Goal: Task Accomplishment & Management: Manage account settings

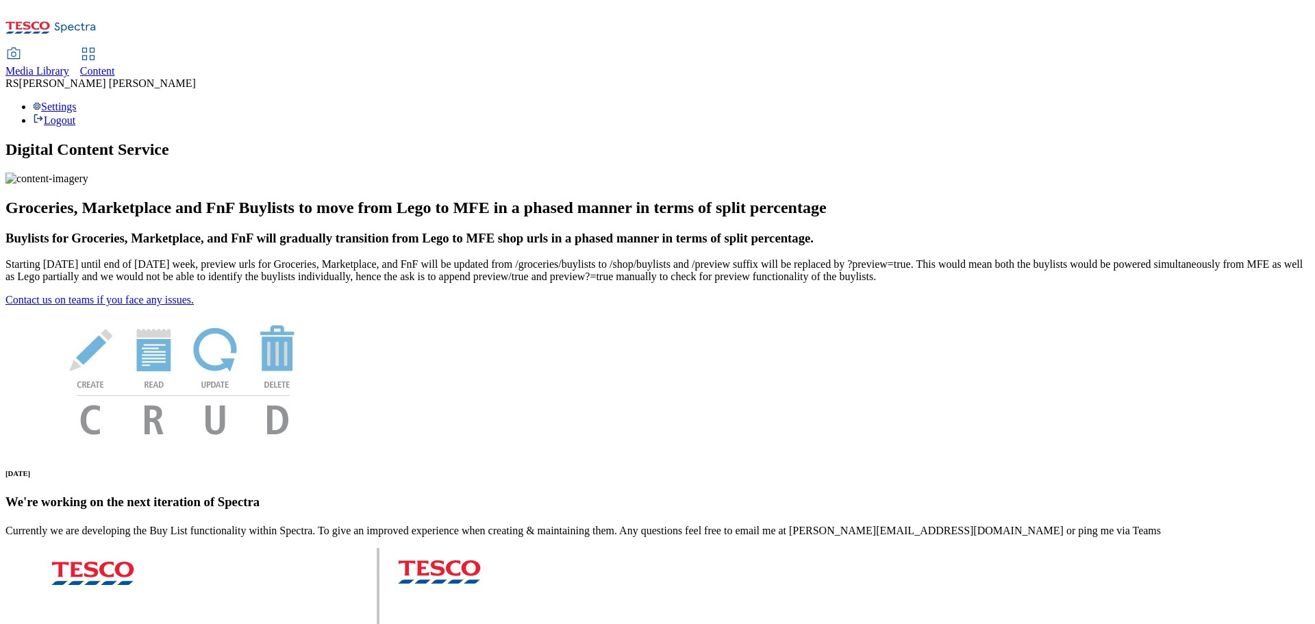
click at [115, 65] on span "Content" at bounding box center [97, 71] width 35 height 12
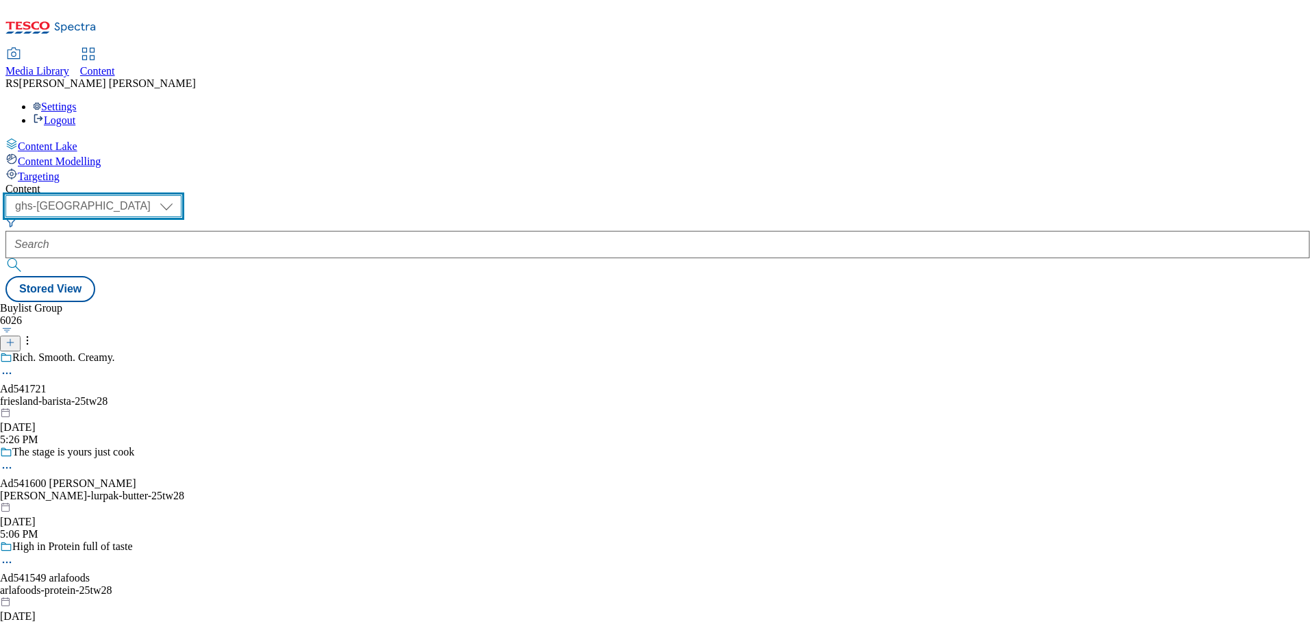
click at [182, 195] on select "ghs-roi ghs-uk" at bounding box center [93, 206] width 176 height 22
select select "ghs-roi"
click at [178, 195] on select "ghs-roi ghs-uk" at bounding box center [93, 206] width 176 height 22
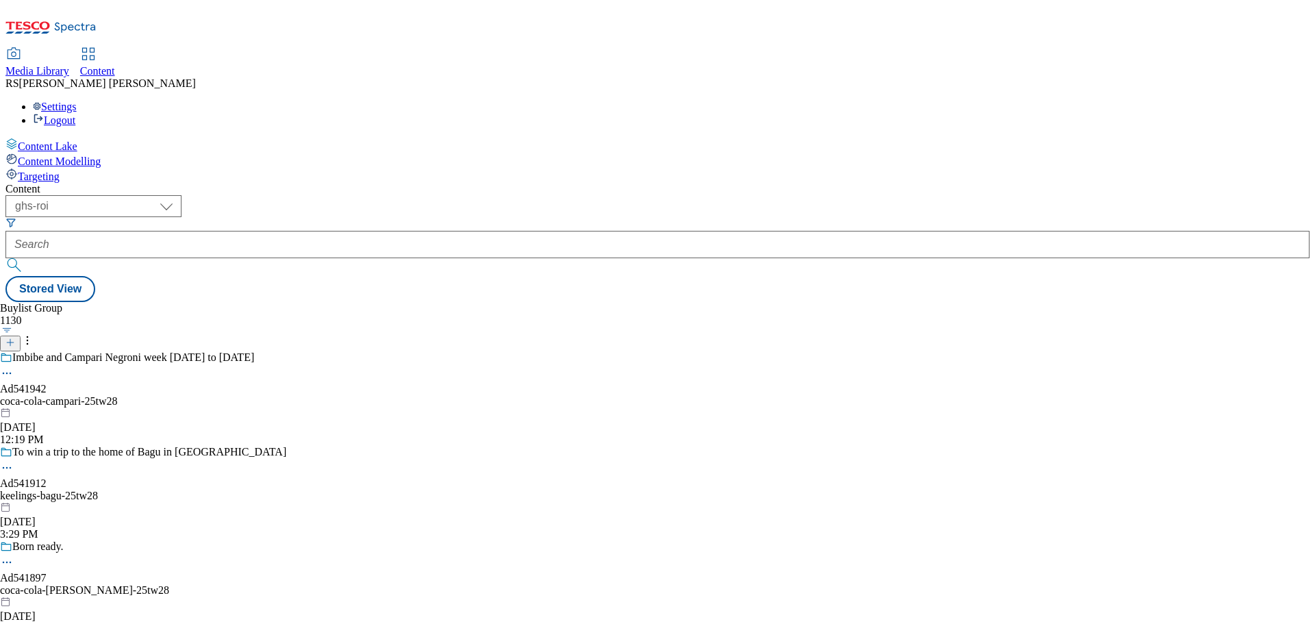
scroll to position [1623, 0]
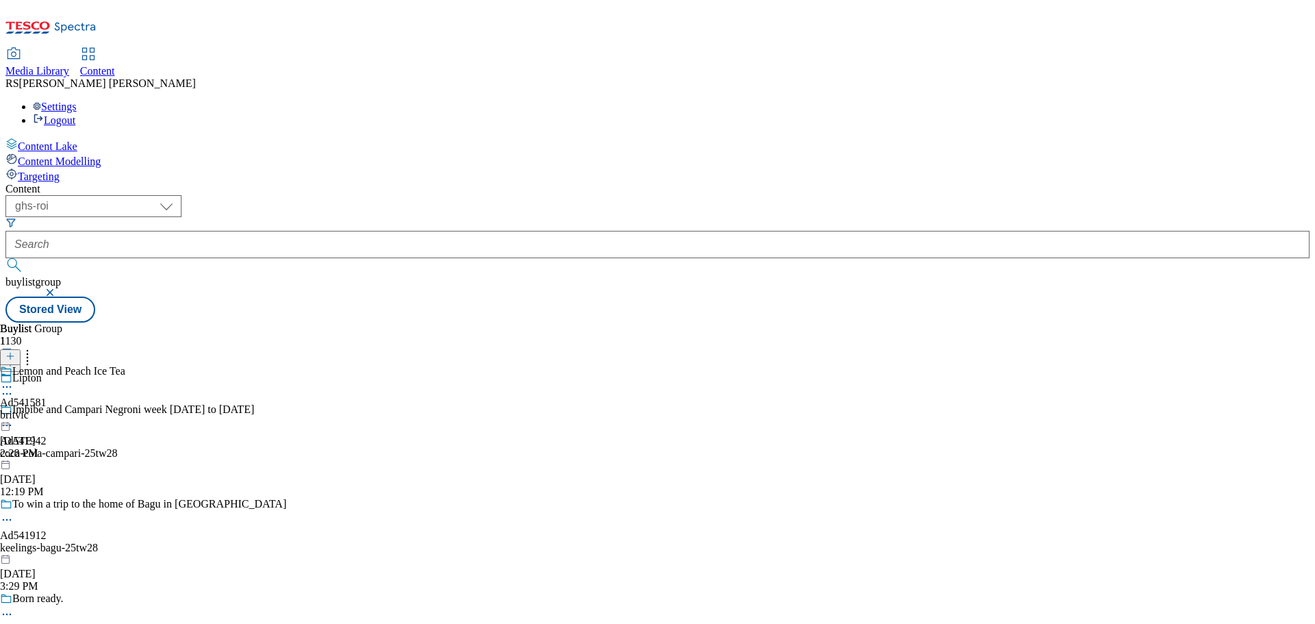
click at [8, 393] on circle at bounding box center [7, 394] width 2 height 2
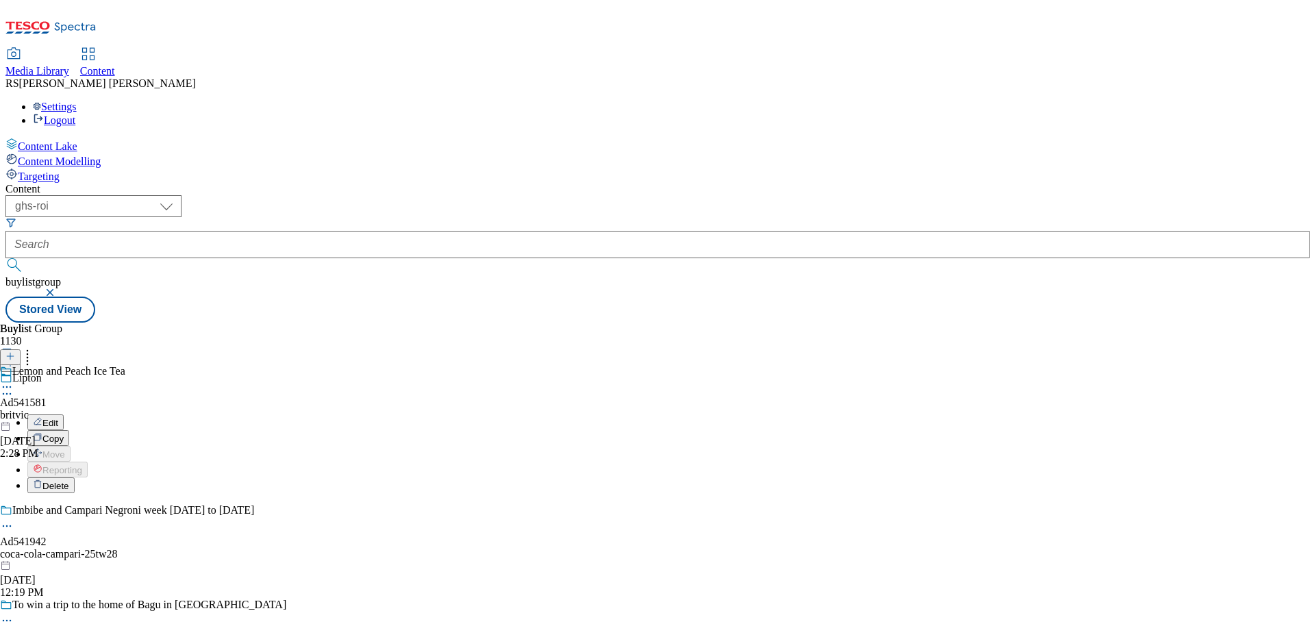
click at [64, 414] on button "Edit" at bounding box center [45, 422] width 36 height 16
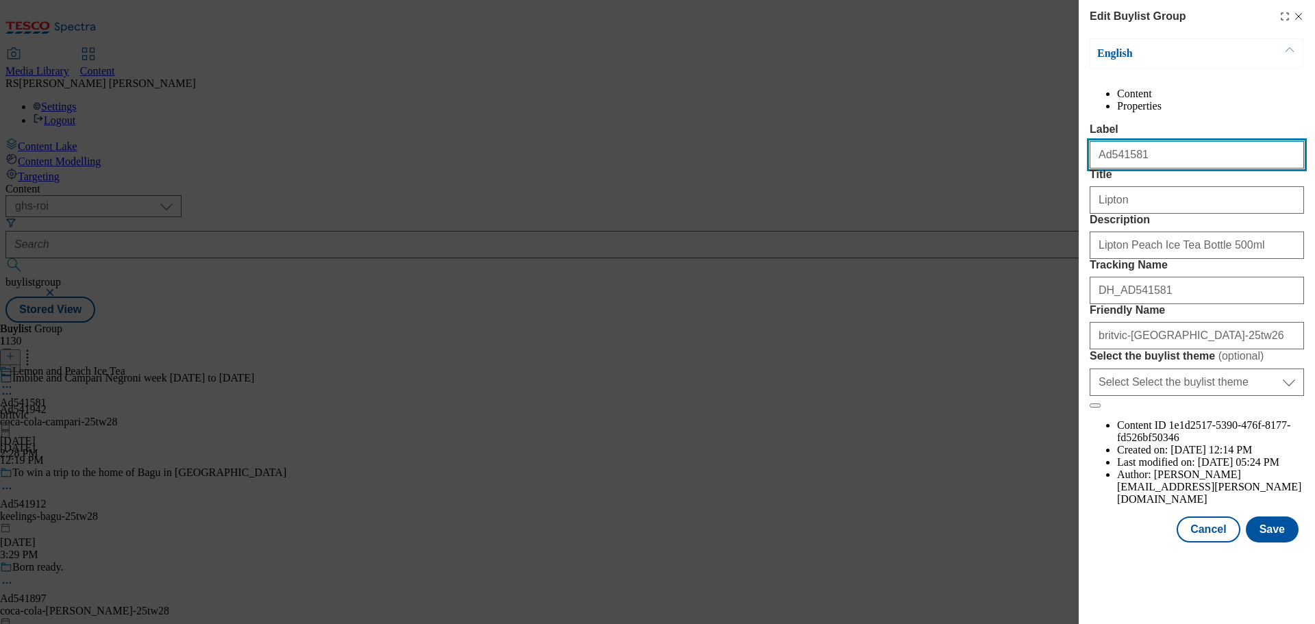
drag, startPoint x: 1167, startPoint y: 184, endPoint x: 994, endPoint y: 164, distance: 173.7
click at [994, 164] on div "Edit Buylist Group English Content Properties Label Ad541581 Title Lipton Descr…" at bounding box center [657, 312] width 1315 height 624
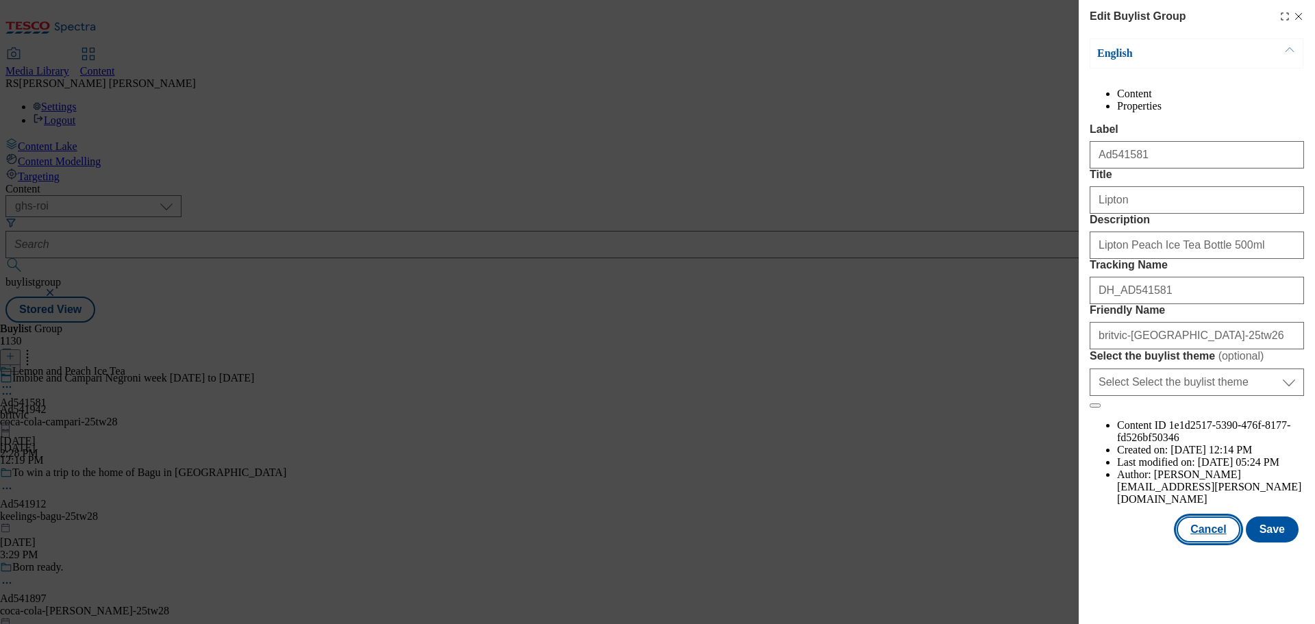
click at [1216, 542] on button "Cancel" at bounding box center [1208, 529] width 63 height 26
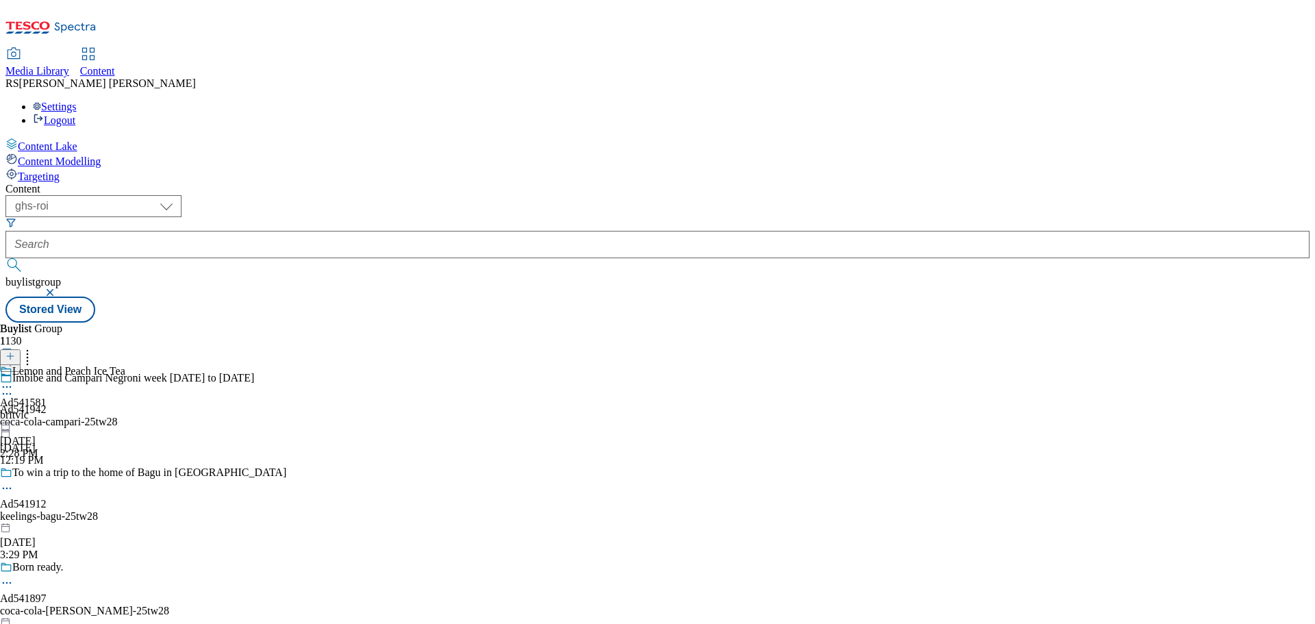
click at [795, 323] on div "Buylist Group 1130 Imbibe and Campari Negroni week Sept 22 to 28 Ad541942 coca-…" at bounding box center [657, 323] width 1304 height 0
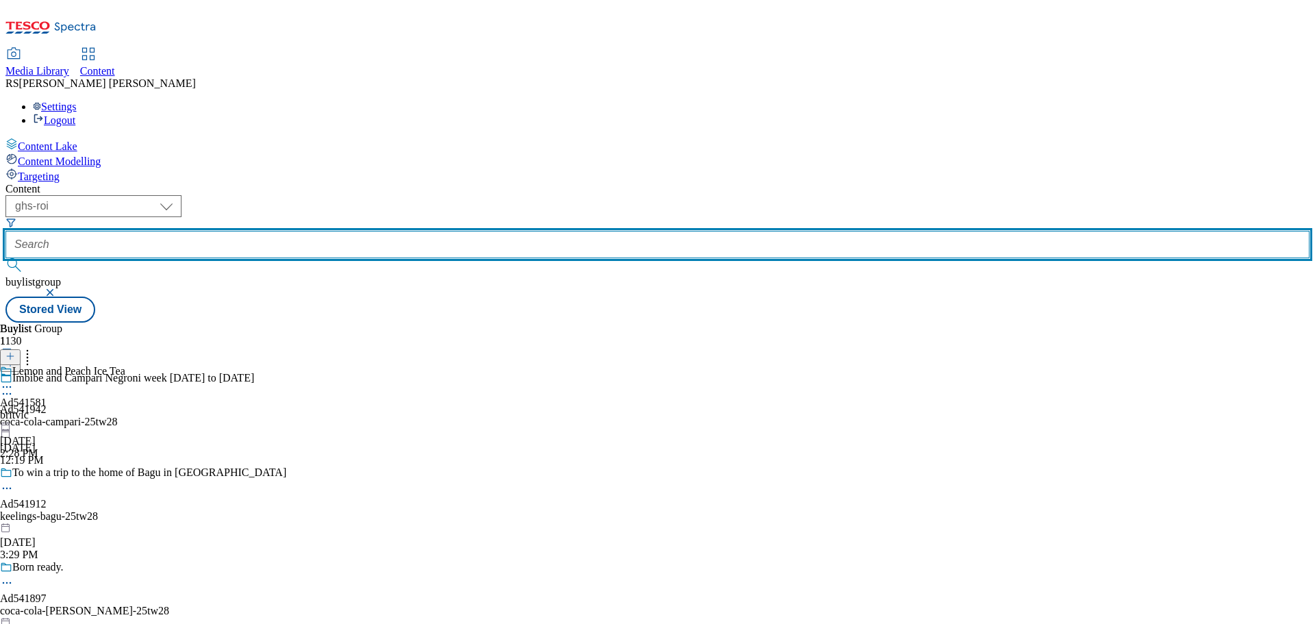
click at [314, 231] on input "text" at bounding box center [657, 244] width 1304 height 27
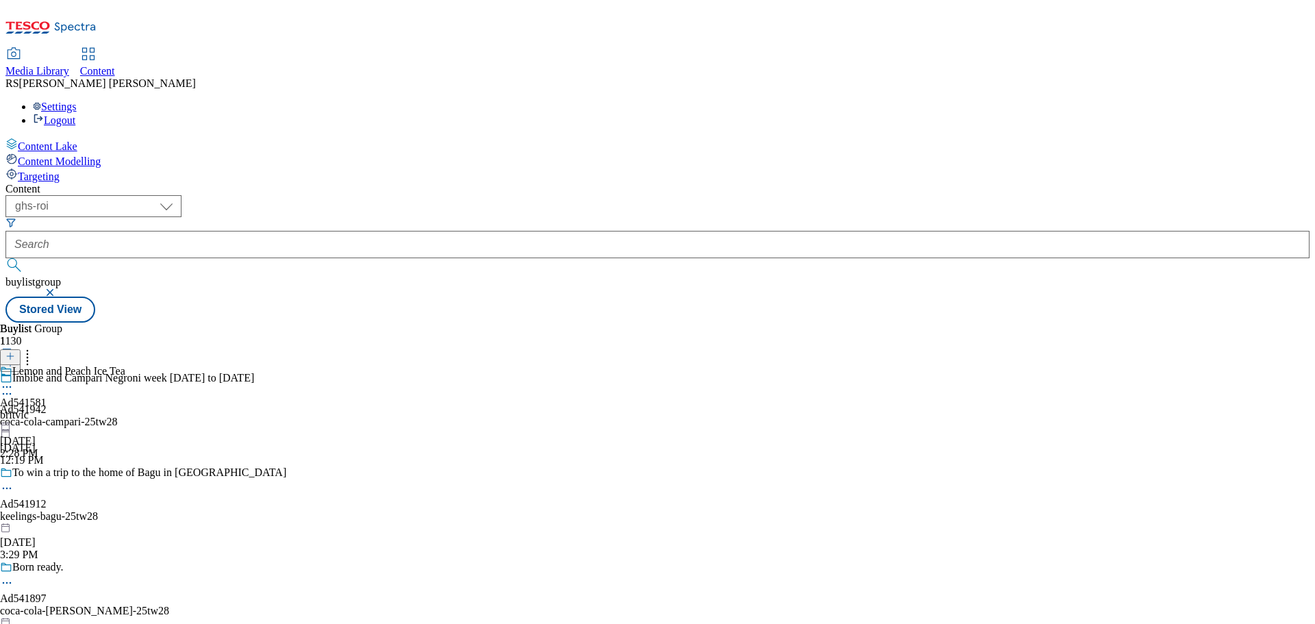
click at [58, 288] on button "button" at bounding box center [52, 292] width 14 height 8
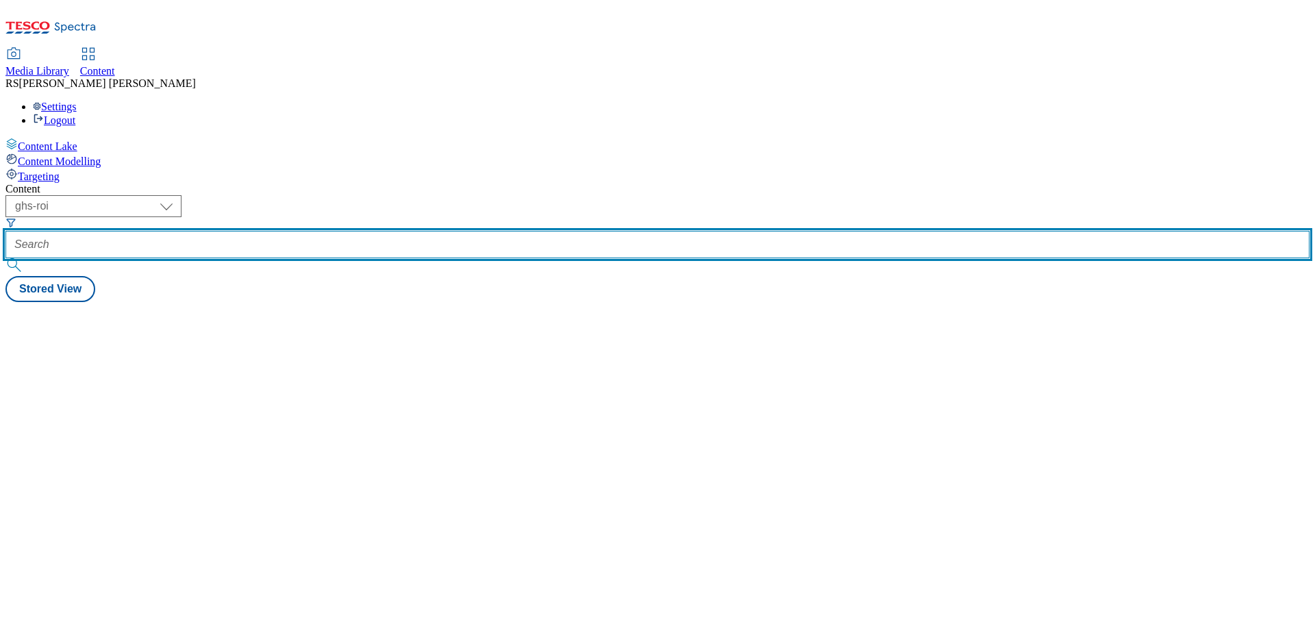
click at [376, 231] on input "text" at bounding box center [657, 244] width 1304 height 27
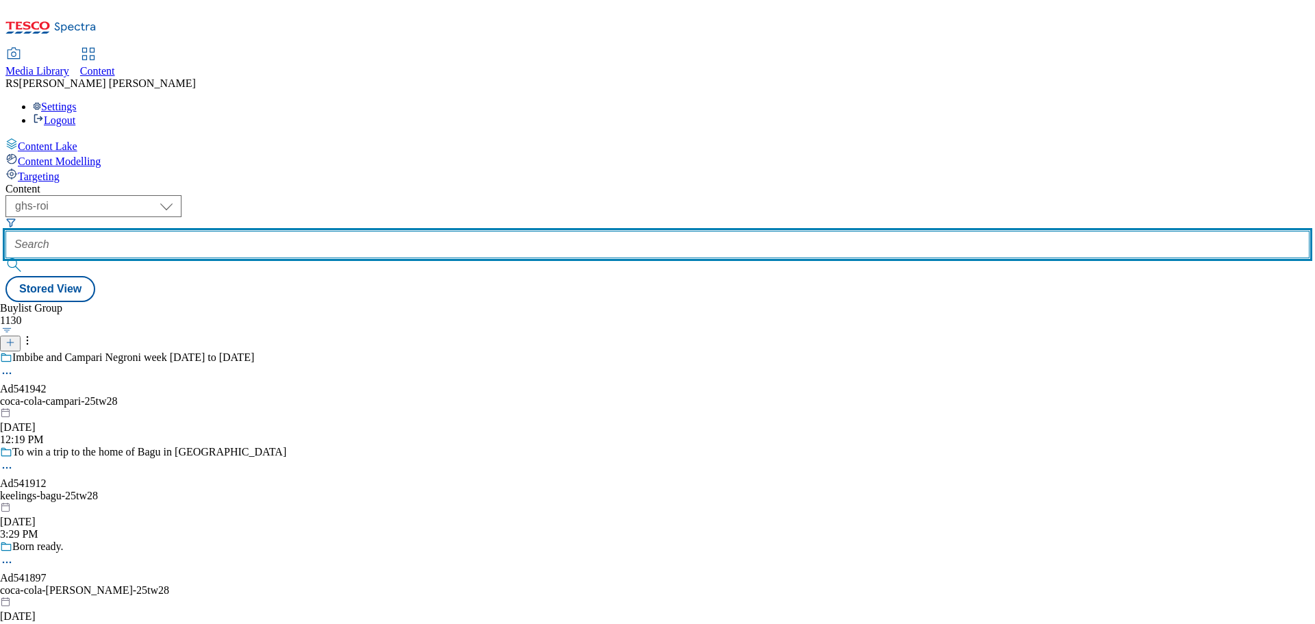
paste input "541338"
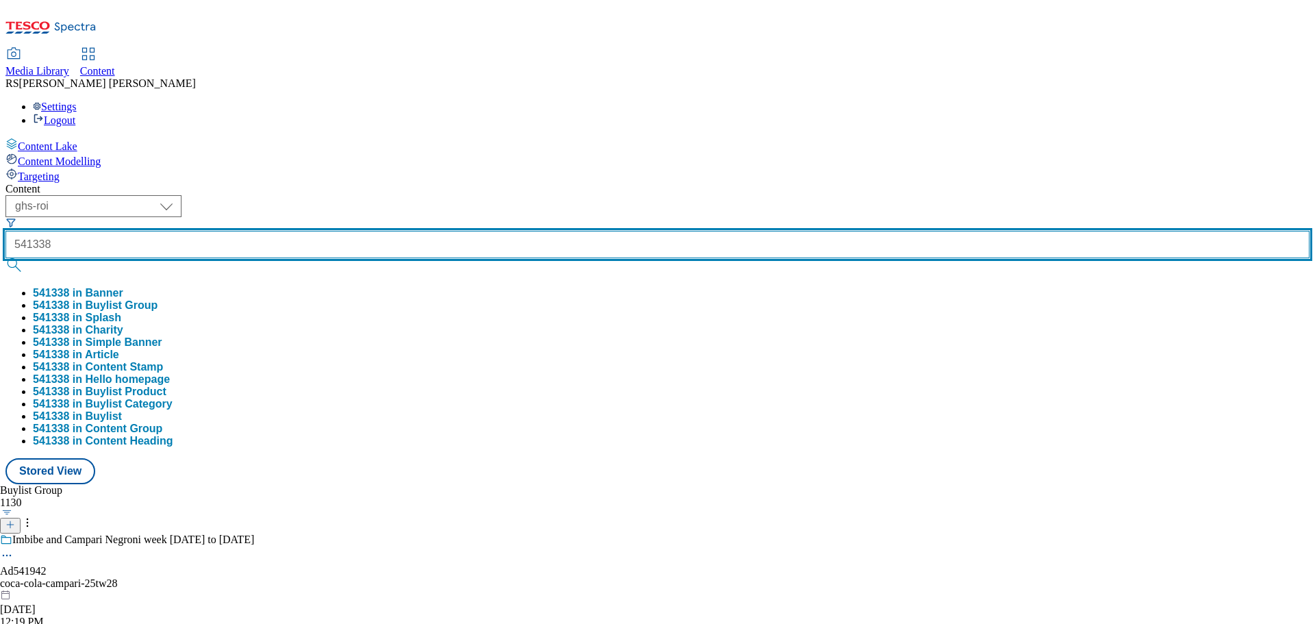
type input "541338"
click at [5, 258] on button "submit" at bounding box center [14, 265] width 19 height 14
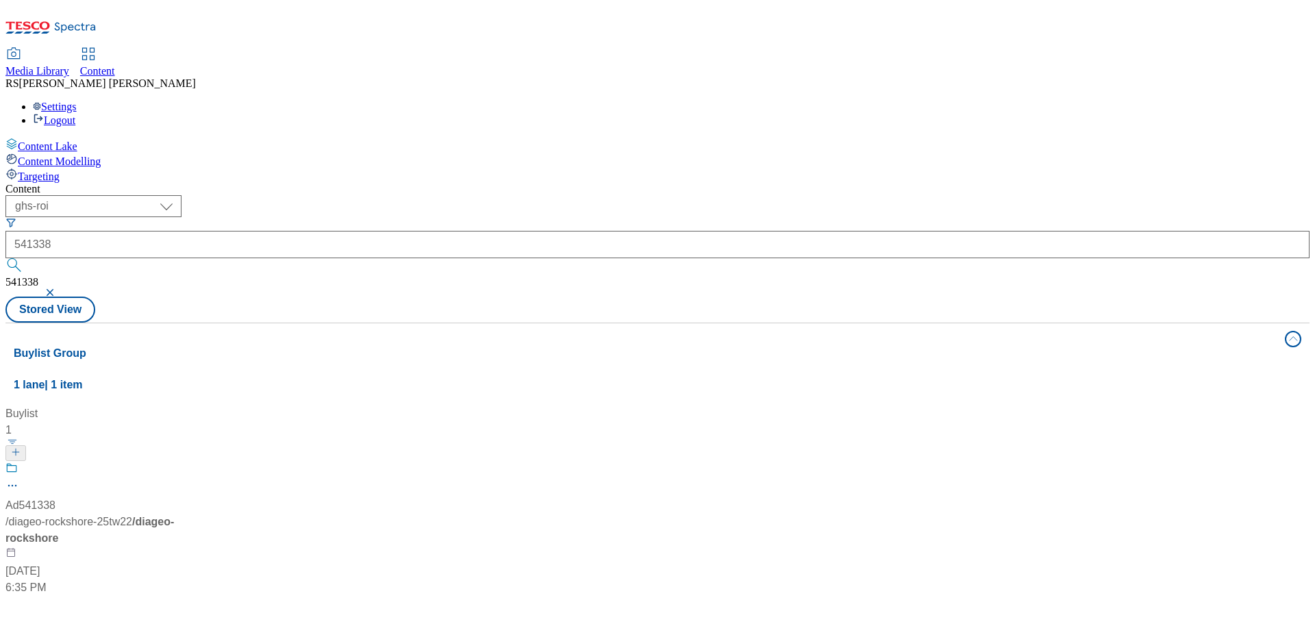
click at [588, 405] on div "Buylist 1 Ad541338 / diageo-rockshore-25tw22 / diageo-rockshore Jul 23, 2025 6:…" at bounding box center [658, 405] width 1288 height 0
click at [177, 462] on div "Ad541338 / diageo-rockshore-25tw22 / diageo-rockshore Jul 23, 2025 6:35 PM" at bounding box center [90, 529] width 171 height 134
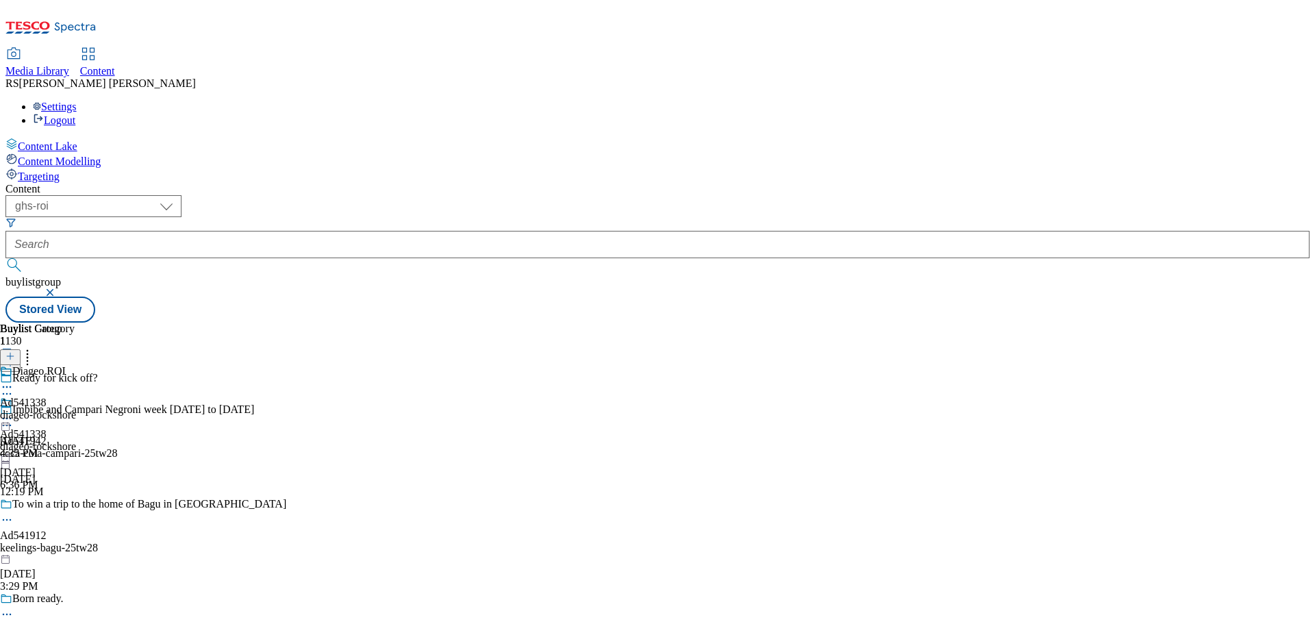
click at [14, 387] on icon at bounding box center [7, 394] width 14 height 14
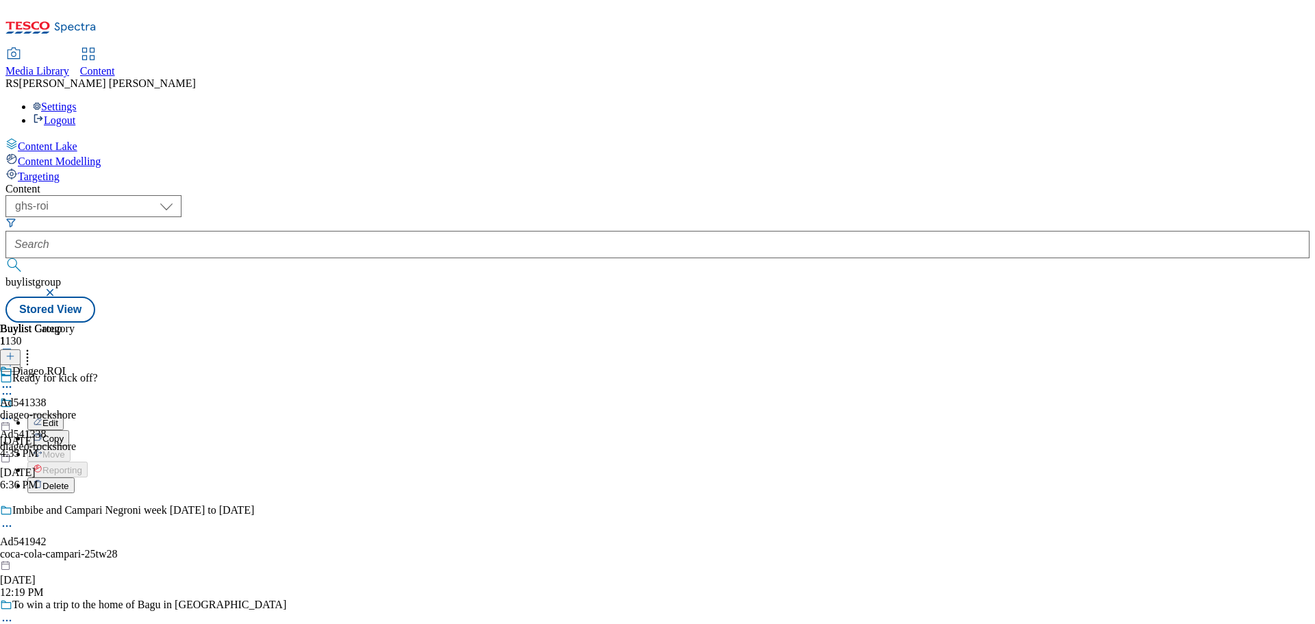
click at [64, 414] on button "Edit" at bounding box center [45, 422] width 36 height 16
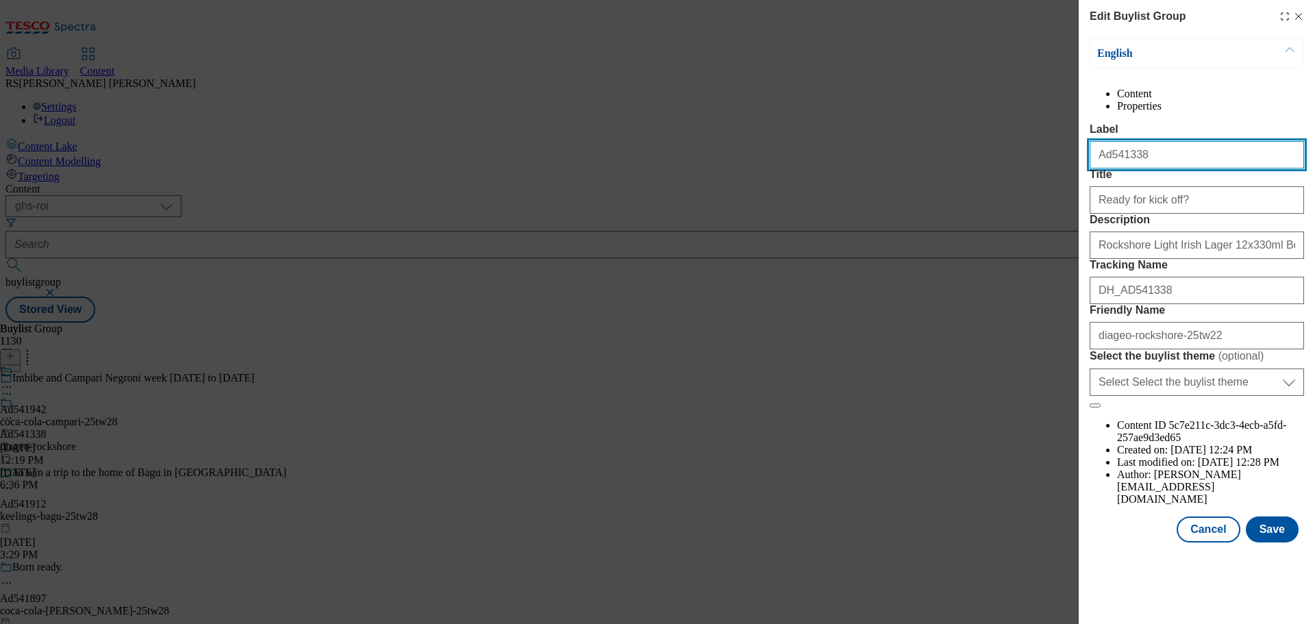
drag, startPoint x: 1139, startPoint y: 193, endPoint x: 1068, endPoint y: 191, distance: 70.6
click at [1068, 191] on div "Edit Buylist Group English Content Properties Label Ad541338 Title Ready for ki…" at bounding box center [657, 312] width 1315 height 624
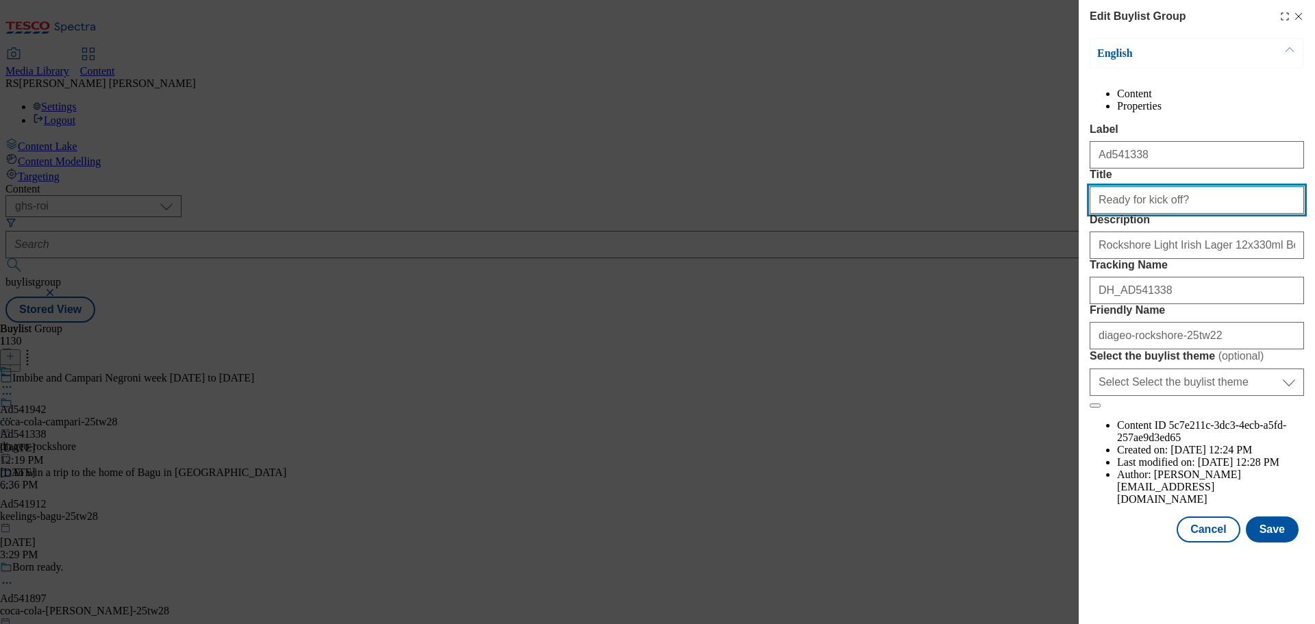
drag, startPoint x: 1050, startPoint y: 251, endPoint x: 1023, endPoint y: 251, distance: 27.4
click at [1023, 251] on div "Edit Buylist Group English Content Properties Label Ad541338 Title Ready for ki…" at bounding box center [657, 312] width 1315 height 624
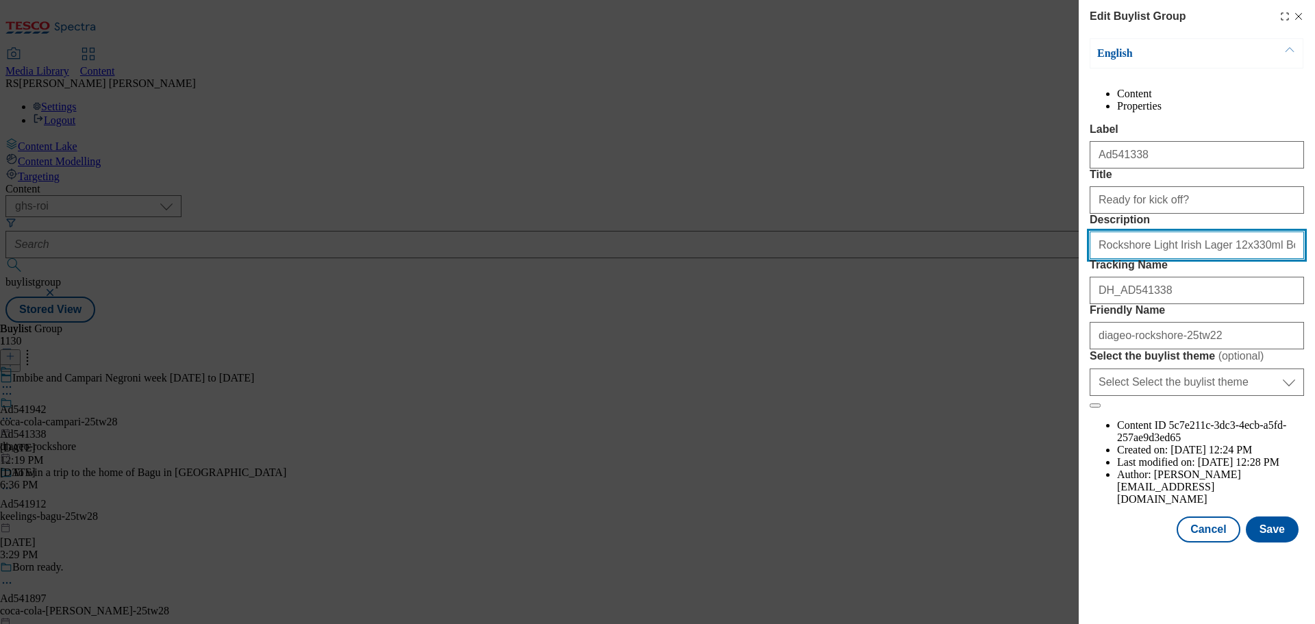
drag, startPoint x: 1279, startPoint y: 317, endPoint x: 964, endPoint y: 314, distance: 314.4
click at [964, 314] on div "Edit Buylist Group English Content Properties Label Ad541338 Title Ready for ki…" at bounding box center [657, 312] width 1315 height 624
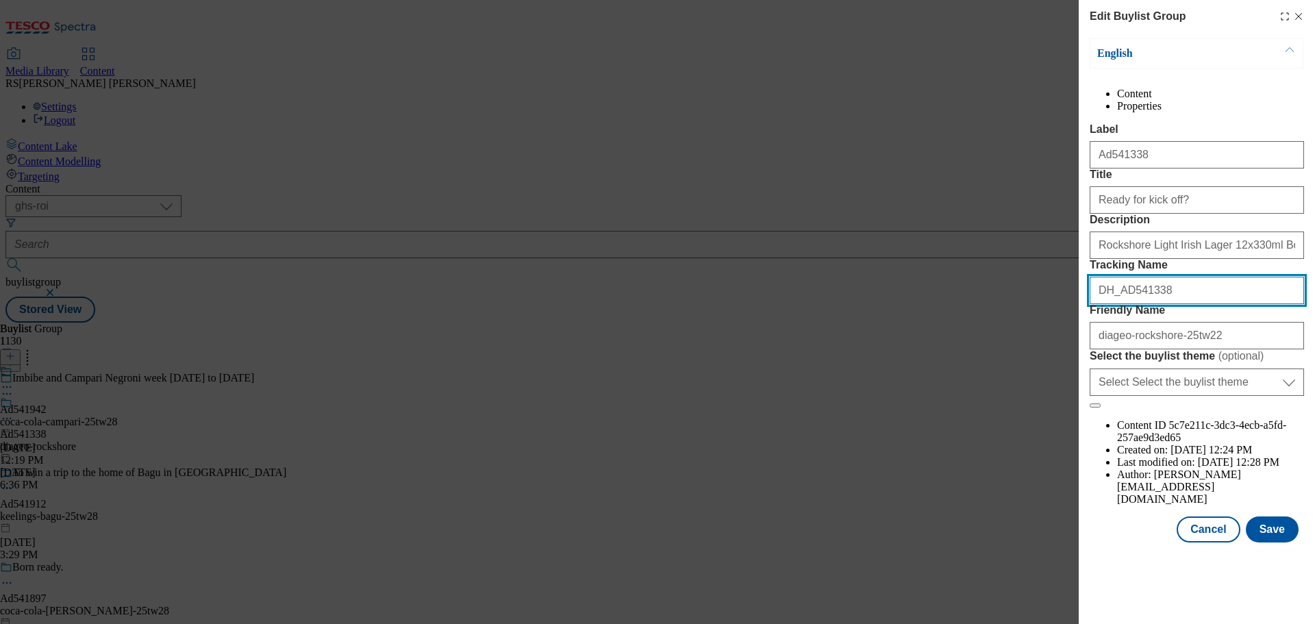
drag, startPoint x: 1162, startPoint y: 389, endPoint x: 1033, endPoint y: 391, distance: 129.5
click at [1034, 391] on div "Edit Buylist Group English Content Properties Label Ad541338 Title Ready for ki…" at bounding box center [657, 312] width 1315 height 624
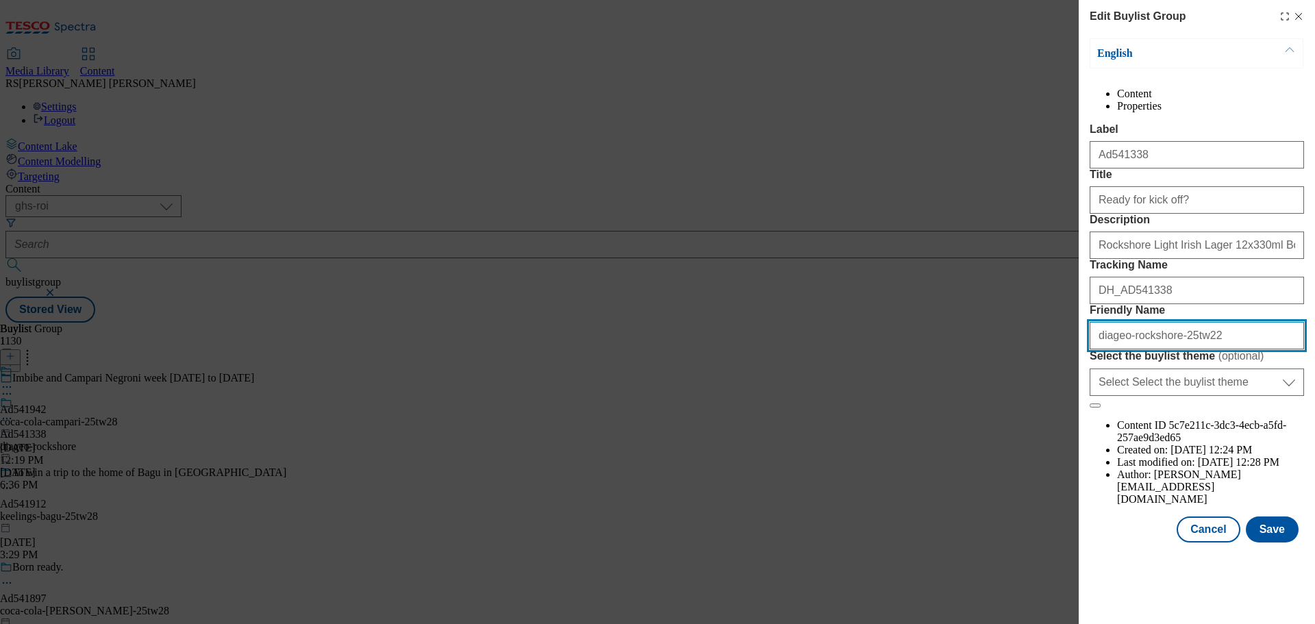
drag, startPoint x: 1179, startPoint y: 457, endPoint x: 1034, endPoint y: 452, distance: 146.0
click at [1034, 452] on div "Edit Buylist Group English Content Properties Label Ad541338 Title Ready for ki…" at bounding box center [657, 312] width 1315 height 624
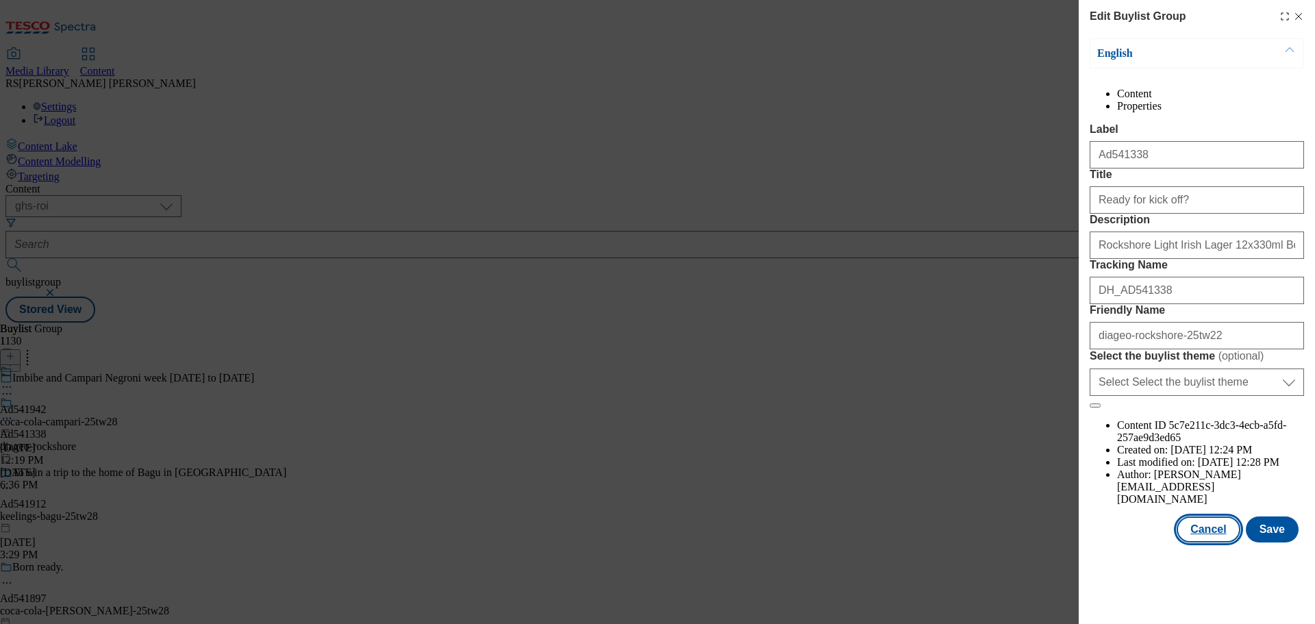
click at [1218, 542] on button "Cancel" at bounding box center [1208, 529] width 63 height 26
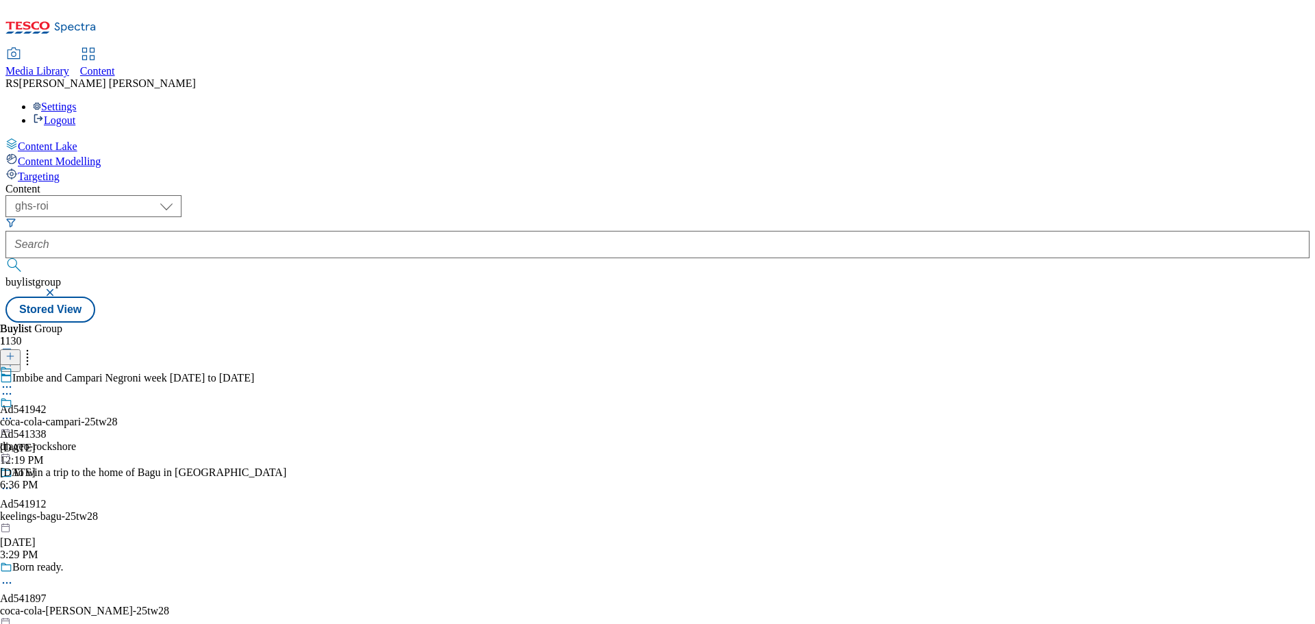
click at [14, 412] on icon at bounding box center [7, 419] width 14 height 14
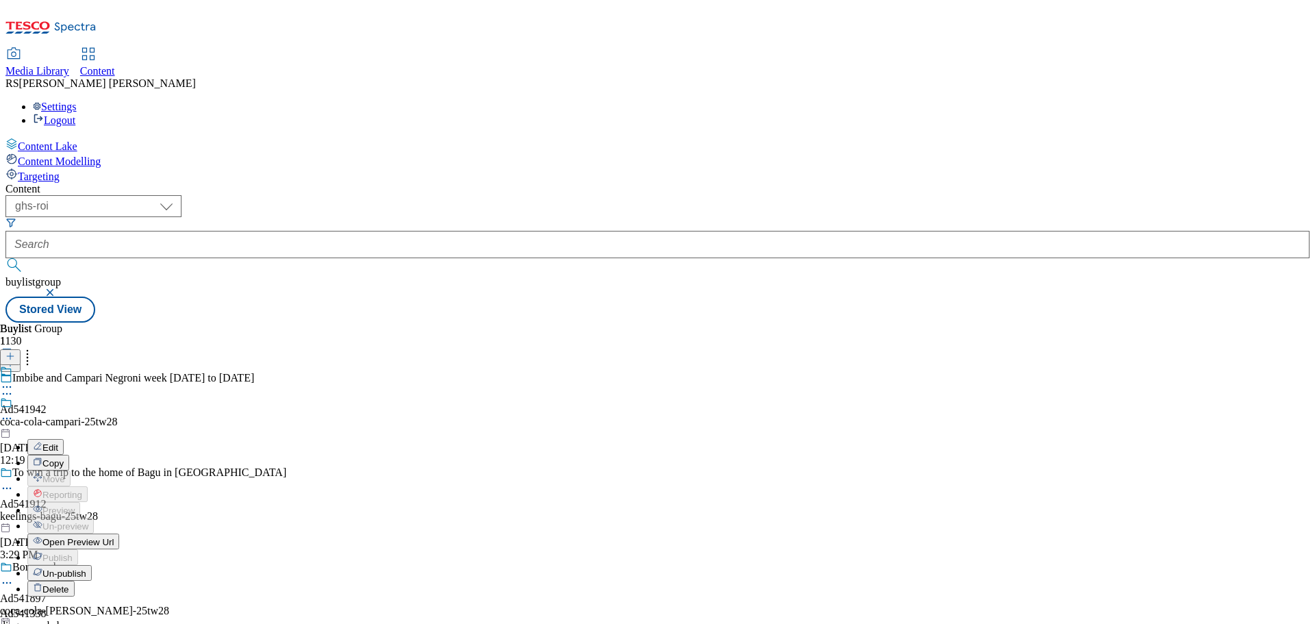
click at [64, 439] on button "Edit" at bounding box center [45, 447] width 36 height 16
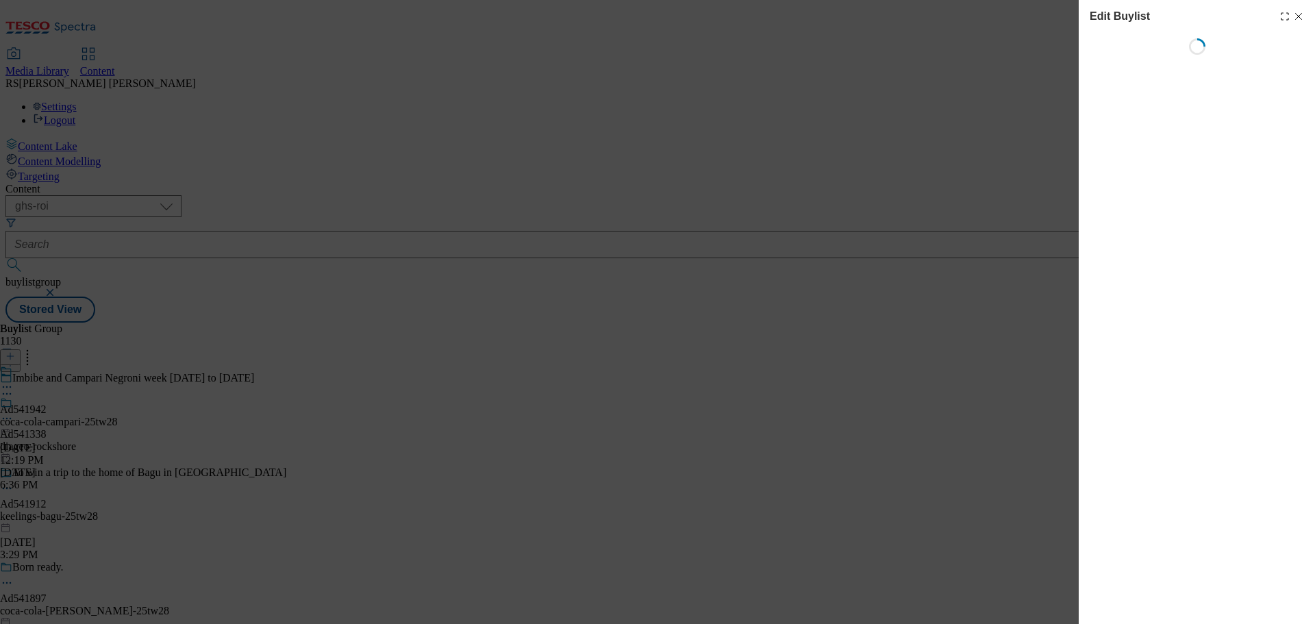
select select "tactical"
select select "supplier funded short term 1-3 weeks"
select select "dunnhumby"
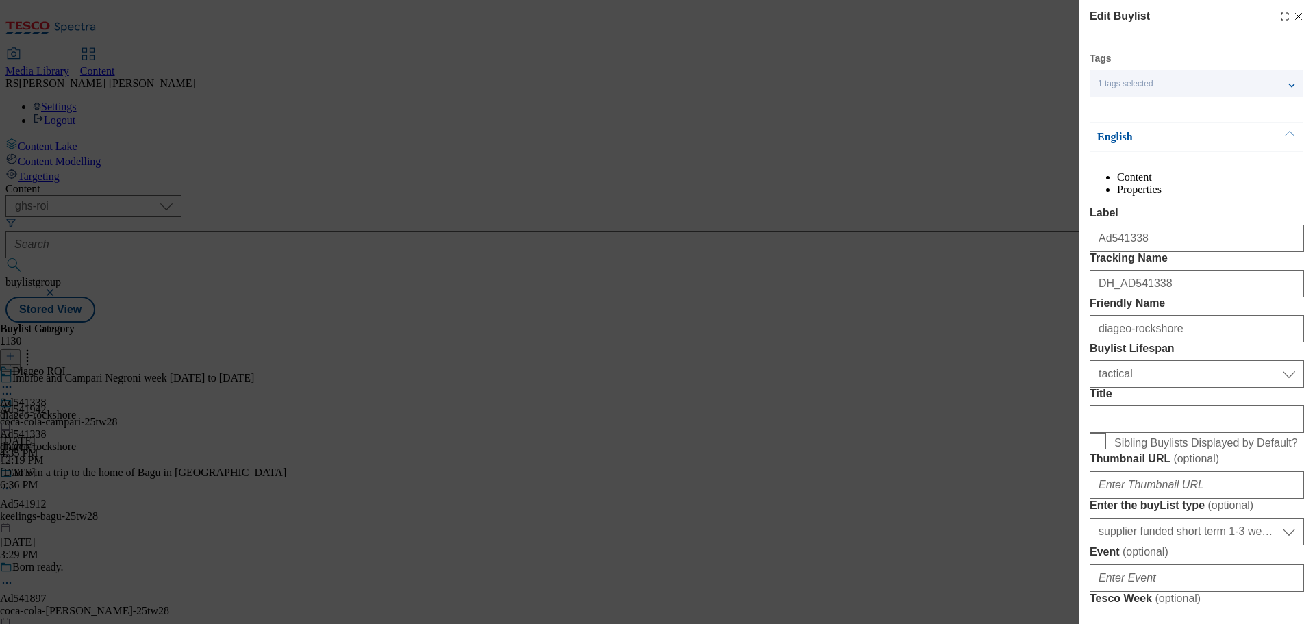
select select "Banner"
drag, startPoint x: 1197, startPoint y: 260, endPoint x: 1034, endPoint y: 260, distance: 163.0
click at [1035, 260] on div "Edit Buylist Tags 1 tags selected fnf marketplace whoosh ghs buylist English Co…" at bounding box center [657, 312] width 1315 height 624
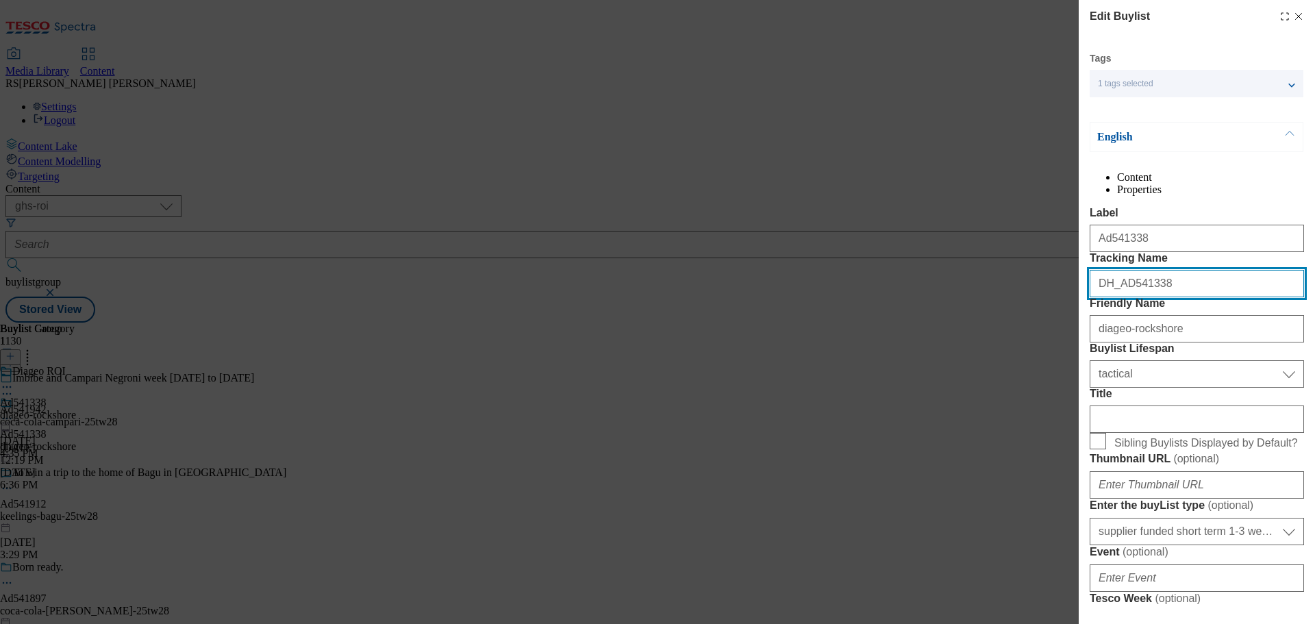
drag, startPoint x: 1183, startPoint y: 332, endPoint x: 1010, endPoint y: 331, distance: 172.6
click at [1010, 331] on div "Edit Buylist Tags 1 tags selected fnf marketplace whoosh ghs buylist English Co…" at bounding box center [657, 312] width 1315 height 624
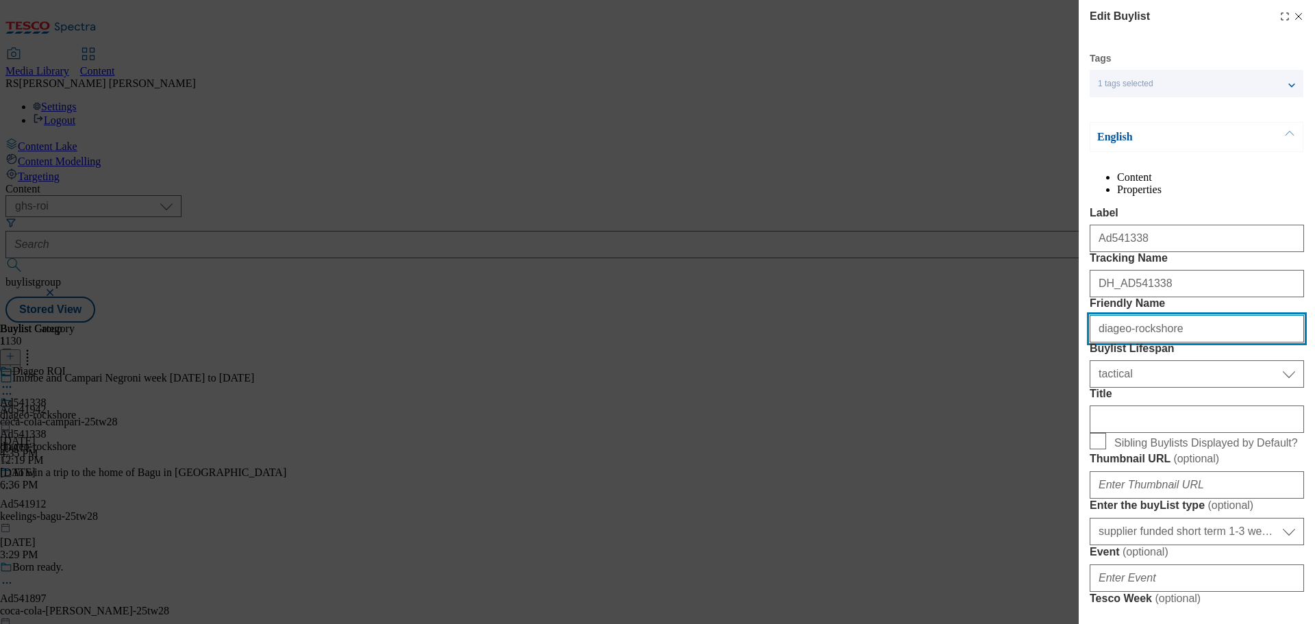
drag, startPoint x: 1188, startPoint y: 410, endPoint x: 1003, endPoint y: 399, distance: 185.3
click at [1003, 399] on div "Edit Buylist Tags 1 tags selected fnf marketplace whoosh ghs buylist English Co…" at bounding box center [657, 312] width 1315 height 624
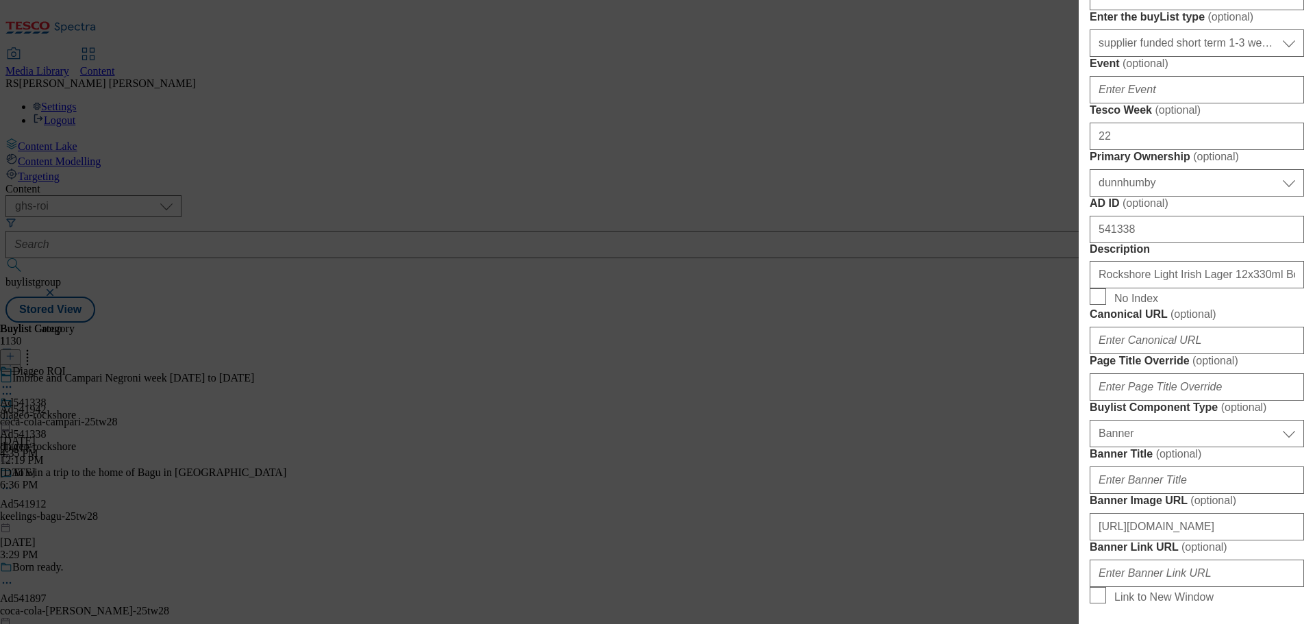
scroll to position [548, 0]
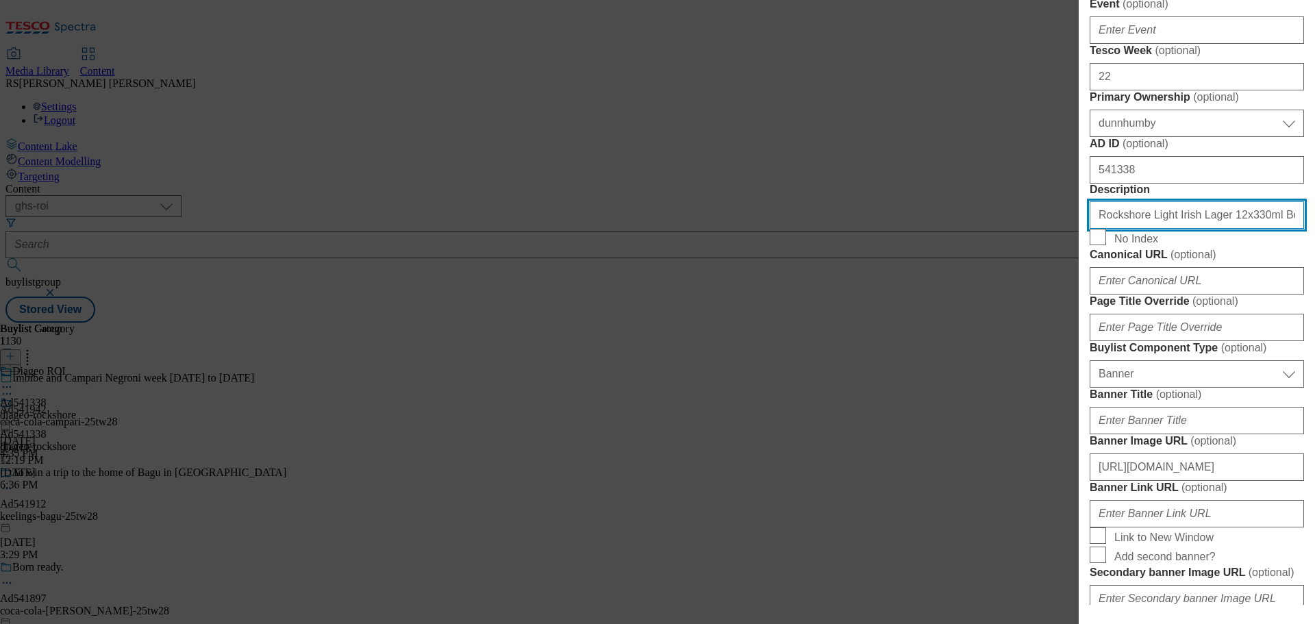
drag, startPoint x: 1273, startPoint y: 508, endPoint x: 1043, endPoint y: 508, distance: 229.4
click at [1043, 508] on div "Edit Buylist Tags 1 tags selected fnf marketplace whoosh ghs buylist English Co…" at bounding box center [657, 312] width 1315 height 624
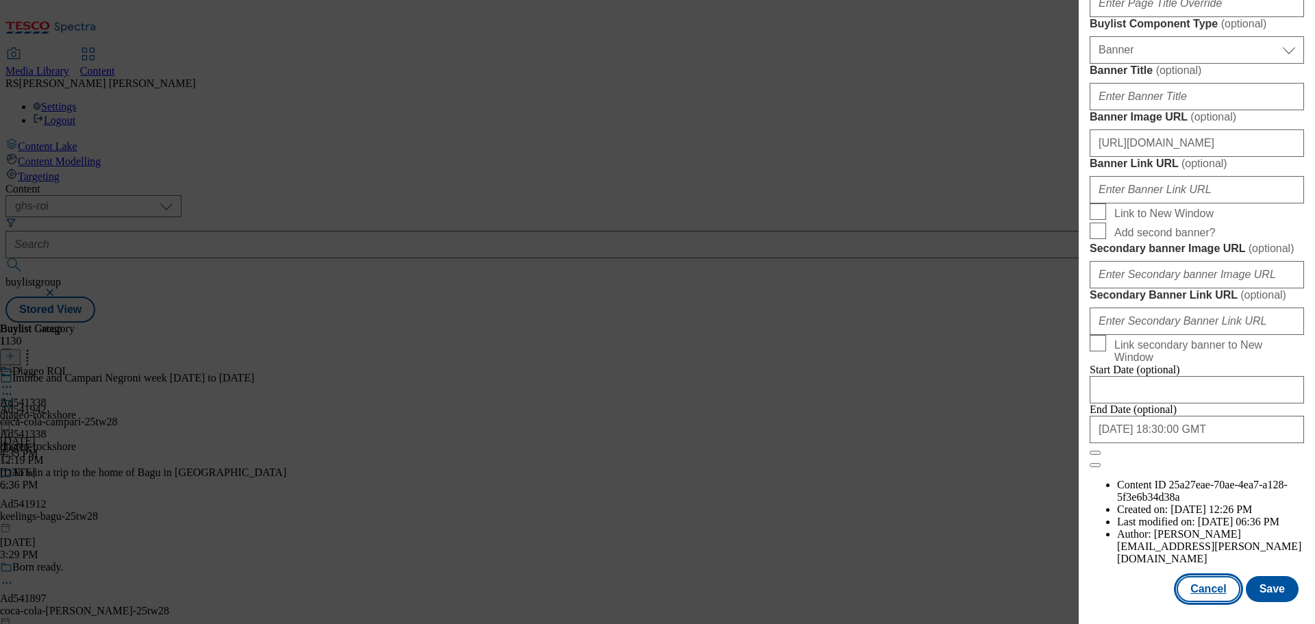
drag, startPoint x: 1203, startPoint y: 588, endPoint x: 971, endPoint y: 417, distance: 288.1
click at [1203, 588] on button "Cancel" at bounding box center [1208, 589] width 63 height 26
select select "tactical"
select select "supplier funded short term 1-3 weeks"
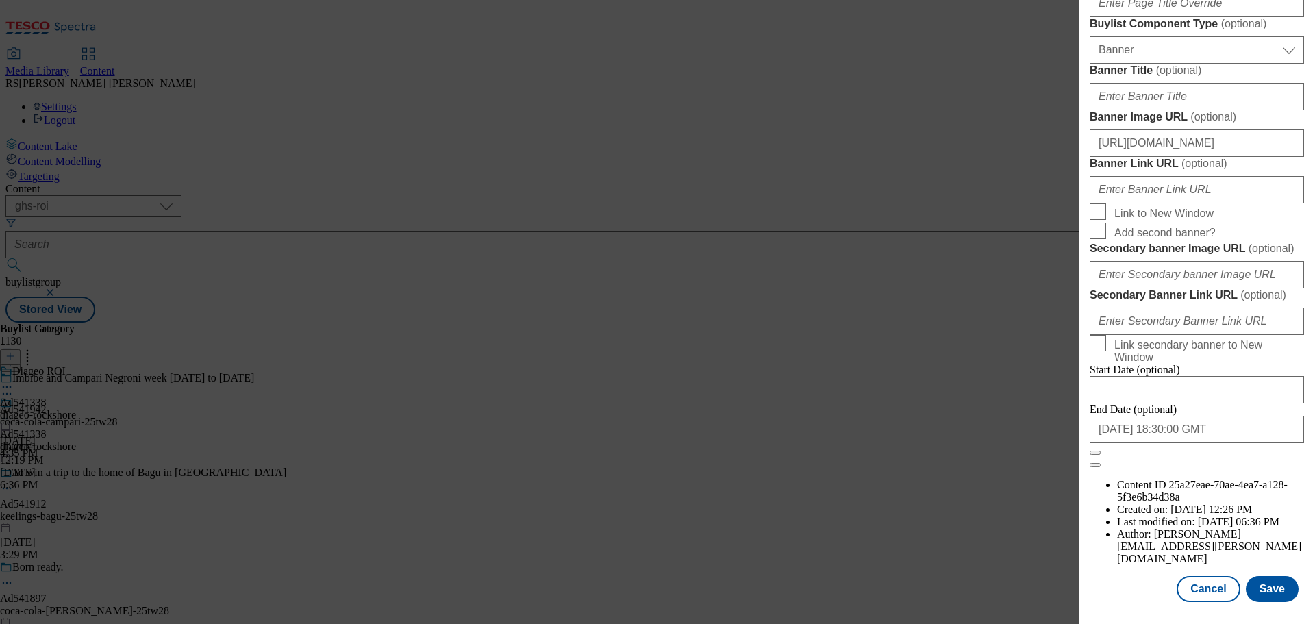
select select "dunnhumby"
select select "Banner"
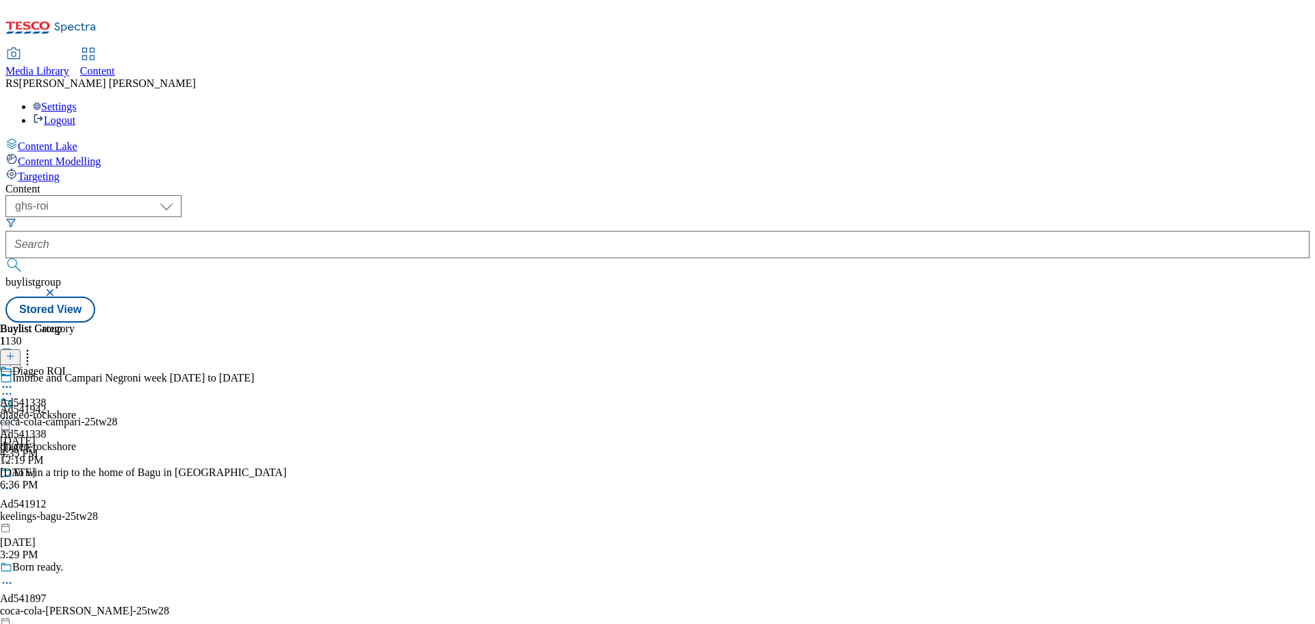
click at [14, 380] on icon at bounding box center [7, 387] width 14 height 14
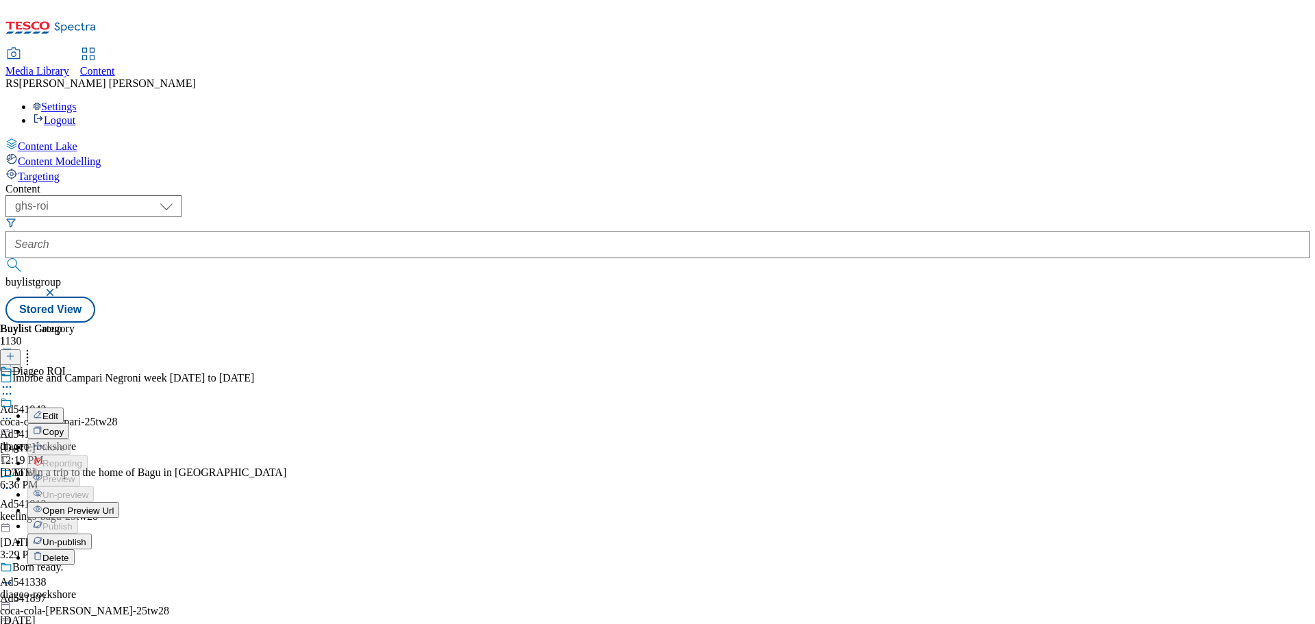
click at [64, 408] on button "Edit" at bounding box center [45, 416] width 36 height 16
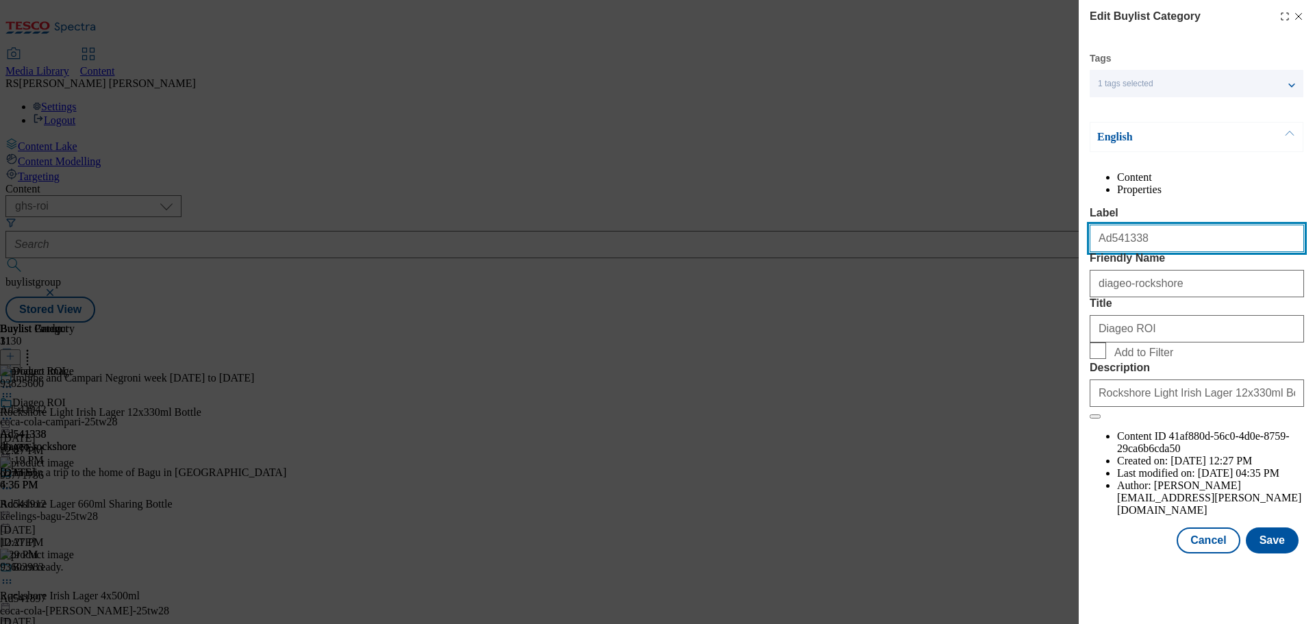
drag, startPoint x: 1169, startPoint y: 271, endPoint x: 964, endPoint y: 252, distance: 206.4
click at [964, 252] on div "Edit Buylist Category Tags 1 tags selected fnf marketplace whoosh ghs buylist c…" at bounding box center [657, 312] width 1315 height 624
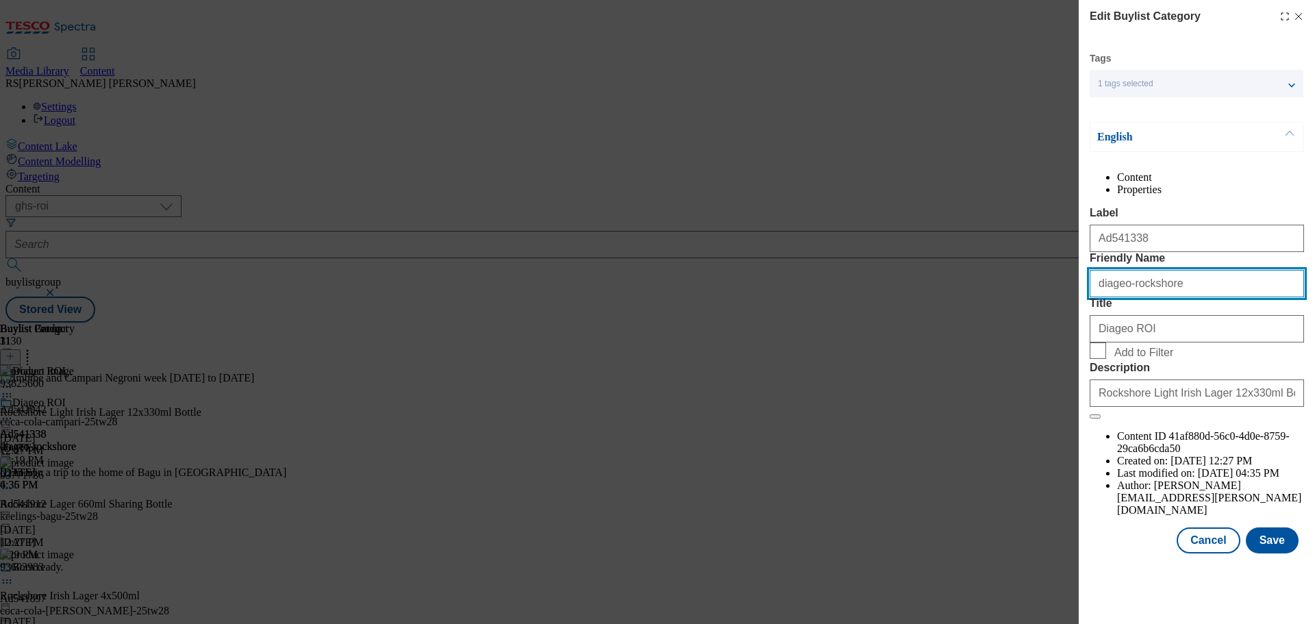
drag, startPoint x: 1190, startPoint y: 332, endPoint x: 1029, endPoint y: 336, distance: 160.3
click at [1029, 336] on div "Edit Buylist Category Tags 1 tags selected fnf marketplace whoosh ghs buylist c…" at bounding box center [657, 312] width 1315 height 624
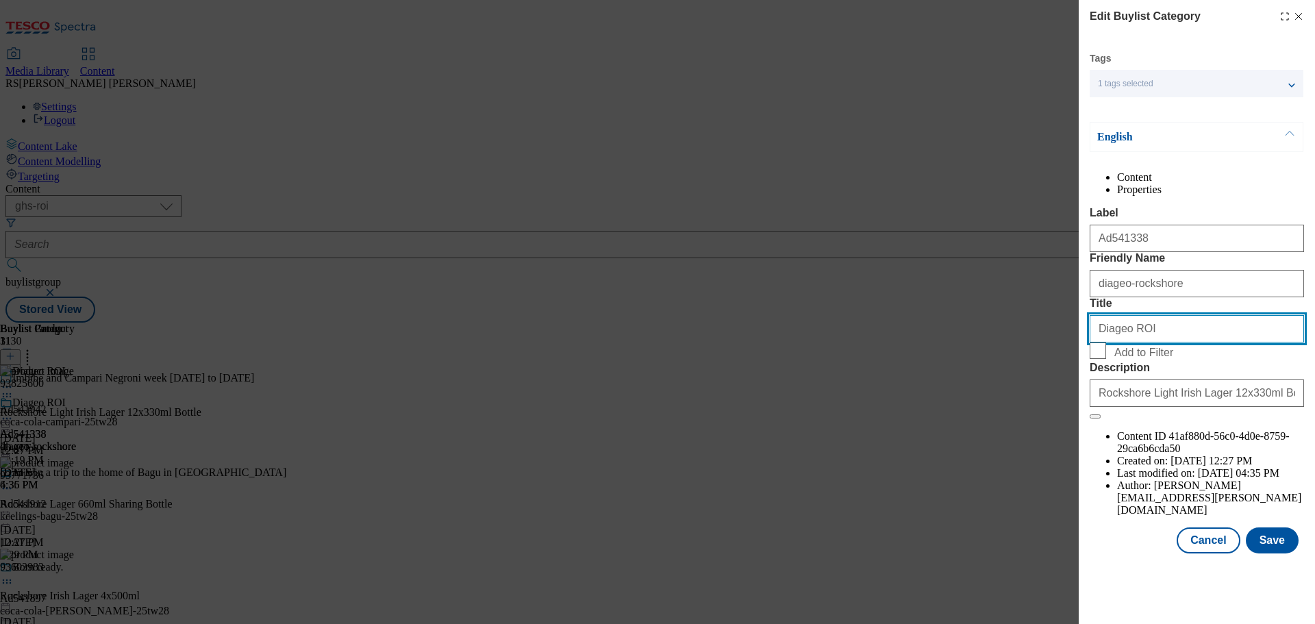
drag, startPoint x: 1141, startPoint y: 404, endPoint x: 1027, endPoint y: 403, distance: 114.4
click at [1027, 403] on div "Edit Buylist Category Tags 1 tags selected fnf marketplace whoosh ghs buylist c…" at bounding box center [657, 312] width 1315 height 624
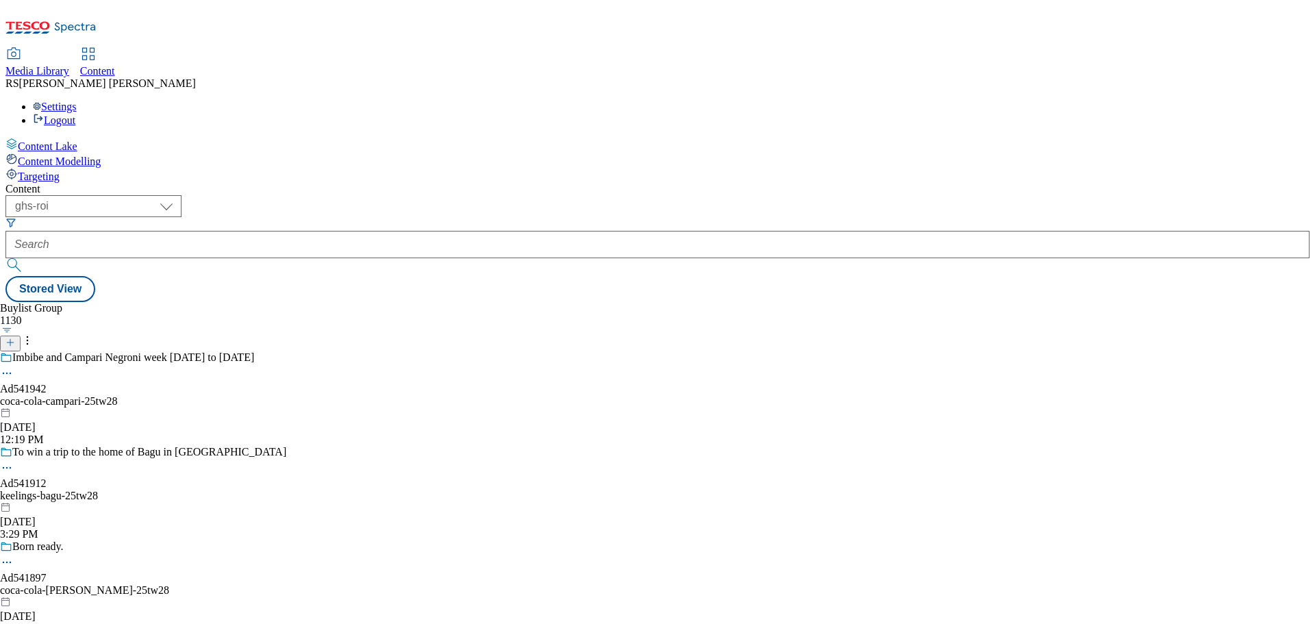
click at [15, 338] on icon at bounding box center [10, 343] width 10 height 10
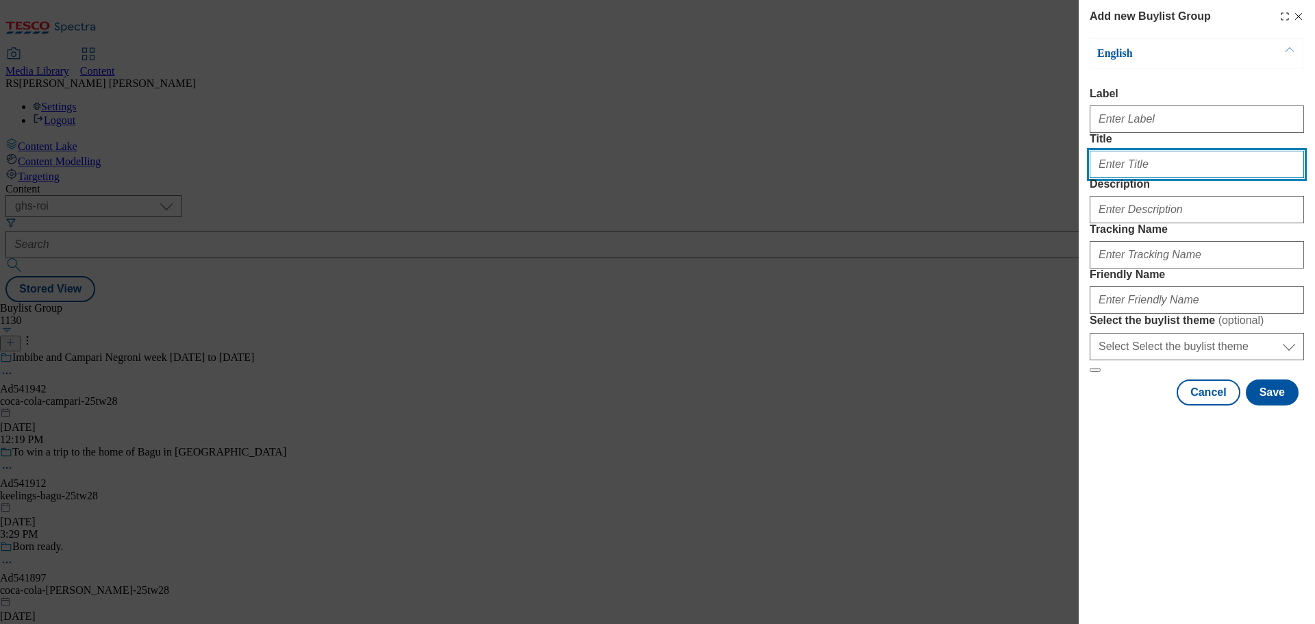
click at [1129, 178] on input "Title" at bounding box center [1197, 164] width 214 height 27
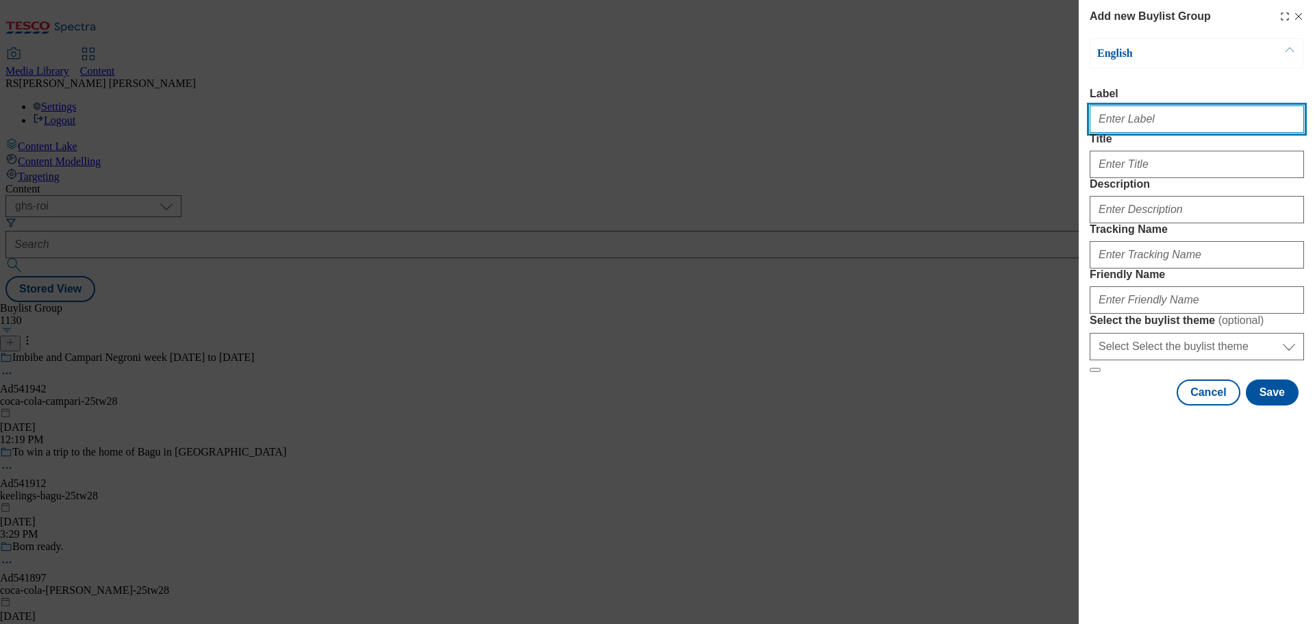
click at [1123, 129] on input "Label" at bounding box center [1197, 118] width 214 height 27
paste input "Ad541581"
type input "Ad541581"
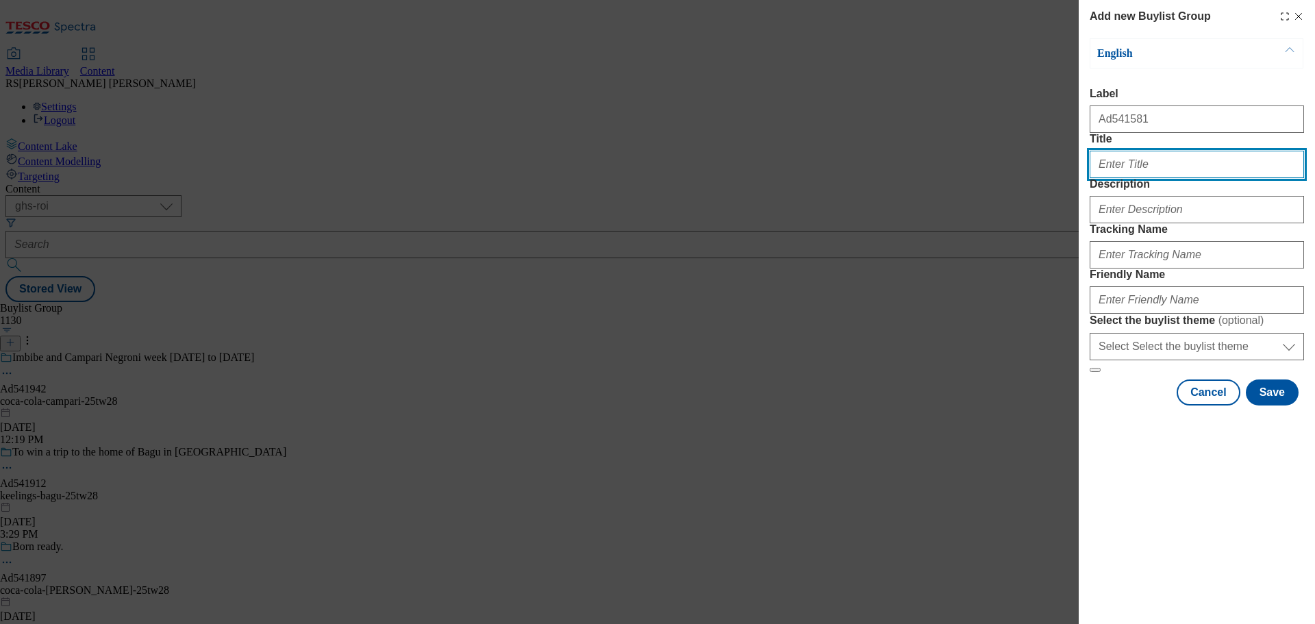
click at [1137, 178] on input "Title" at bounding box center [1197, 164] width 214 height 27
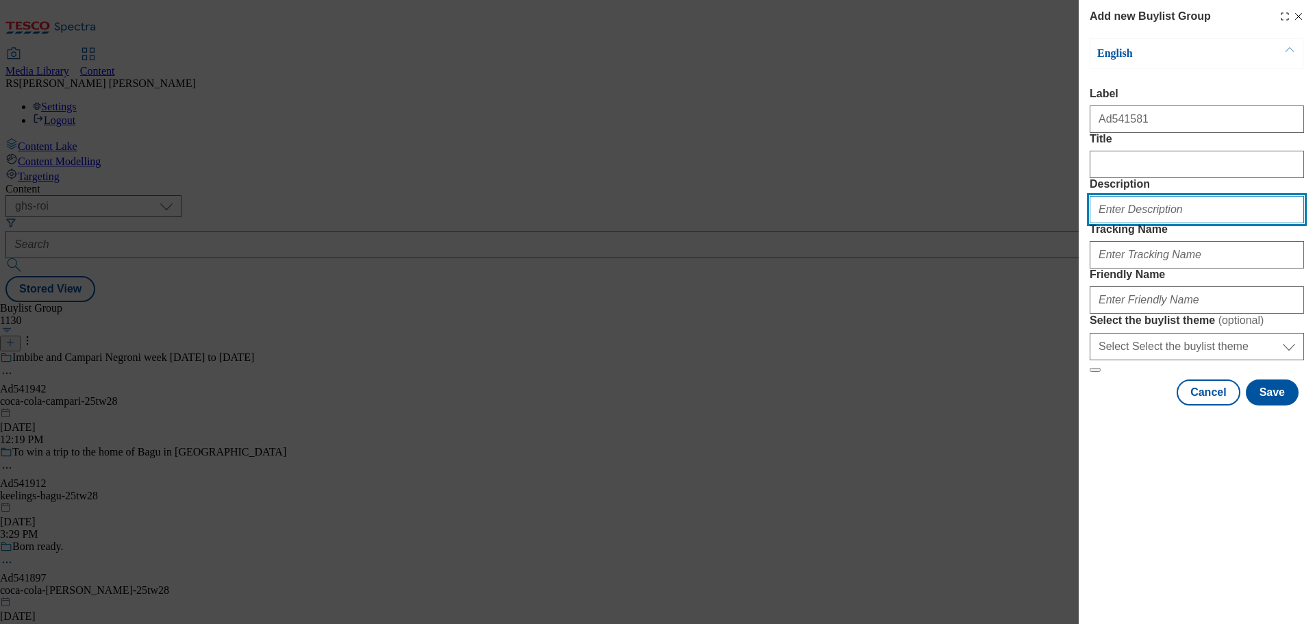
click at [1136, 223] on input "Description" at bounding box center [1197, 209] width 214 height 27
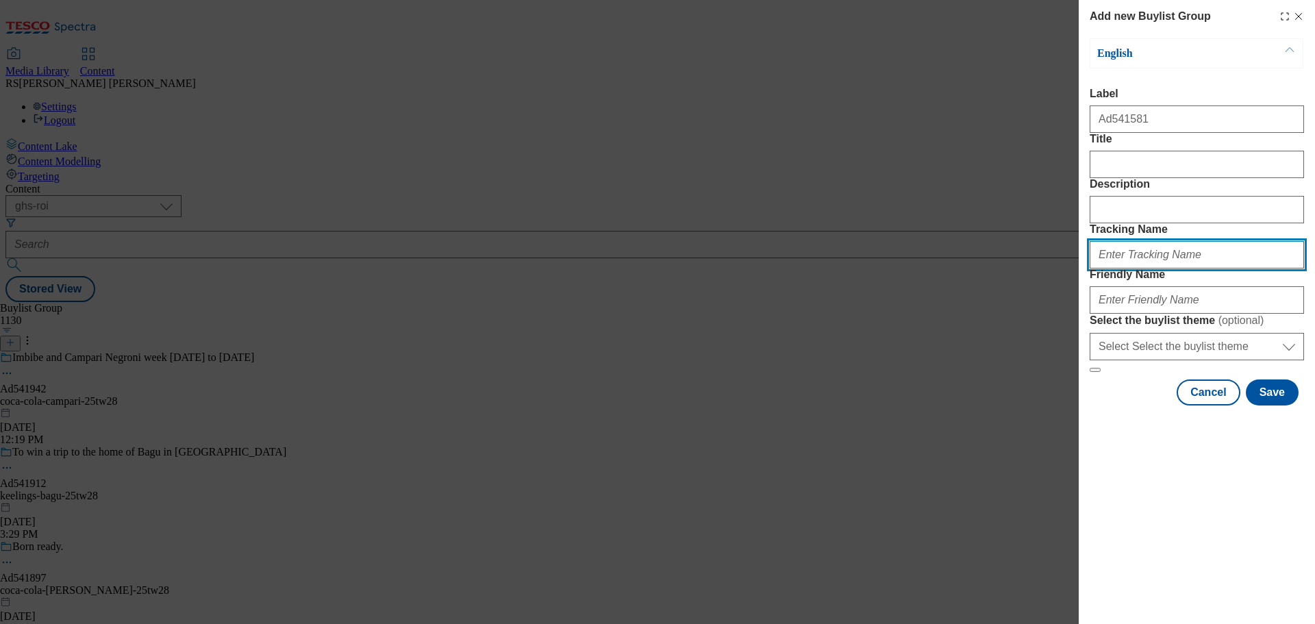
click at [1137, 268] on input "Tracking Name" at bounding box center [1197, 254] width 214 height 27
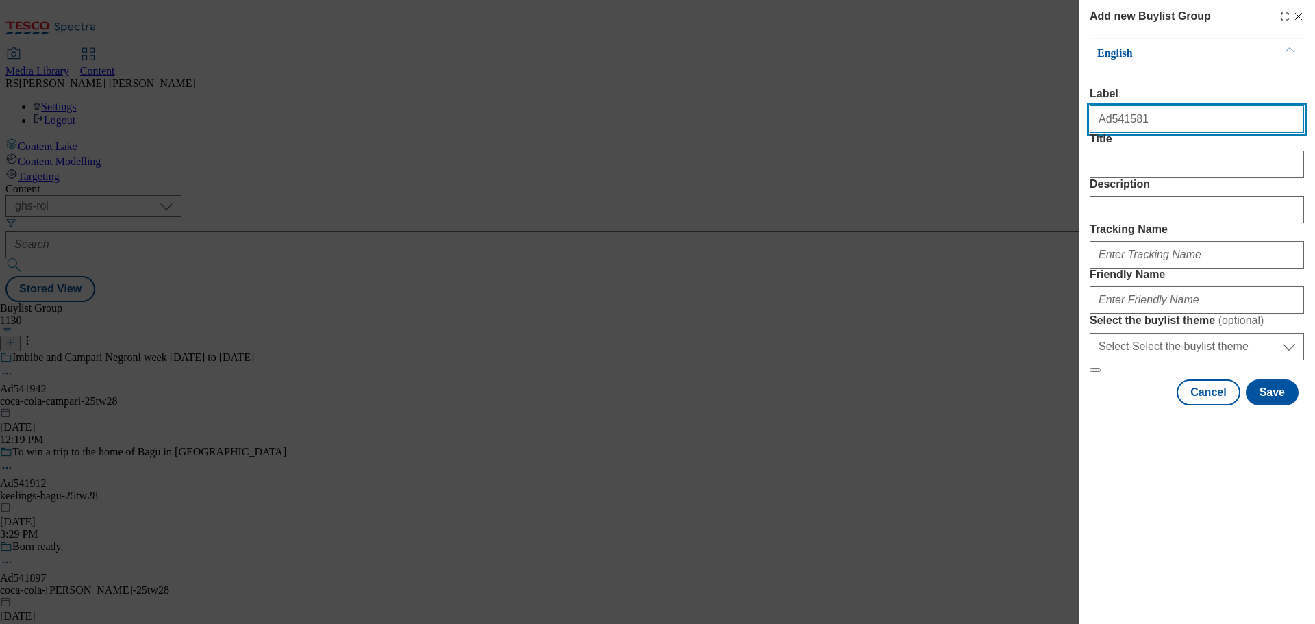
drag, startPoint x: 1144, startPoint y: 121, endPoint x: 1035, endPoint y: 120, distance: 109.6
click at [1035, 120] on div "Add new Buylist Group English Label Ad541581 Title Description Tracking Name Fr…" at bounding box center [657, 312] width 1315 height 624
paste input "338"
type input "Ad541338"
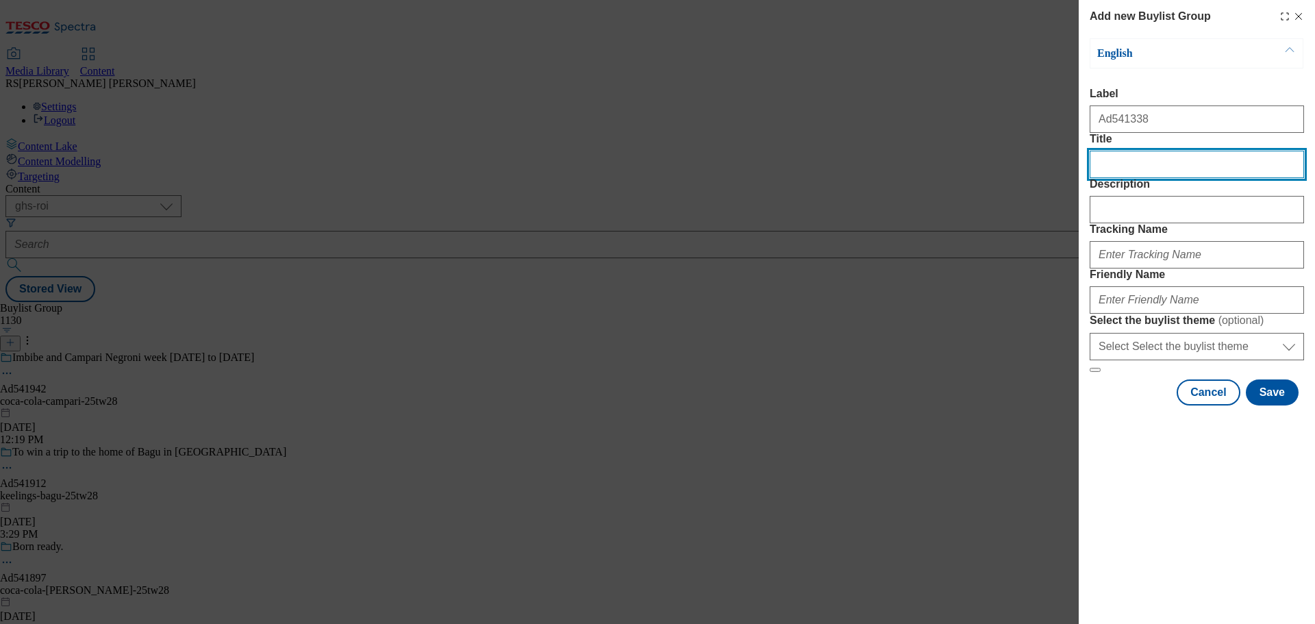
click at [1124, 178] on input "Title" at bounding box center [1197, 164] width 214 height 27
paste input "Ready for kick off?"
type input "Ready for kick off?"
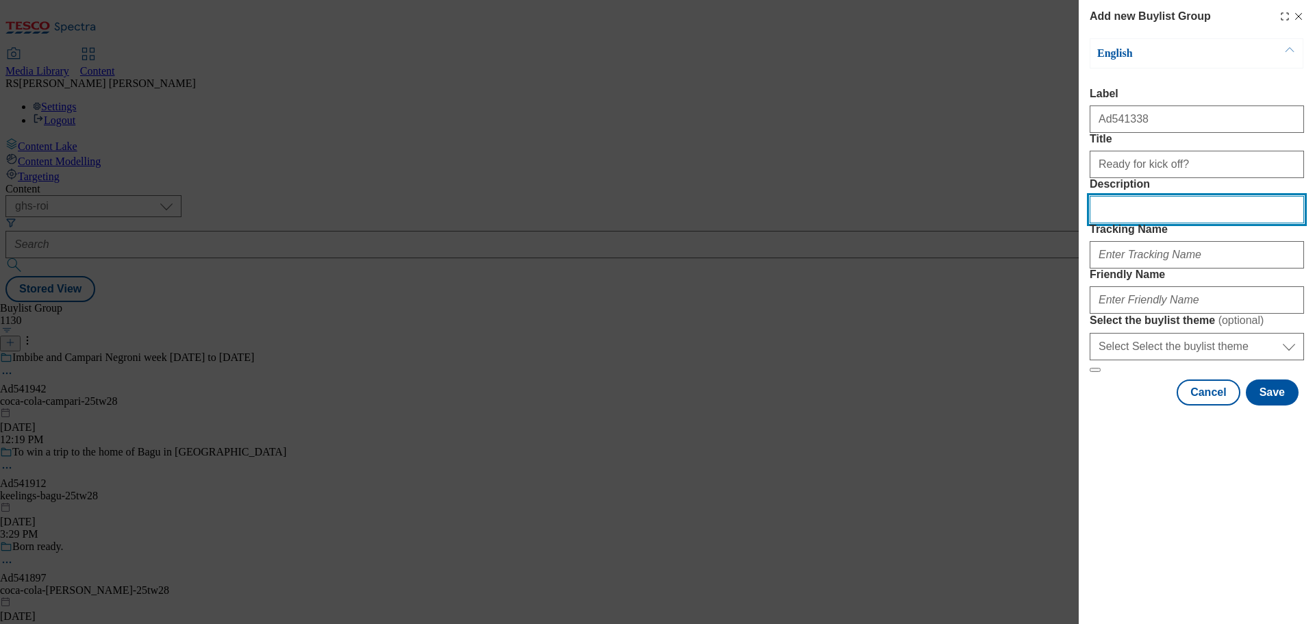
click at [1110, 223] on input "Description" at bounding box center [1197, 209] width 214 height 27
paste input "Rockshore Light Irish Lager 12x330ml Bottle"
type input "Rockshore Light Irish Lager 12x330ml Bottle"
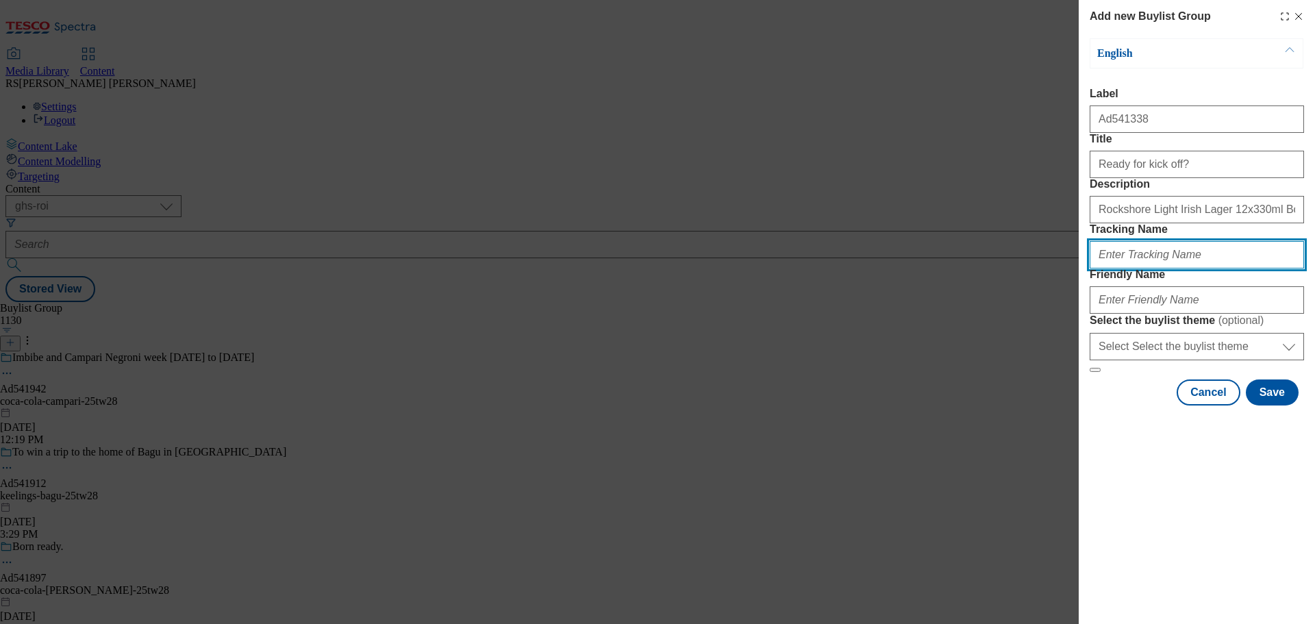
click at [1144, 268] on input "Tracking Name" at bounding box center [1197, 254] width 214 height 27
paste input "DH_AD541338"
type input "DH_AD541338"
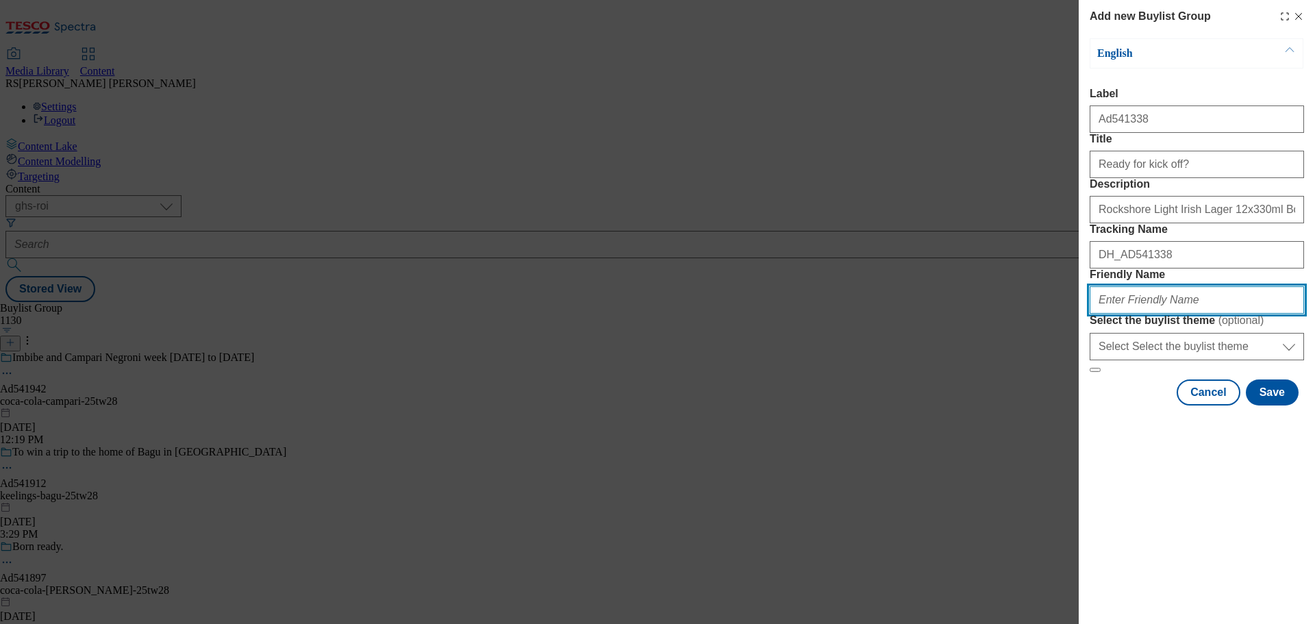
click at [1142, 314] on input "Friendly Name" at bounding box center [1197, 299] width 214 height 27
paste input "diageo-rockshore-25tw22"
type input "diageo-rockshore-25tw22"
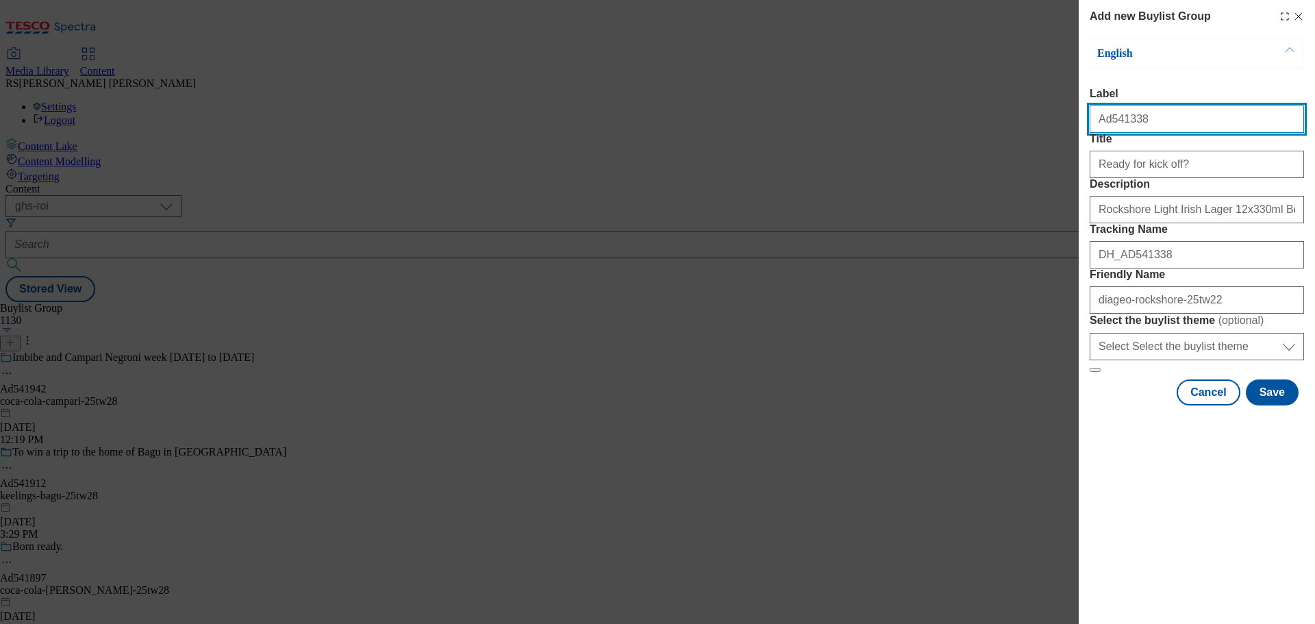
drag, startPoint x: 1149, startPoint y: 122, endPoint x: 1108, endPoint y: 138, distance: 43.6
click at [1108, 133] on div "Ad541338" at bounding box center [1197, 116] width 214 height 33
paste input "784"
type input "Ad541784"
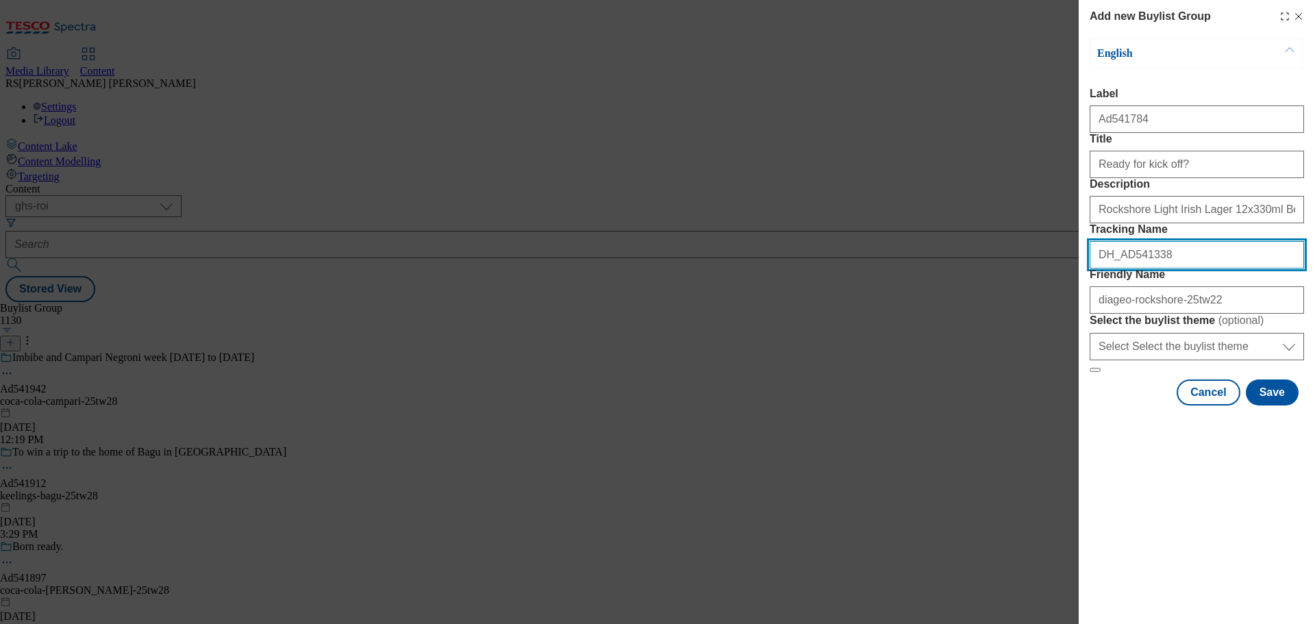
drag, startPoint x: 1156, startPoint y: 325, endPoint x: 1123, endPoint y: 342, distance: 37.7
click at [1123, 268] on input "DH_AD541338" at bounding box center [1197, 254] width 214 height 27
paste input "784"
type input "DH_AD541784"
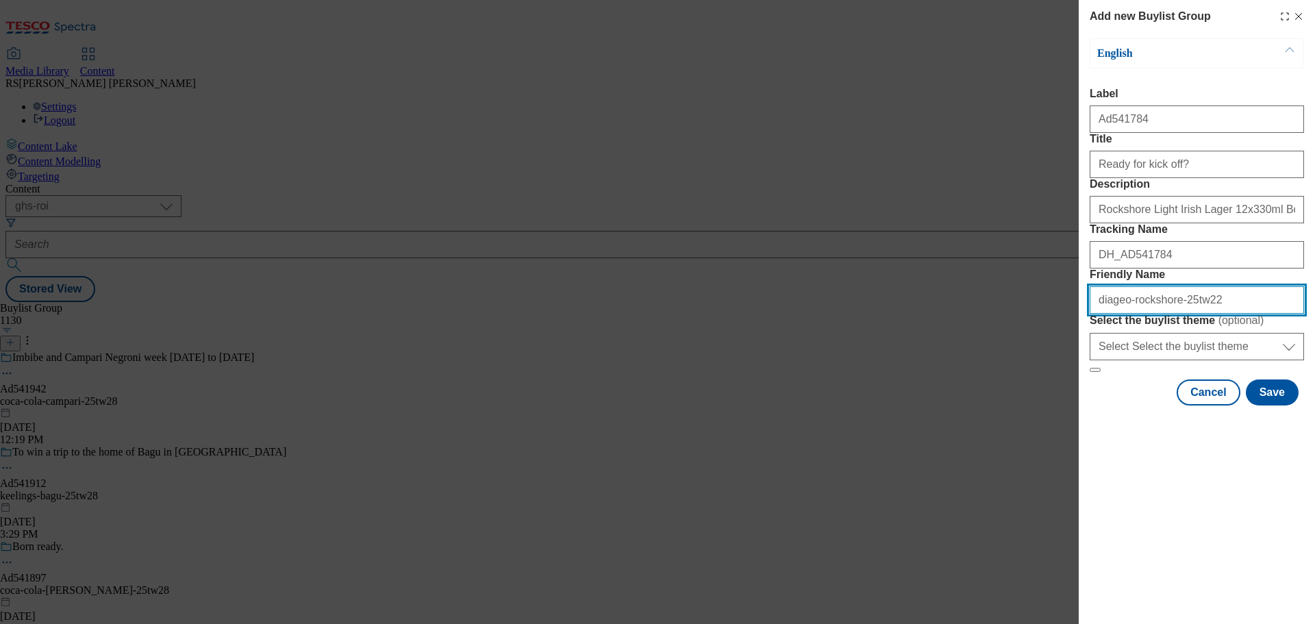
click at [1201, 314] on input "diageo-rockshore-25tw22" at bounding box center [1197, 299] width 214 height 27
type input "diageo-rockshore-25tw28"
drag, startPoint x: 1211, startPoint y: 405, endPoint x: 1021, endPoint y: 386, distance: 191.4
click at [1021, 386] on div "Add new Buylist Group English Label Ad541784 Title Ready for kick off? Descript…" at bounding box center [657, 312] width 1315 height 624
click at [749, 409] on div "Add new Buylist Group English Label Ad541784 Title Ready for kick off? Descript…" at bounding box center [657, 312] width 1315 height 624
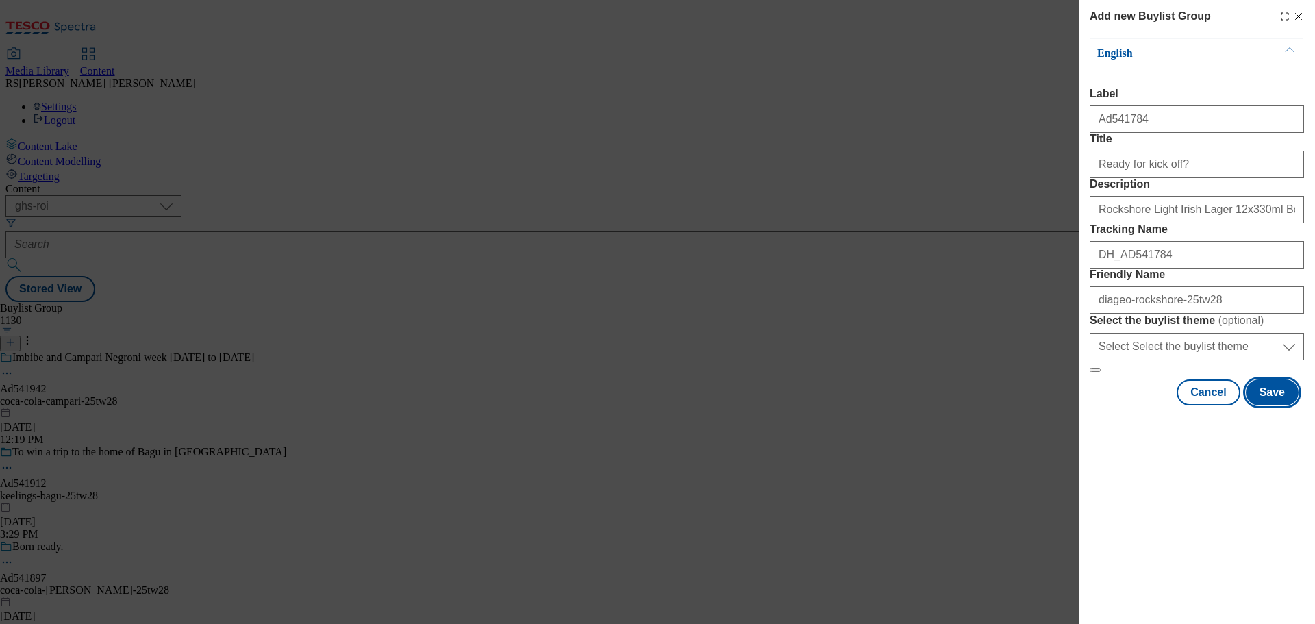
click at [1286, 405] on button "Save" at bounding box center [1272, 392] width 53 height 26
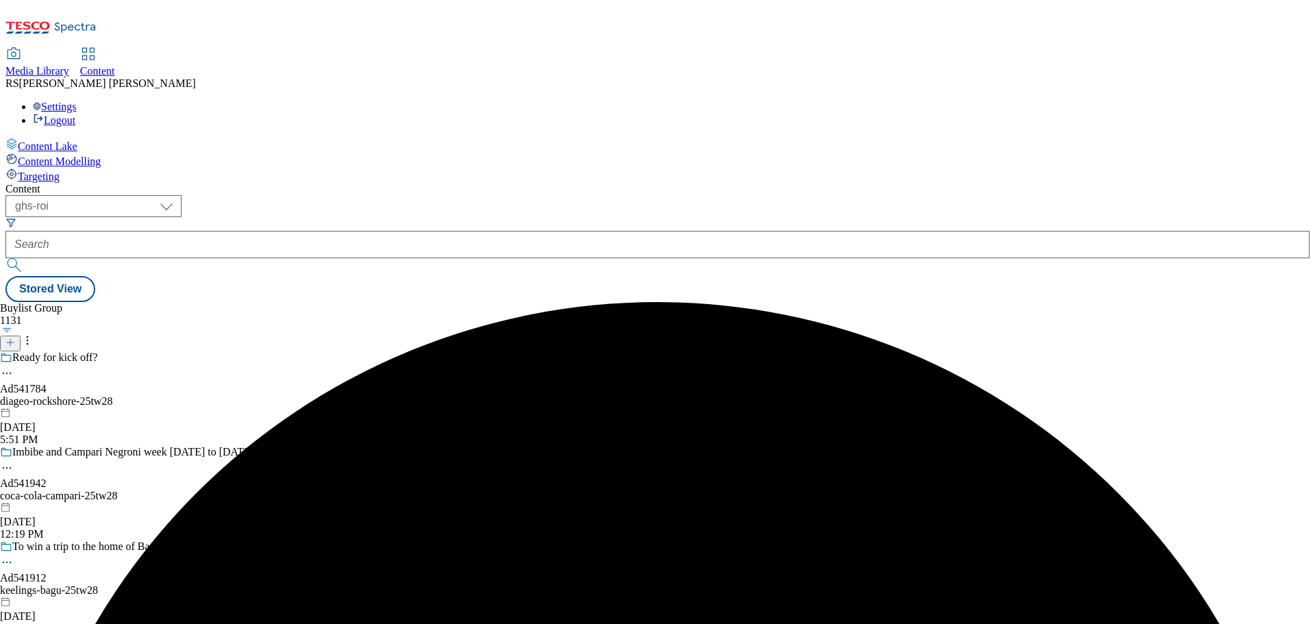
click at [286, 351] on div "Ready for kick off? Ad541784 diageo-rockshore-25tw28 Aug 21, 2025 5:51 PM" at bounding box center [143, 398] width 286 height 95
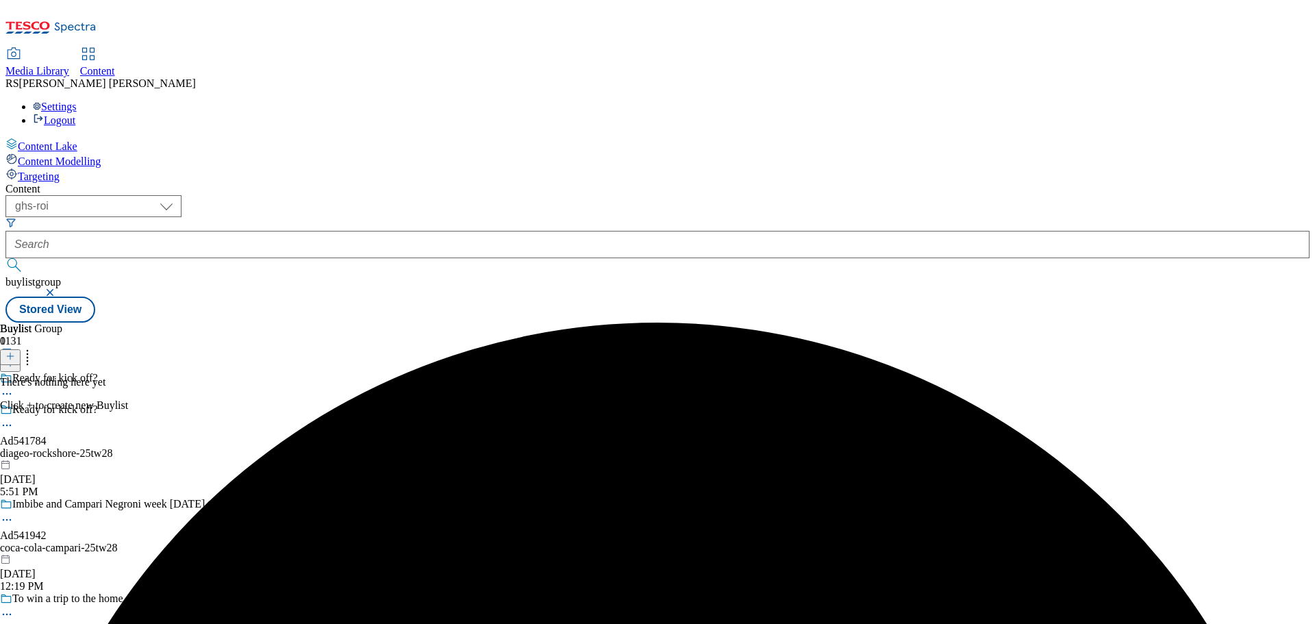
click at [15, 351] on icon at bounding box center [10, 356] width 10 height 10
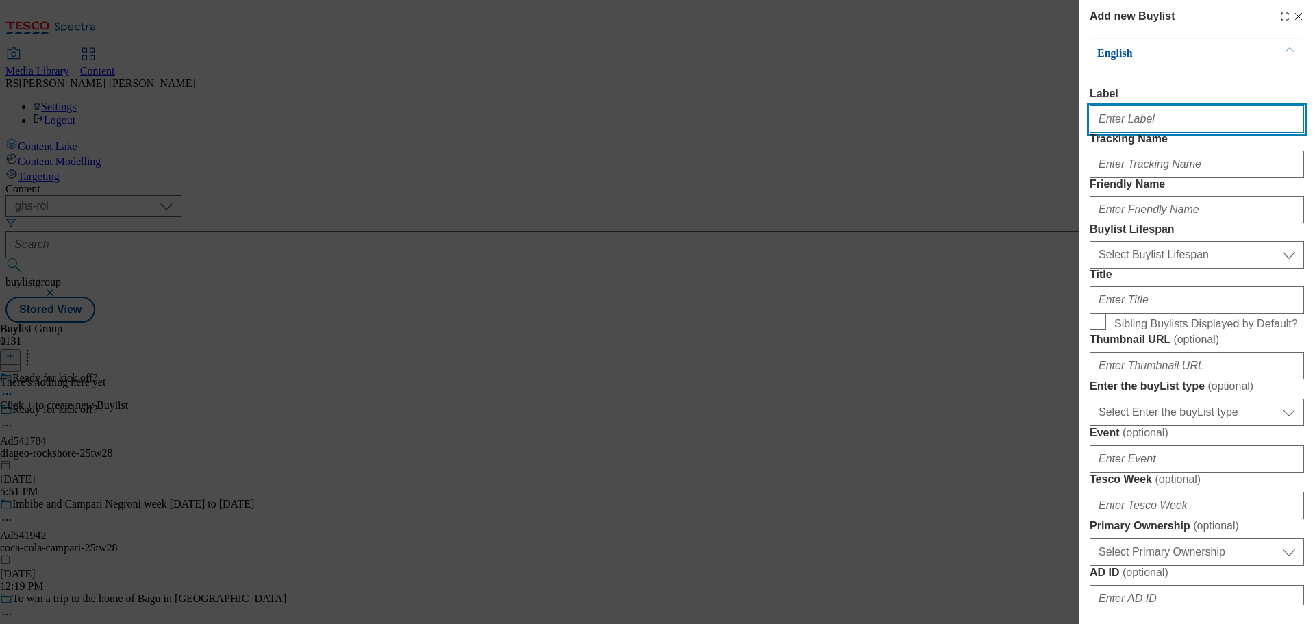
click at [1121, 124] on input "Label" at bounding box center [1197, 118] width 214 height 27
paste input "Ad541338"
type input "Ad541338"
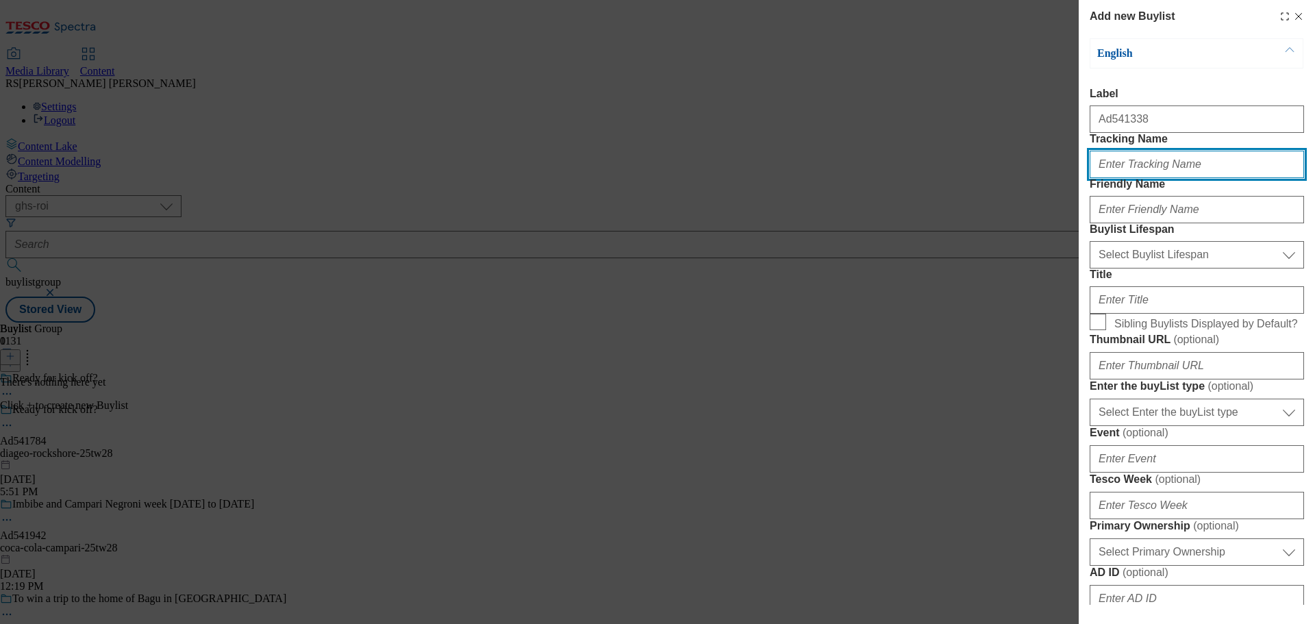
click at [1121, 178] on input "Tracking Name" at bounding box center [1197, 164] width 214 height 27
paste input "DH_AD541338"
type input "DH_AD541338"
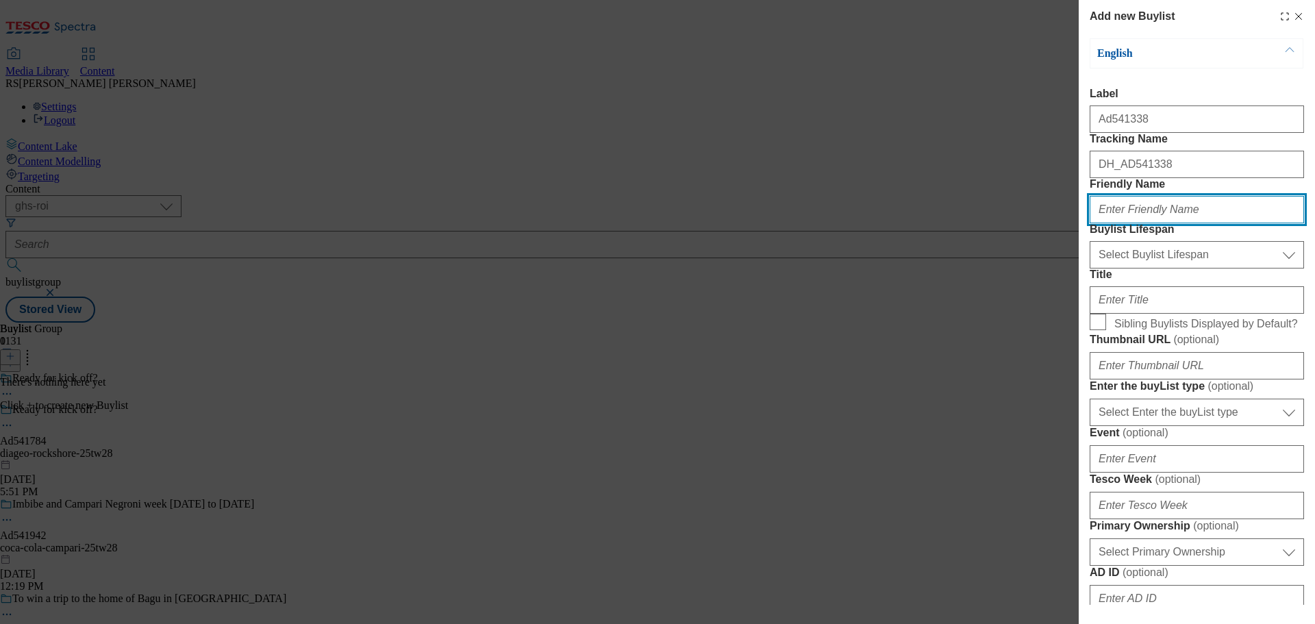
click at [1134, 223] on input "Friendly Name" at bounding box center [1197, 209] width 214 height 27
paste input "diageo-rockshore"
type input "diageo-rockshore"
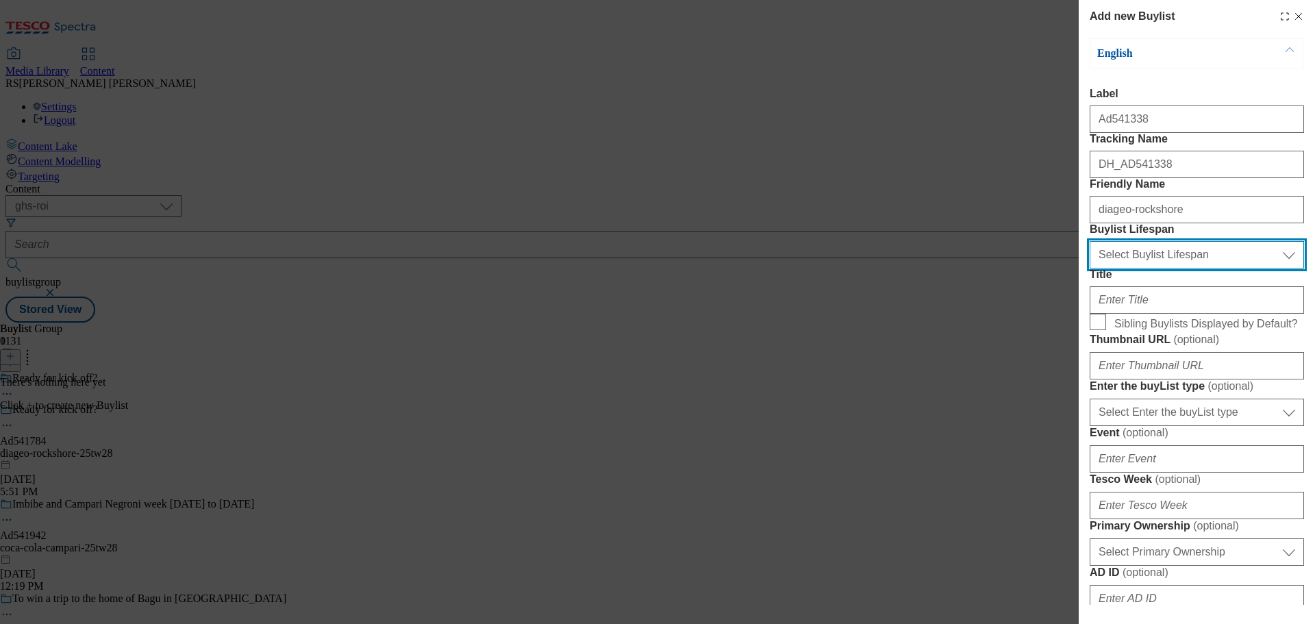
click at [1164, 268] on select "Select Buylist Lifespan evergreen seasonal tactical" at bounding box center [1197, 254] width 214 height 27
select select "tactical"
click at [1090, 268] on select "Select Buylist Lifespan evergreen seasonal tactical" at bounding box center [1197, 254] width 214 height 27
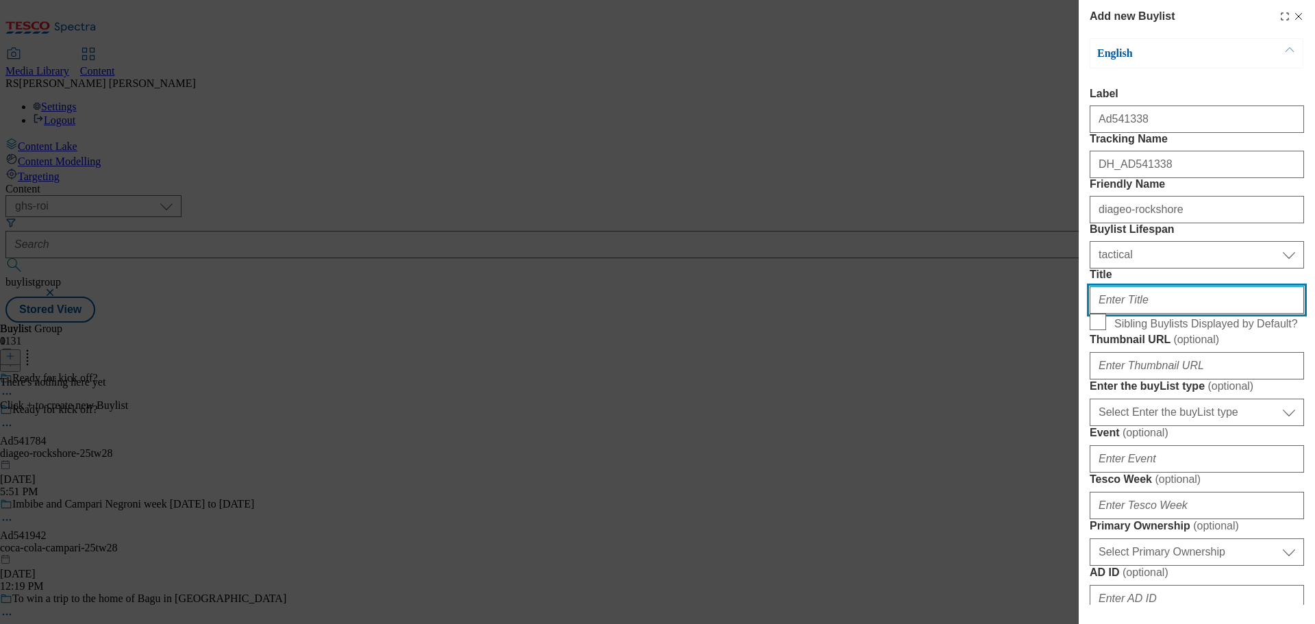
click at [1125, 314] on input "Title" at bounding box center [1197, 299] width 214 height 27
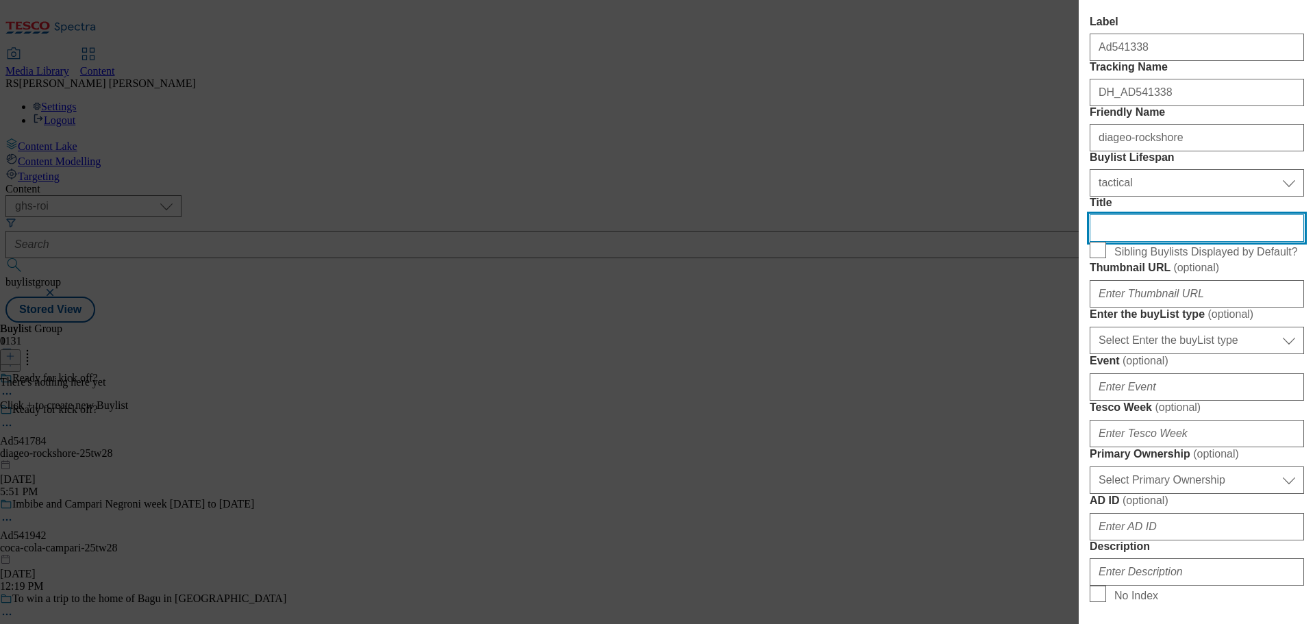
scroll to position [205, 0]
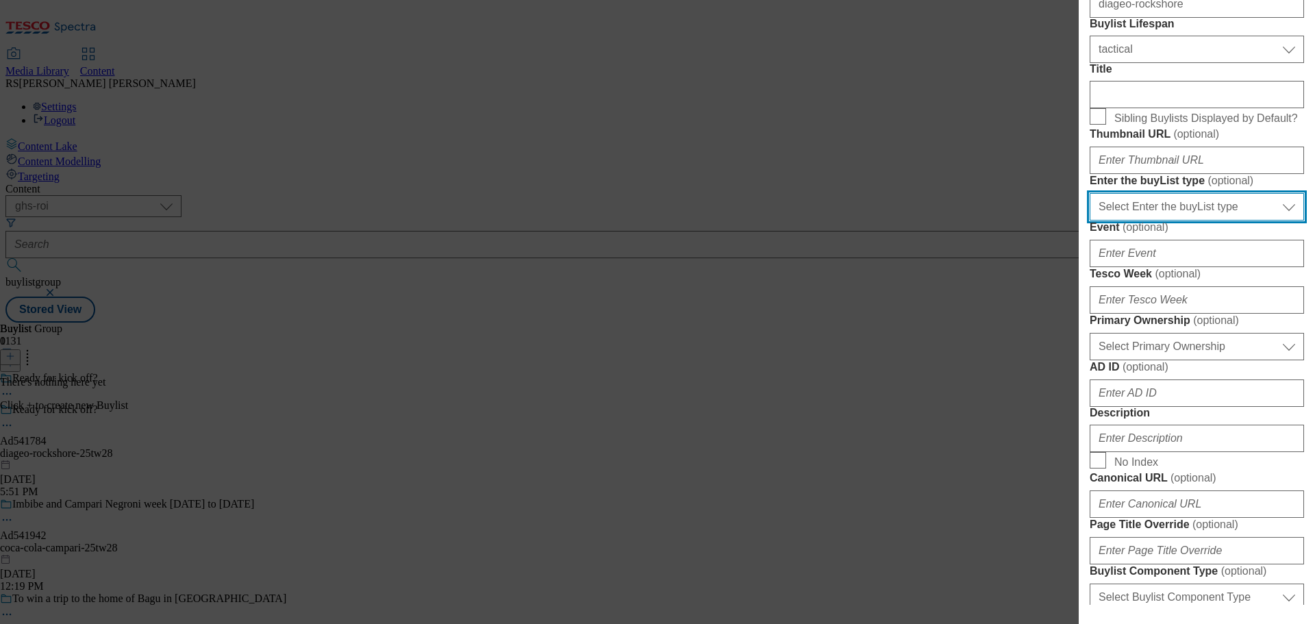
click at [1179, 221] on select "Select Enter the buyList type event supplier funded long term >4 weeks supplier…" at bounding box center [1197, 206] width 214 height 27
select select "supplier funded short term 1-3 weeks"
click at [1090, 221] on select "Select Enter the buyList type event supplier funded long term >4 weeks supplier…" at bounding box center [1197, 206] width 214 height 27
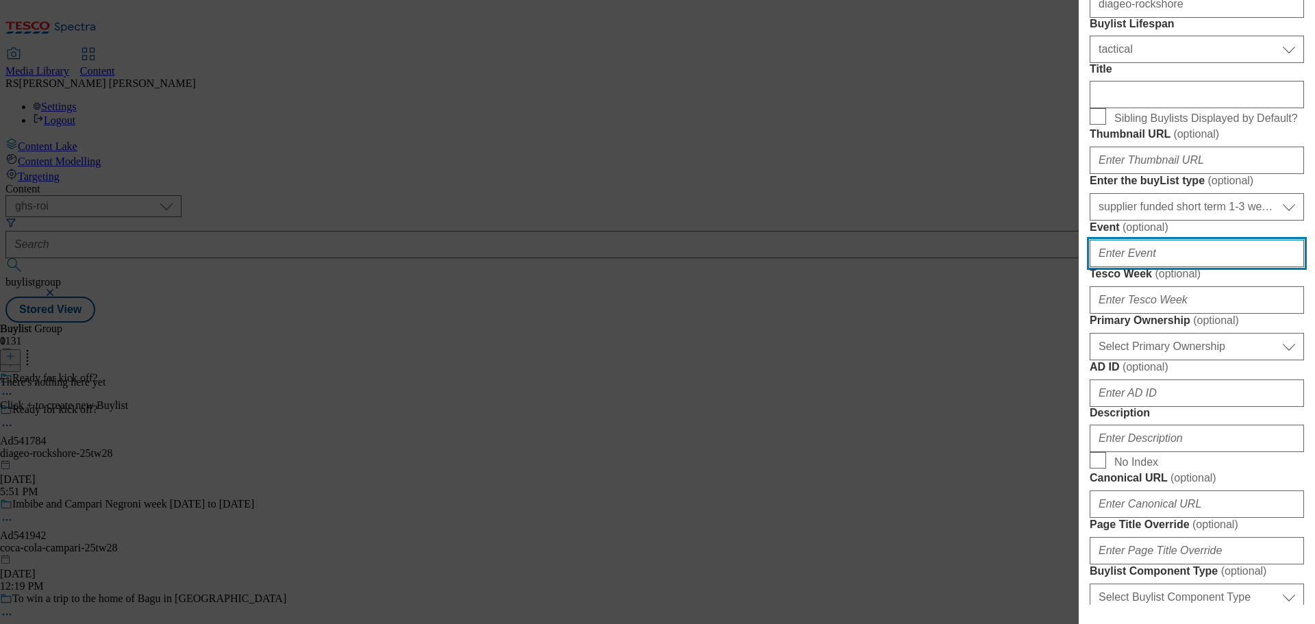
click at [1124, 267] on input "Event ( optional )" at bounding box center [1197, 253] width 214 height 27
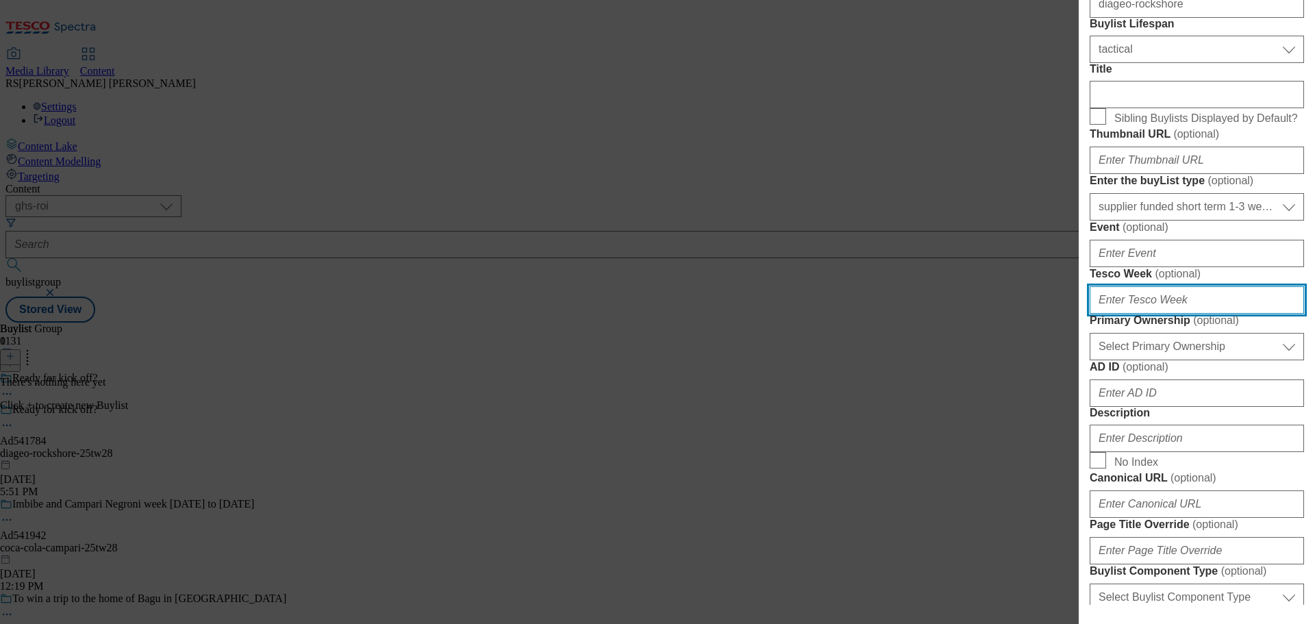
click at [1140, 314] on input "Tesco Week ( optional )" at bounding box center [1197, 299] width 214 height 27
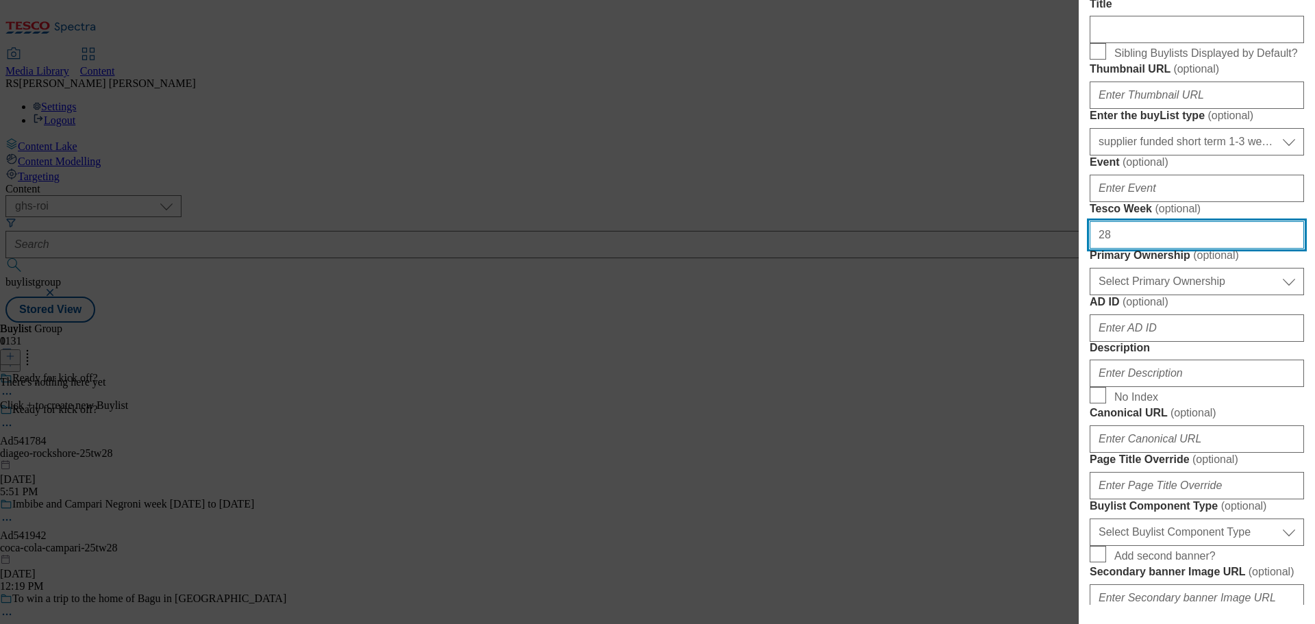
scroll to position [342, 0]
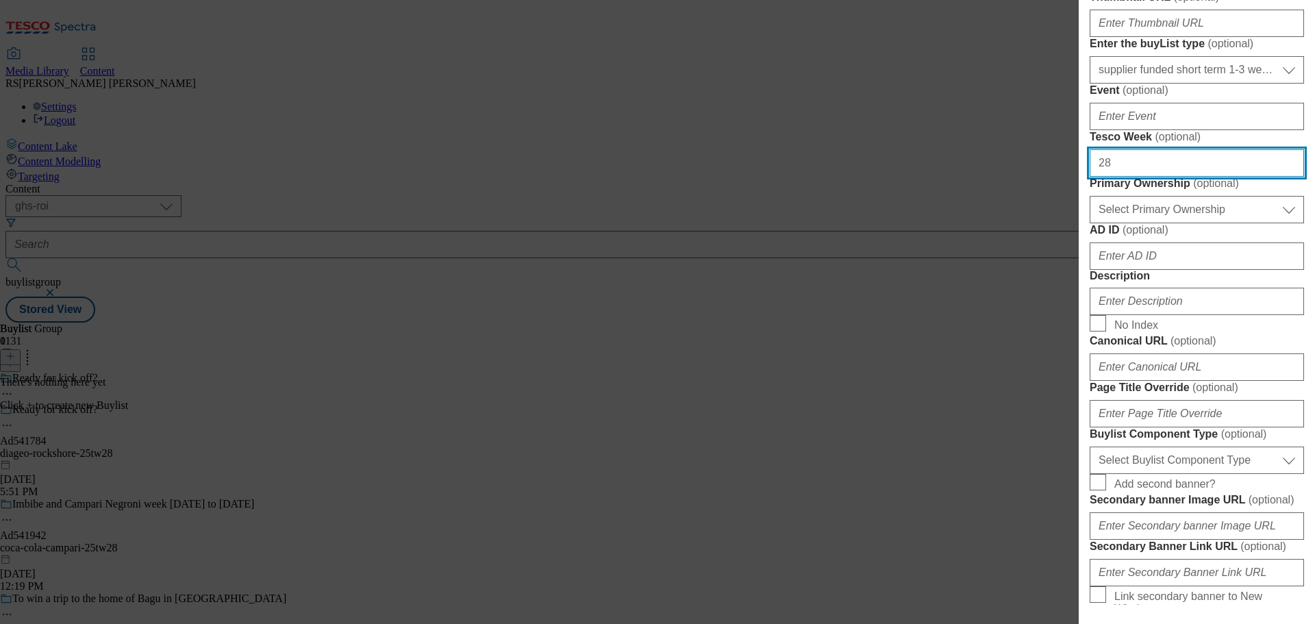
type input "28"
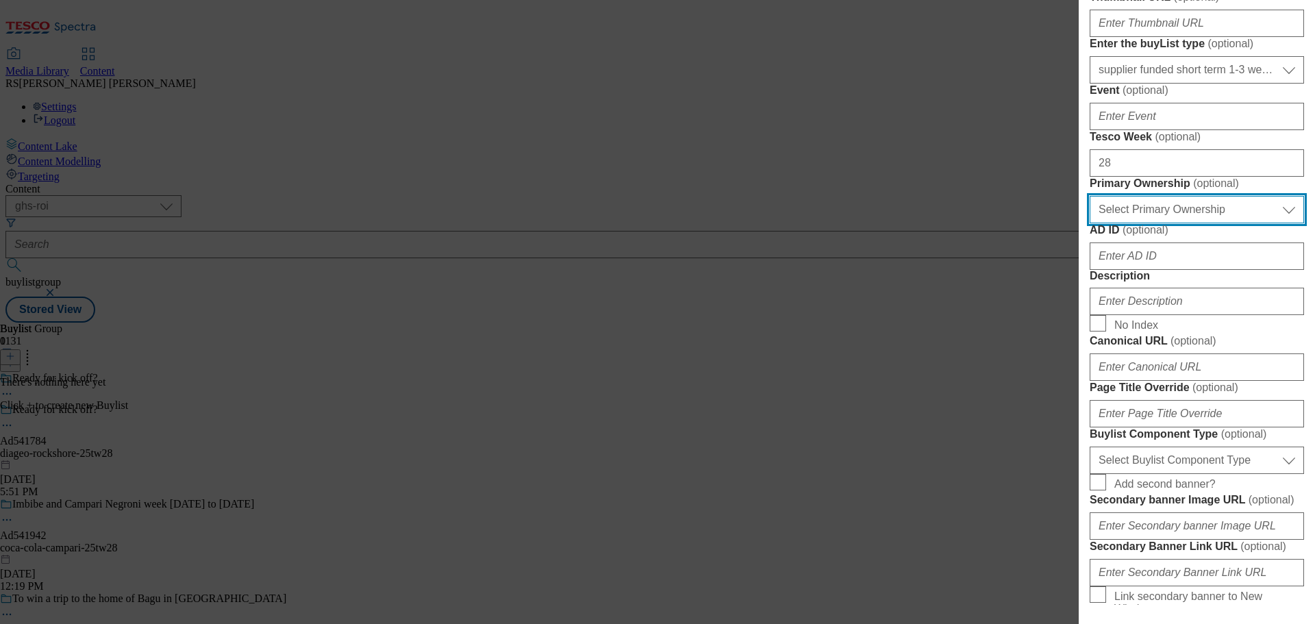
click at [1168, 223] on select "Select Primary Ownership tesco dunnhumby" at bounding box center [1197, 209] width 214 height 27
select select "dunnhumby"
click at [1090, 223] on select "Select Primary Ownership tesco dunnhumby" at bounding box center [1197, 209] width 214 height 27
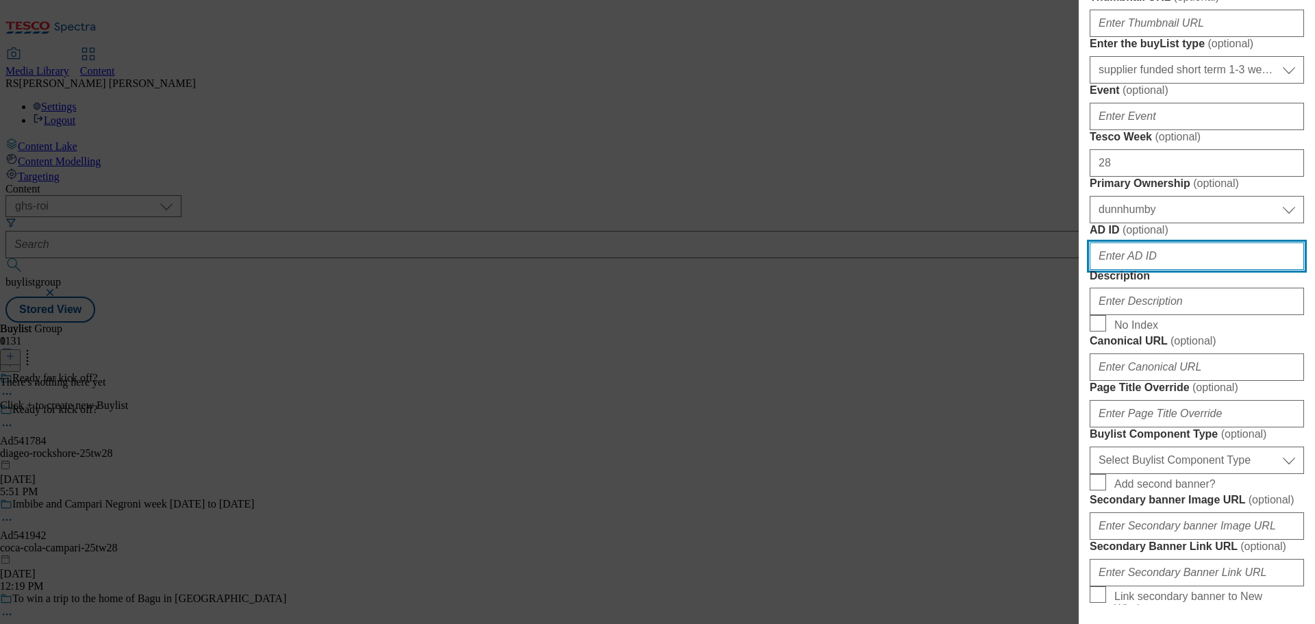
click at [1122, 270] on input "AD ID ( optional )" at bounding box center [1197, 255] width 214 height 27
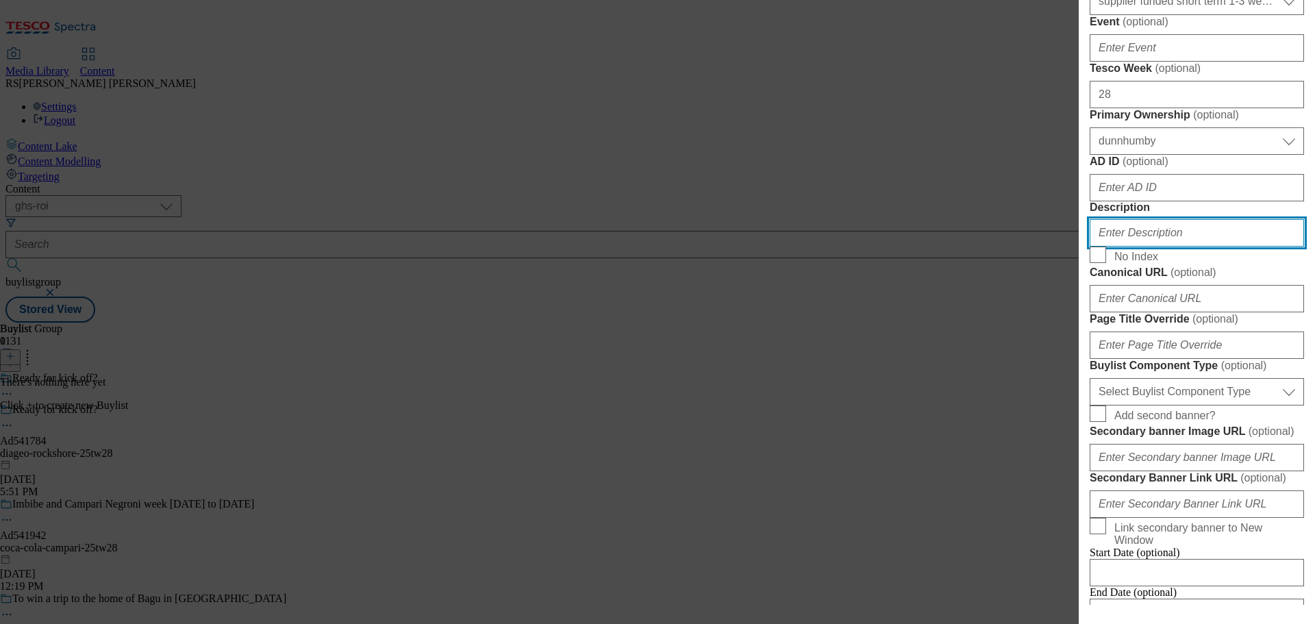
click at [1120, 247] on input "Description" at bounding box center [1197, 232] width 214 height 27
paste input "Rockshore Light Irish Lager 12x330ml Bottle"
type input "Rockshore Light Irish Lager 12x330ml Bottle"
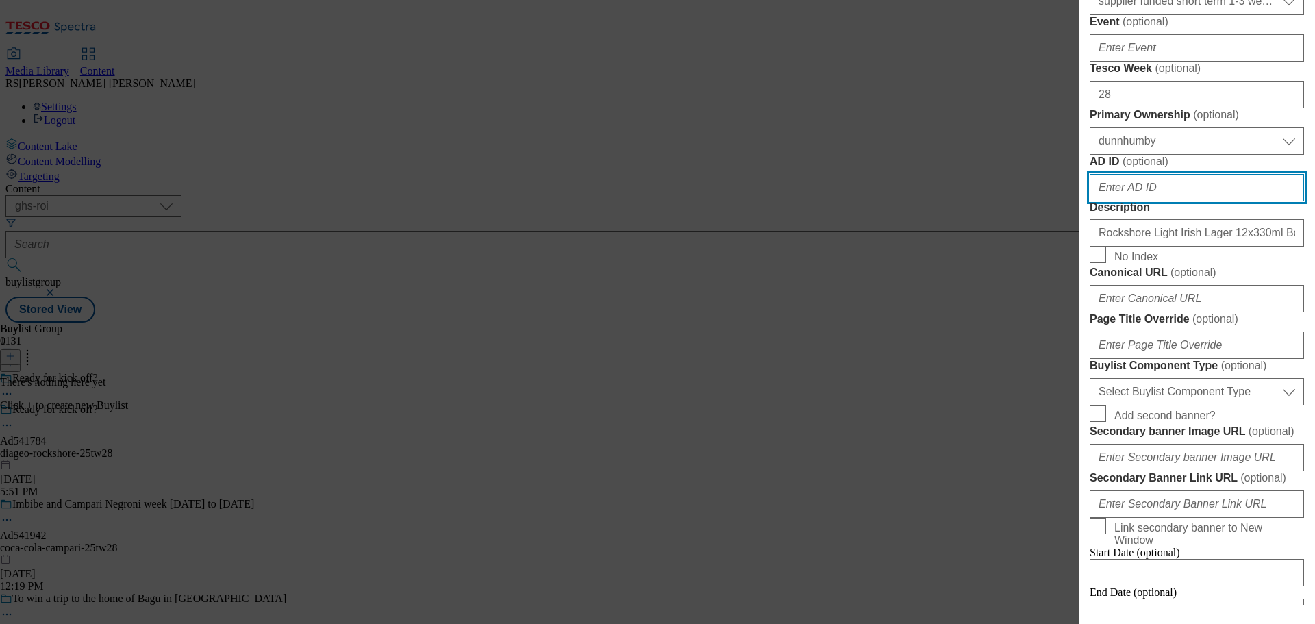
click at [1145, 201] on input "AD ID ( optional )" at bounding box center [1197, 187] width 214 height 27
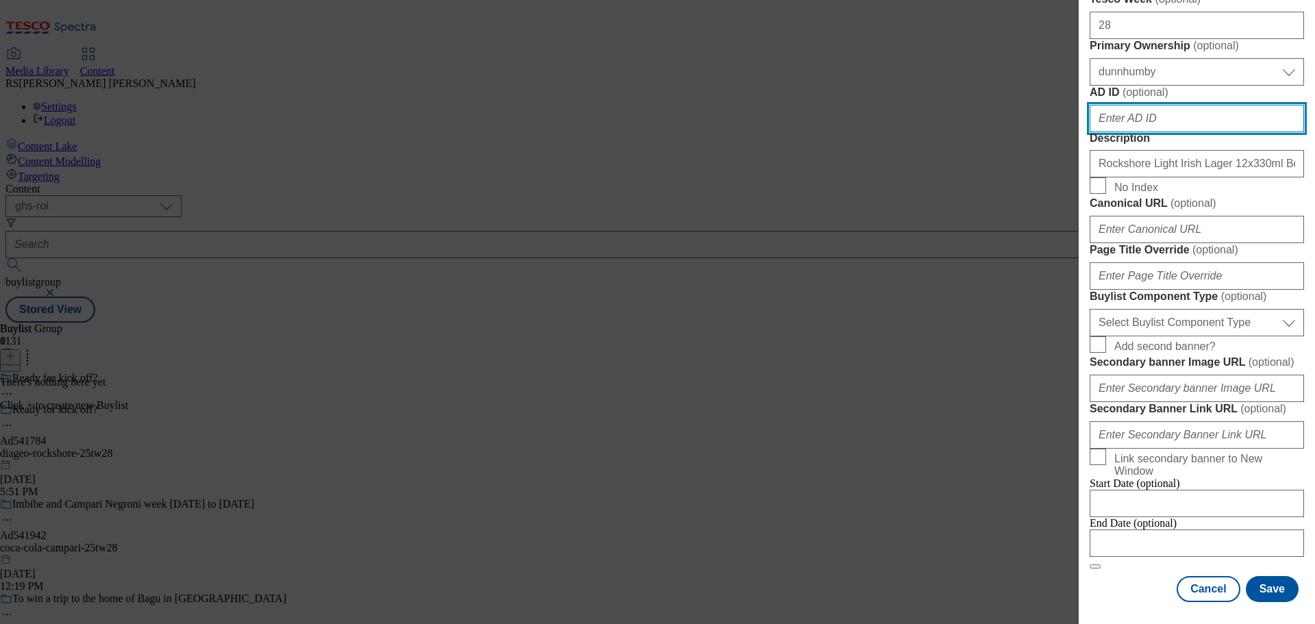
scroll to position [685, 0]
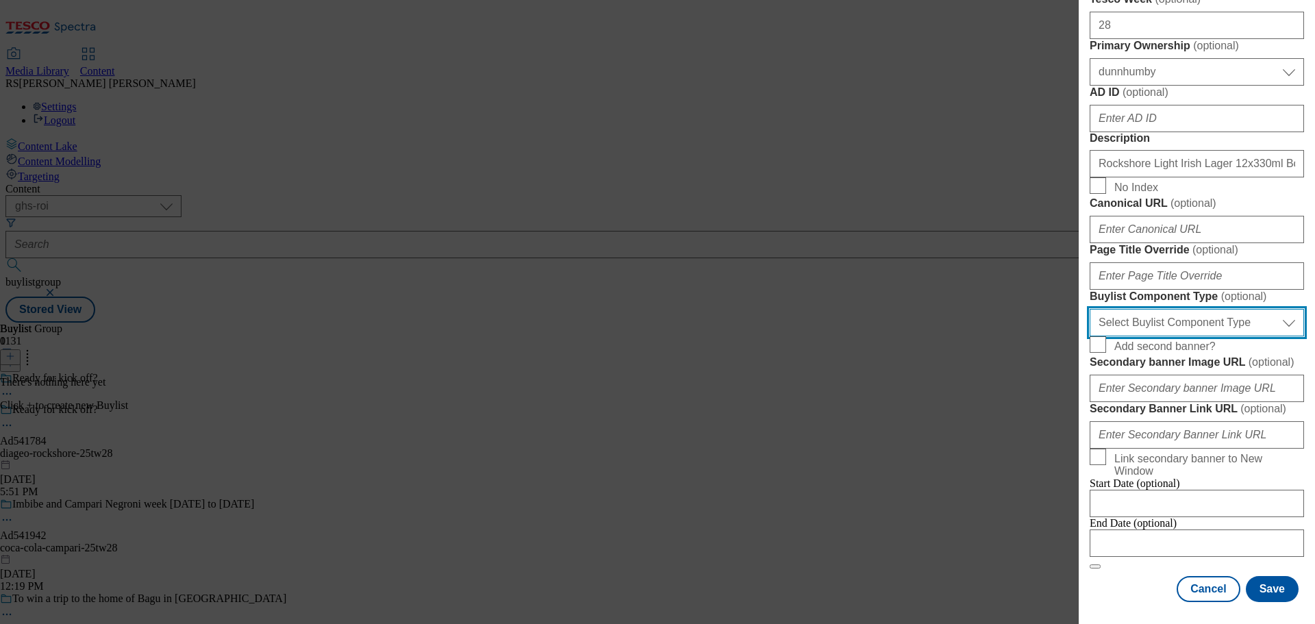
click at [1194, 336] on select "Select Buylist Component Type Banner Competition Header Meal" at bounding box center [1197, 322] width 214 height 27
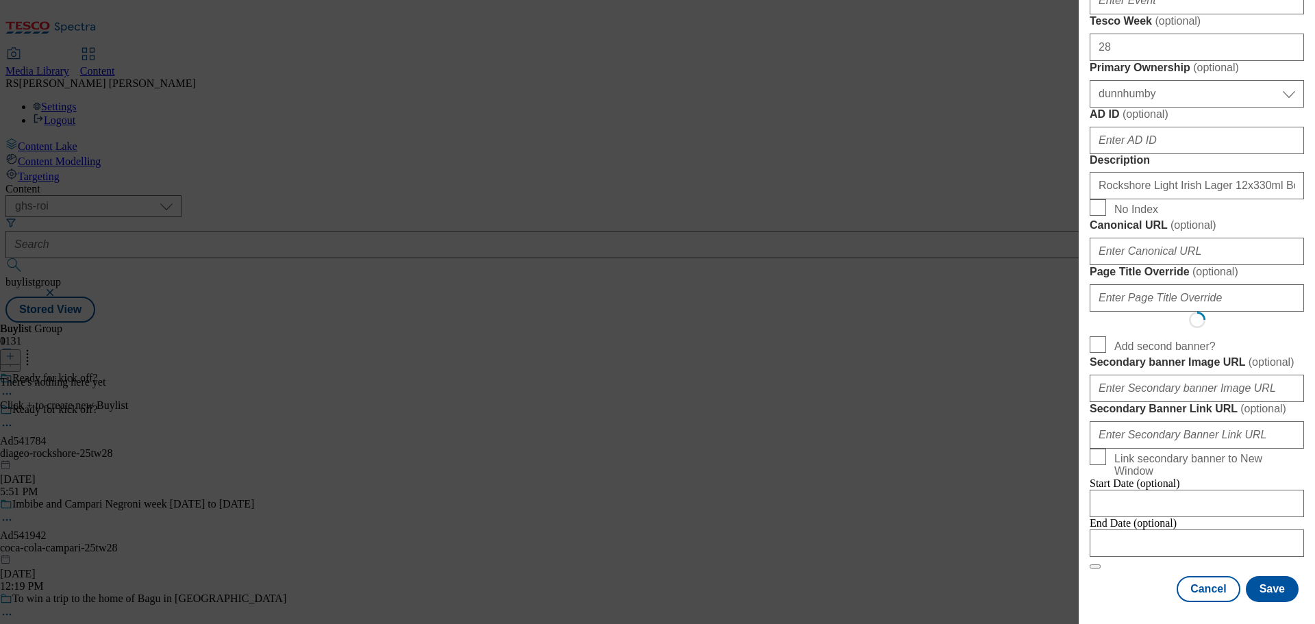
select select "Banner"
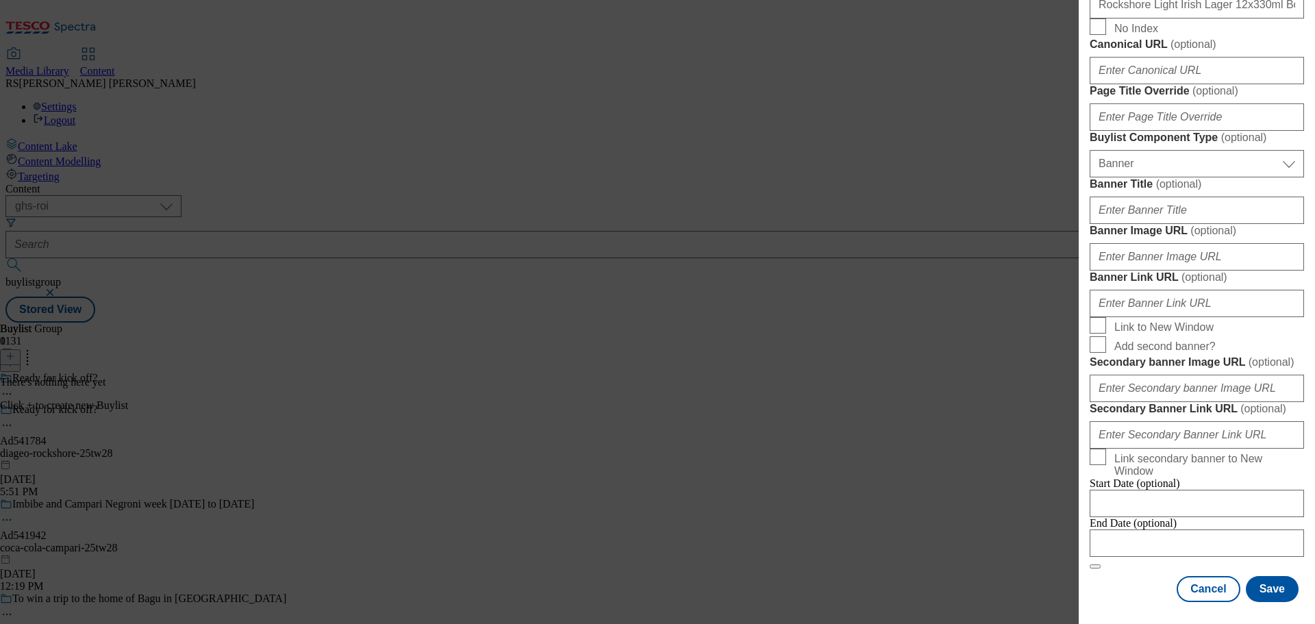
scroll to position [1224, 0]
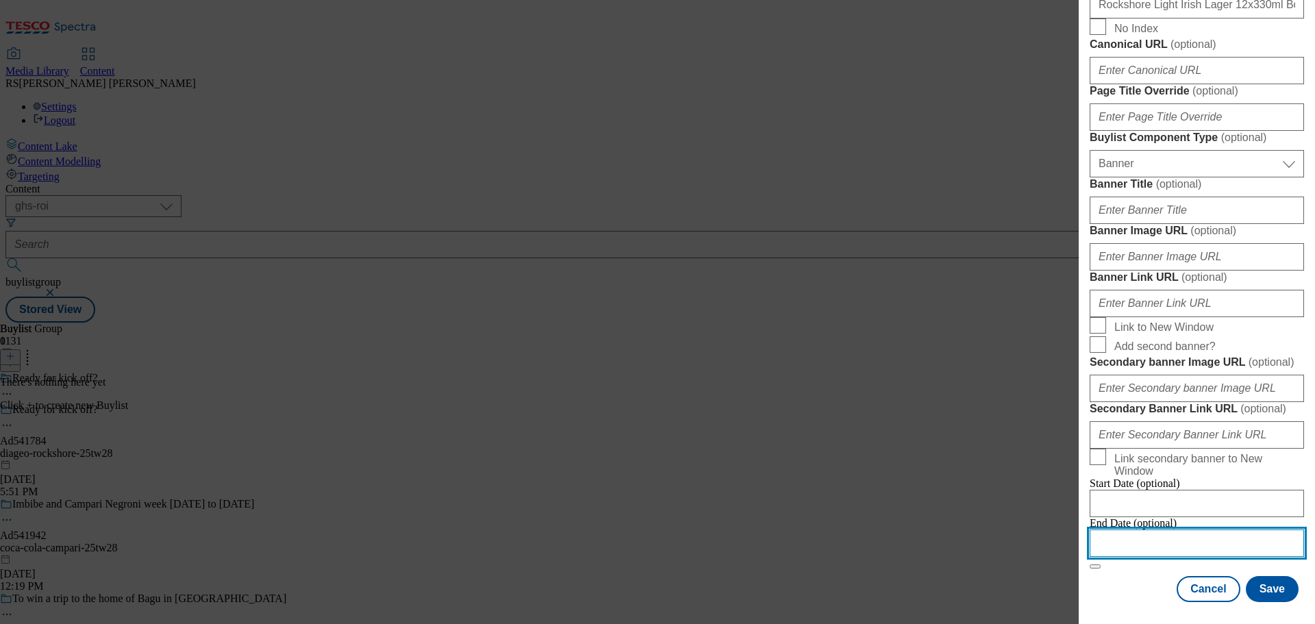
click at [1154, 535] on input "Modal" at bounding box center [1197, 542] width 214 height 27
select select "2025"
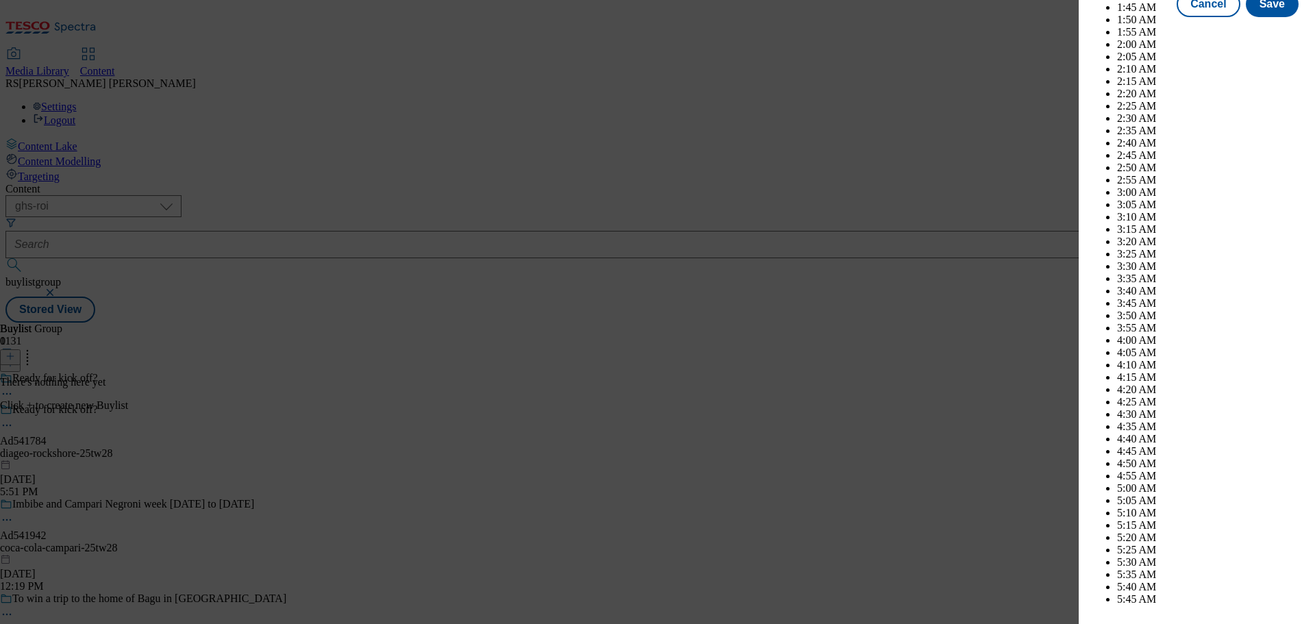
scroll to position [5415, 0]
select select "December"
drag, startPoint x: 1114, startPoint y: 224, endPoint x: 1127, endPoint y: 286, distance: 63.8
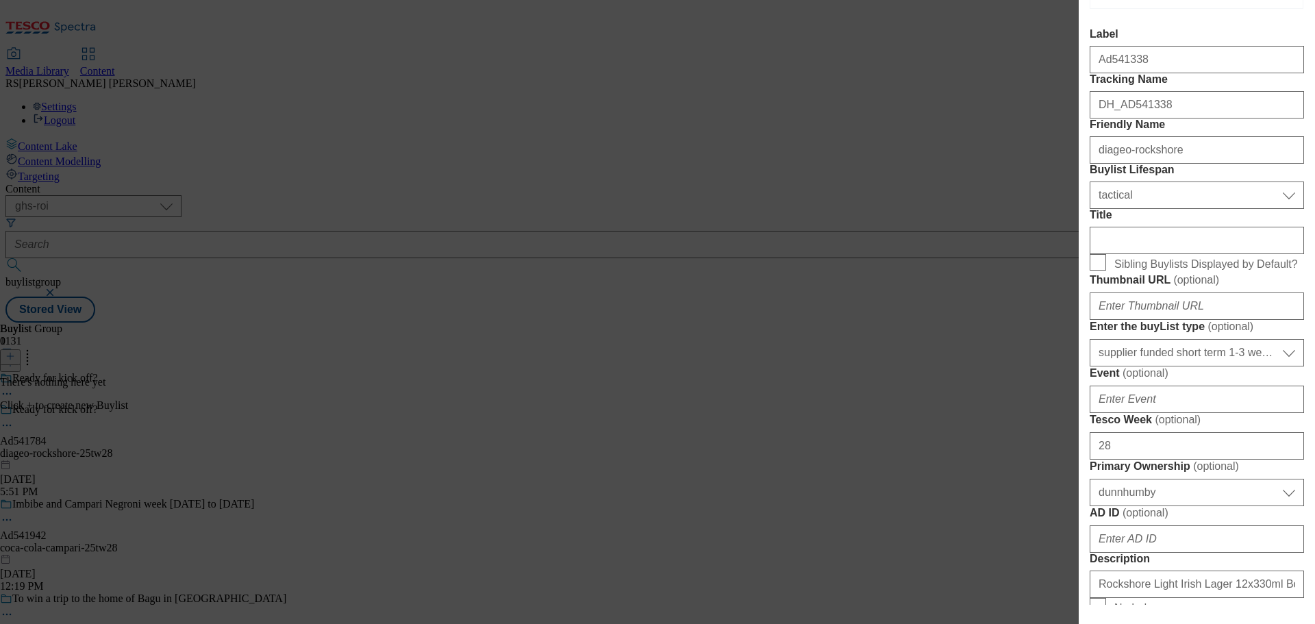
scroll to position [0, 0]
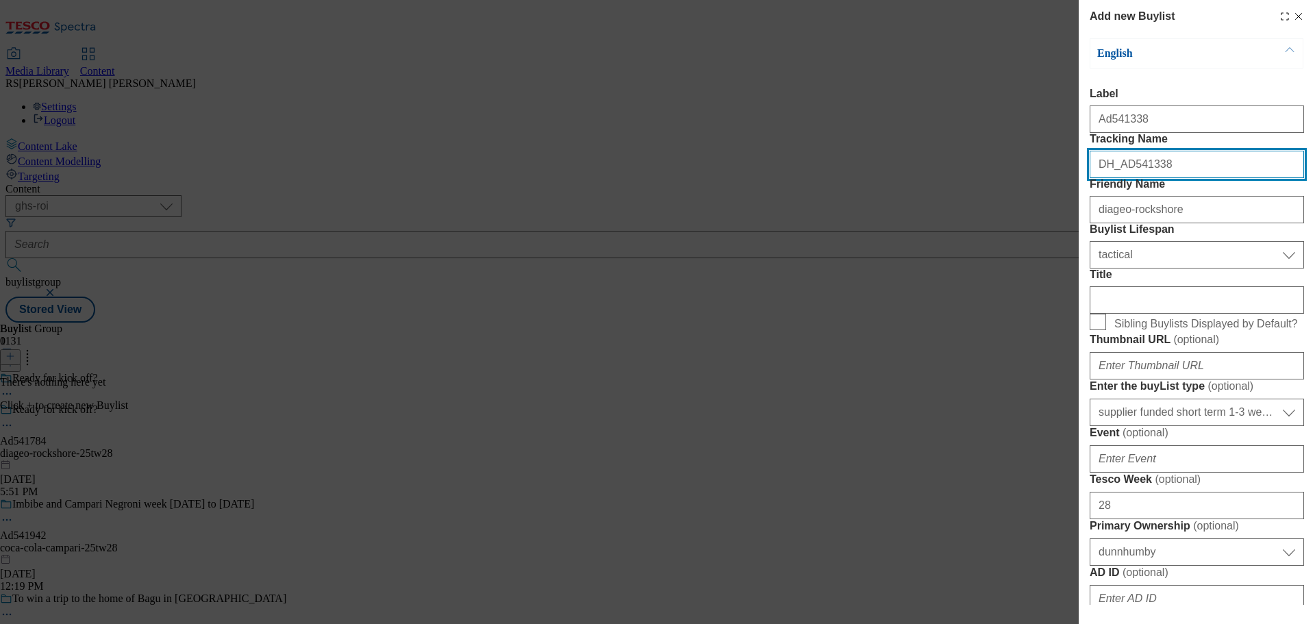
drag, startPoint x: 1181, startPoint y: 197, endPoint x: 1124, endPoint y: 204, distance: 58.0
click at [1124, 178] on input "DH_AD541338" at bounding box center [1197, 164] width 214 height 27
paste input "784"
type input "DH_AD541784"
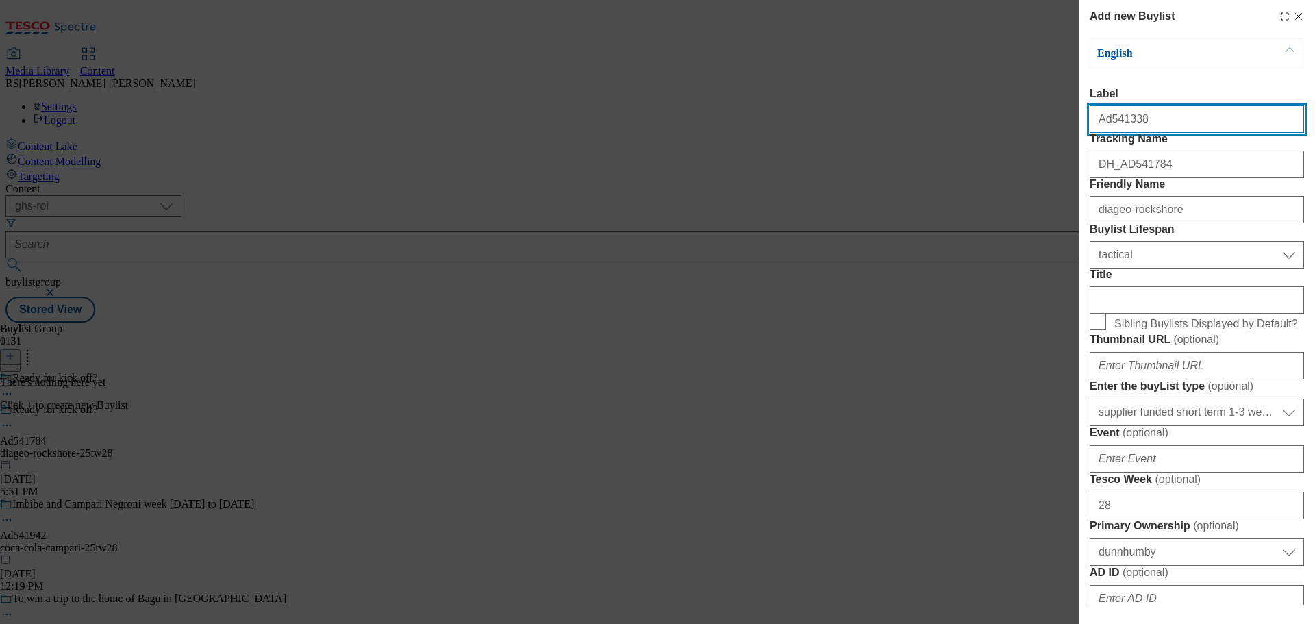
drag, startPoint x: 1162, startPoint y: 118, endPoint x: 1109, endPoint y: 139, distance: 56.9
click at [1109, 133] on div "Ad541338" at bounding box center [1197, 116] width 214 height 33
paste input "784"
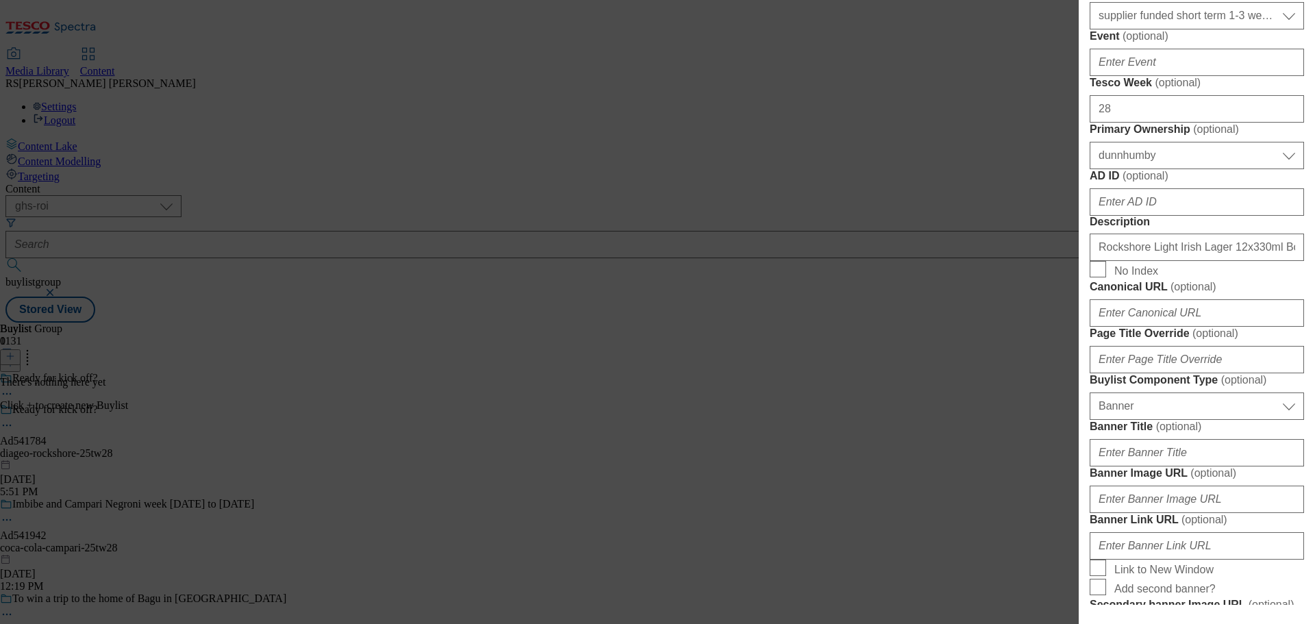
scroll to position [479, 0]
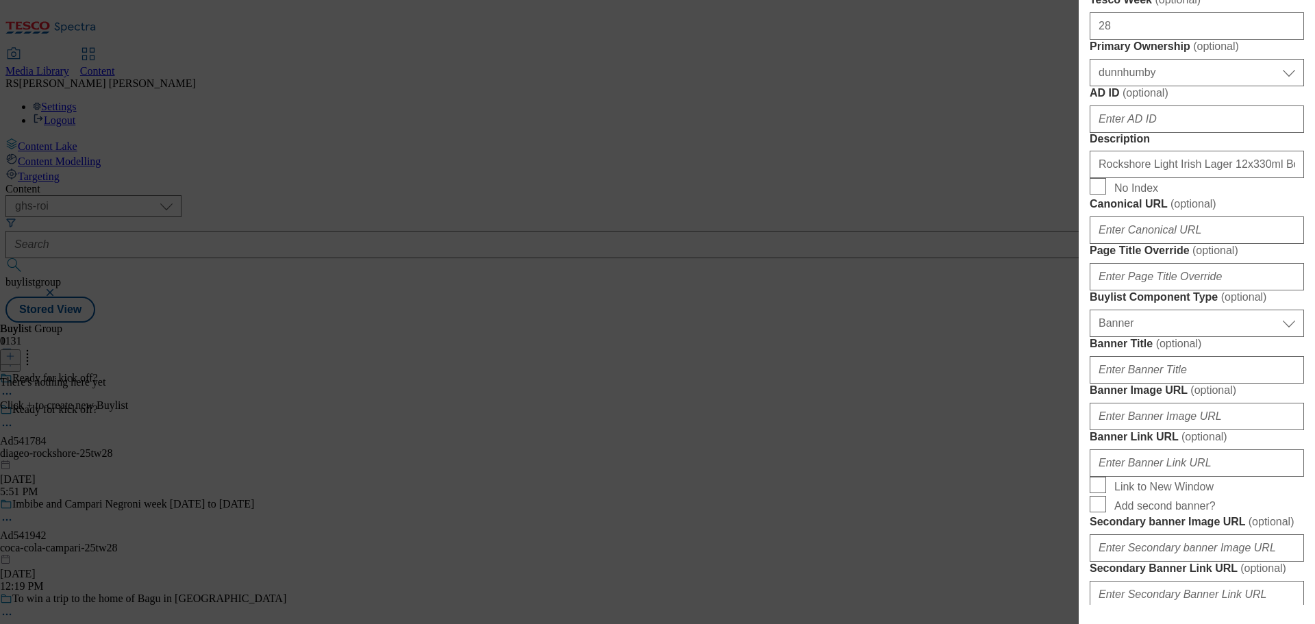
type input "Ad541784"
click at [1155, 133] on input "AD ID ( optional )" at bounding box center [1197, 118] width 214 height 27
paste input "541784"
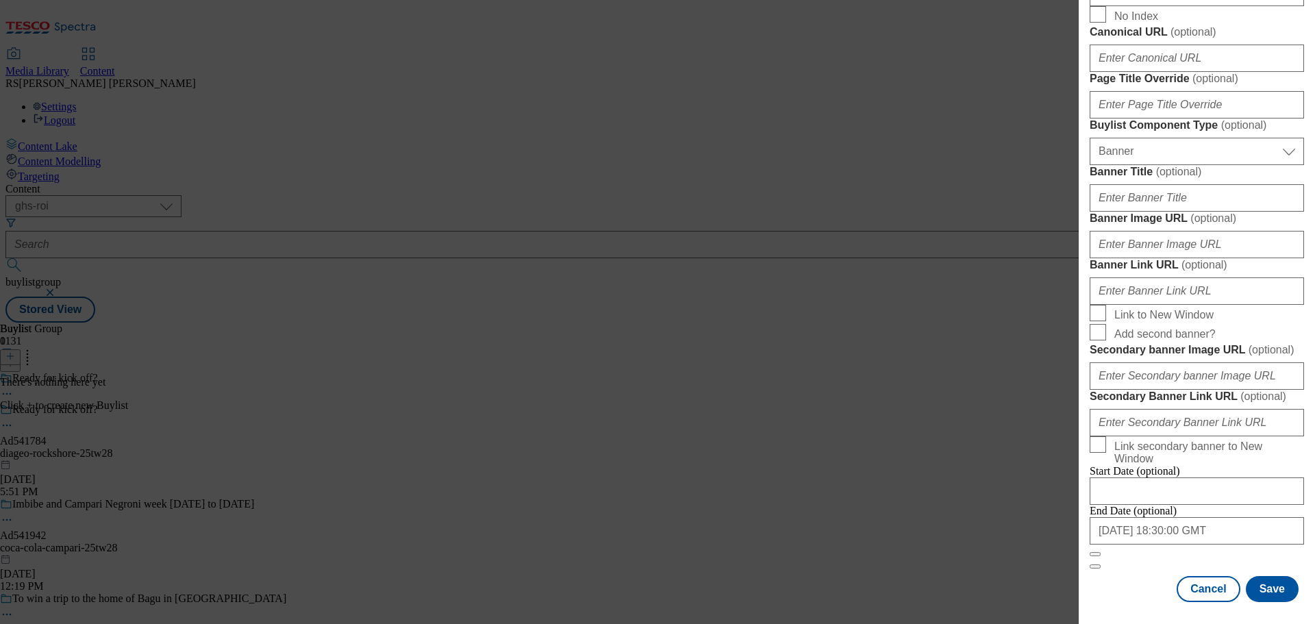
scroll to position [1224, 0]
type input "541784"
click at [1260, 584] on button "Save" at bounding box center [1272, 589] width 53 height 26
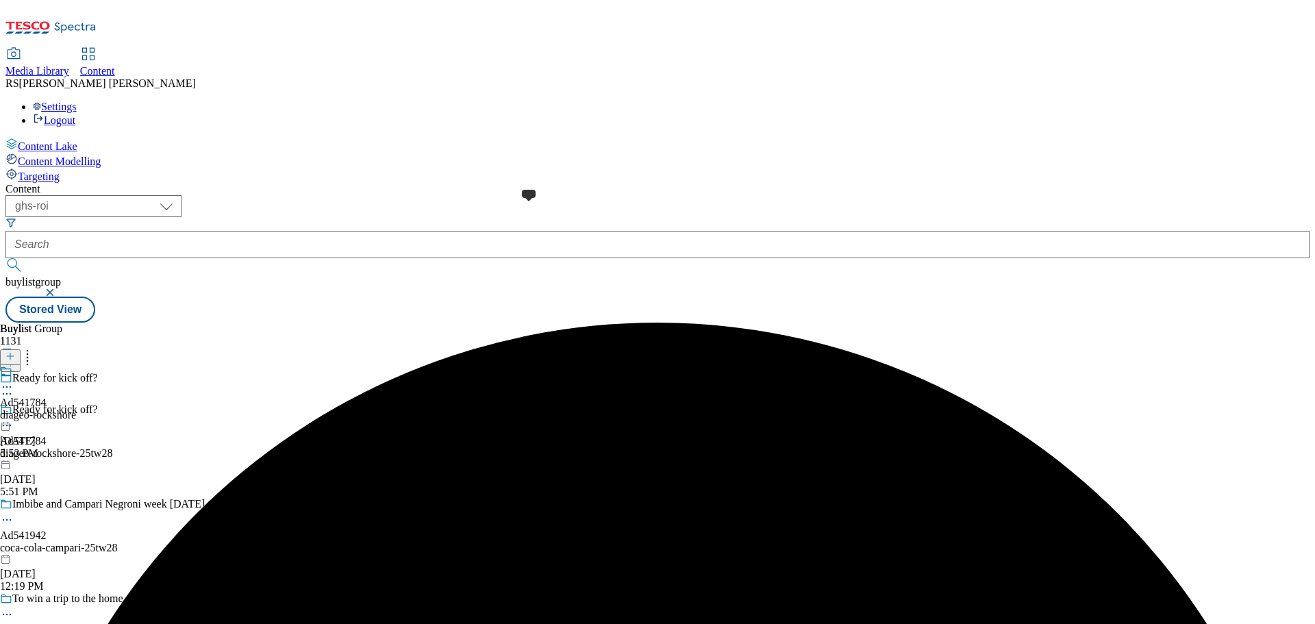
click at [12, 365] on span at bounding box center [12, 372] width 0 height 15
click at [15, 351] on icon at bounding box center [10, 356] width 10 height 10
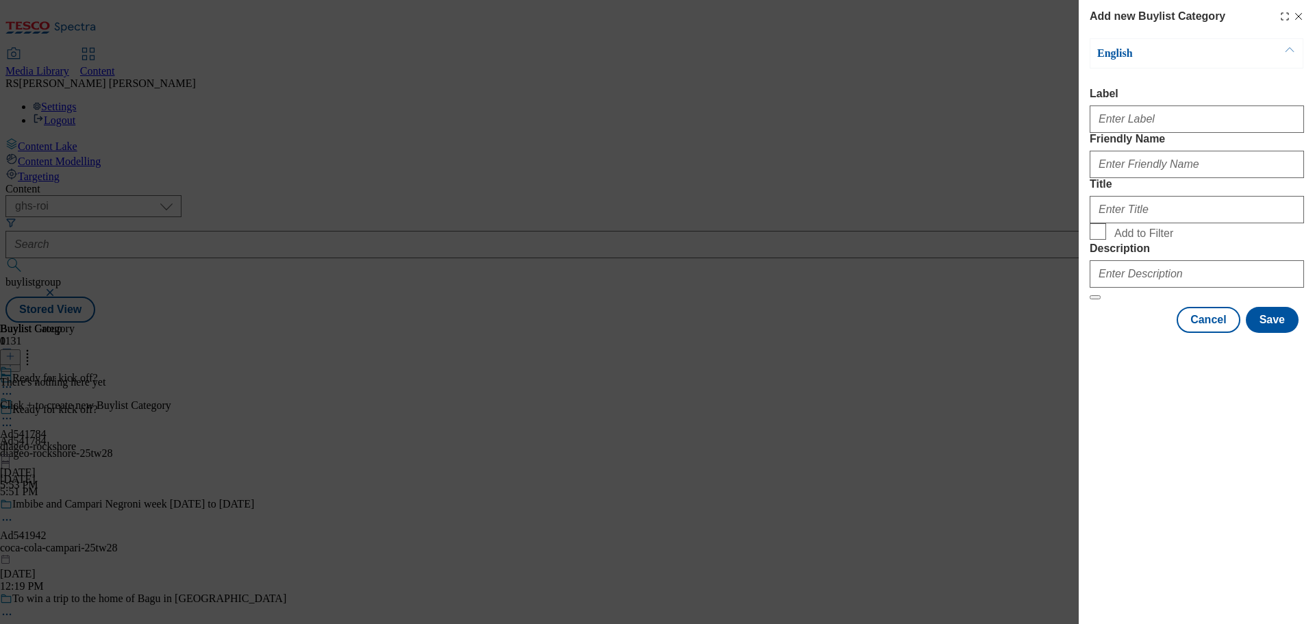
click at [1126, 133] on div "Modal" at bounding box center [1197, 116] width 214 height 33
click at [1120, 123] on input "Label" at bounding box center [1197, 118] width 214 height 27
paste input "Ad541338"
type input "Ad541338"
click at [1128, 178] on input "Friendly Name" at bounding box center [1197, 164] width 214 height 27
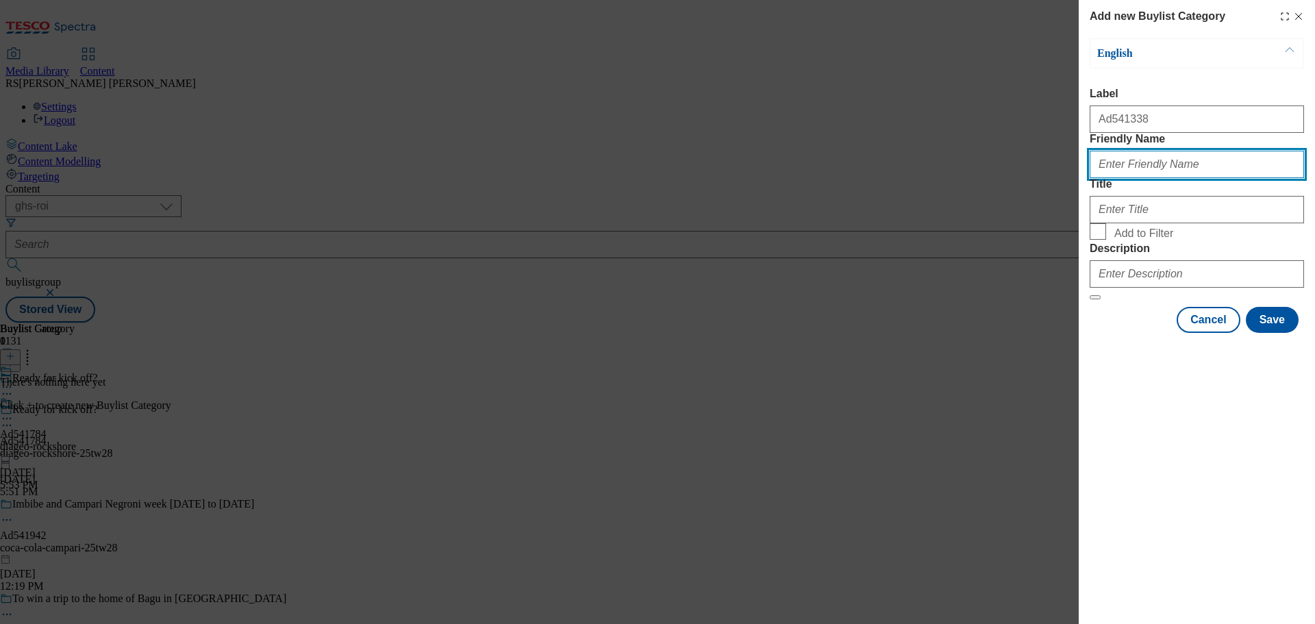
paste input "diageo-rockshore"
type input "diageo-rockshore"
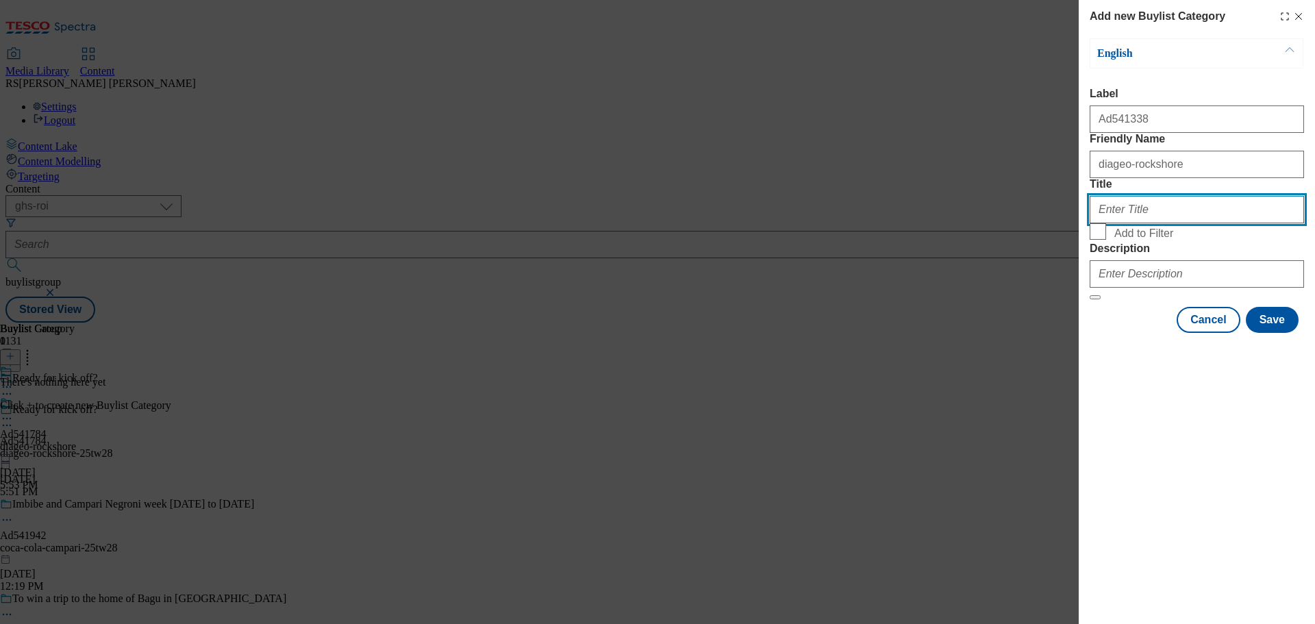
click at [1119, 223] on input "Title" at bounding box center [1197, 209] width 214 height 27
paste input "Diageo ROI"
type input "Diageo ROI"
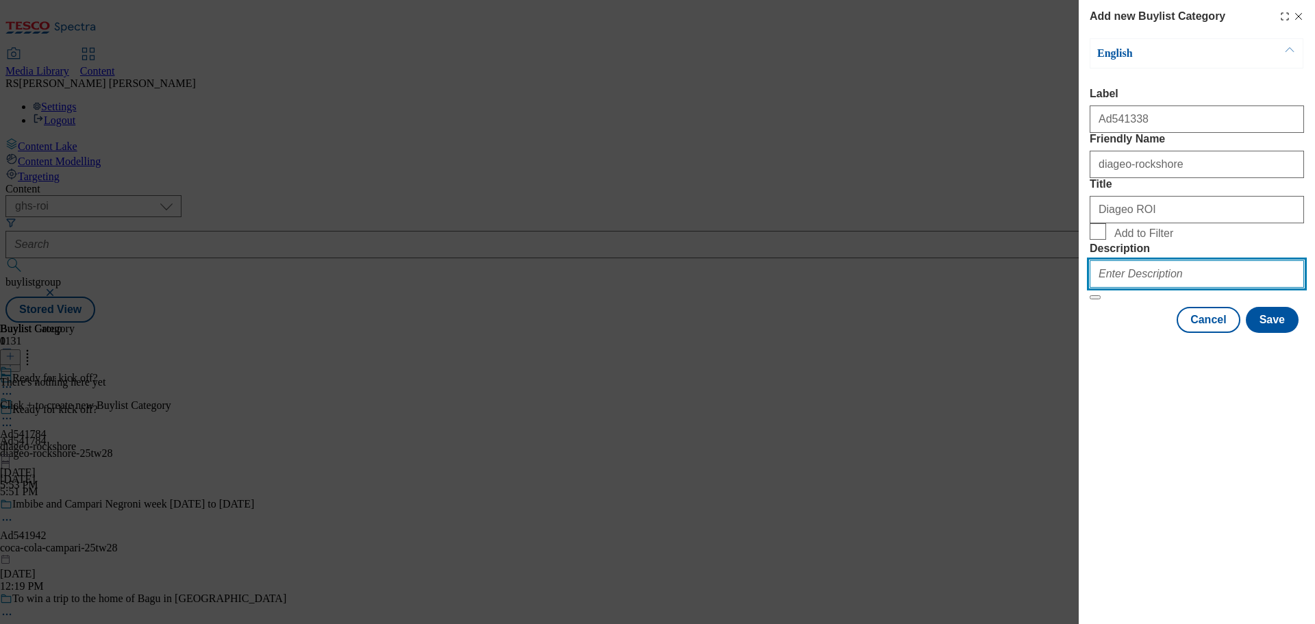
click at [1138, 288] on input "Description" at bounding box center [1197, 273] width 214 height 27
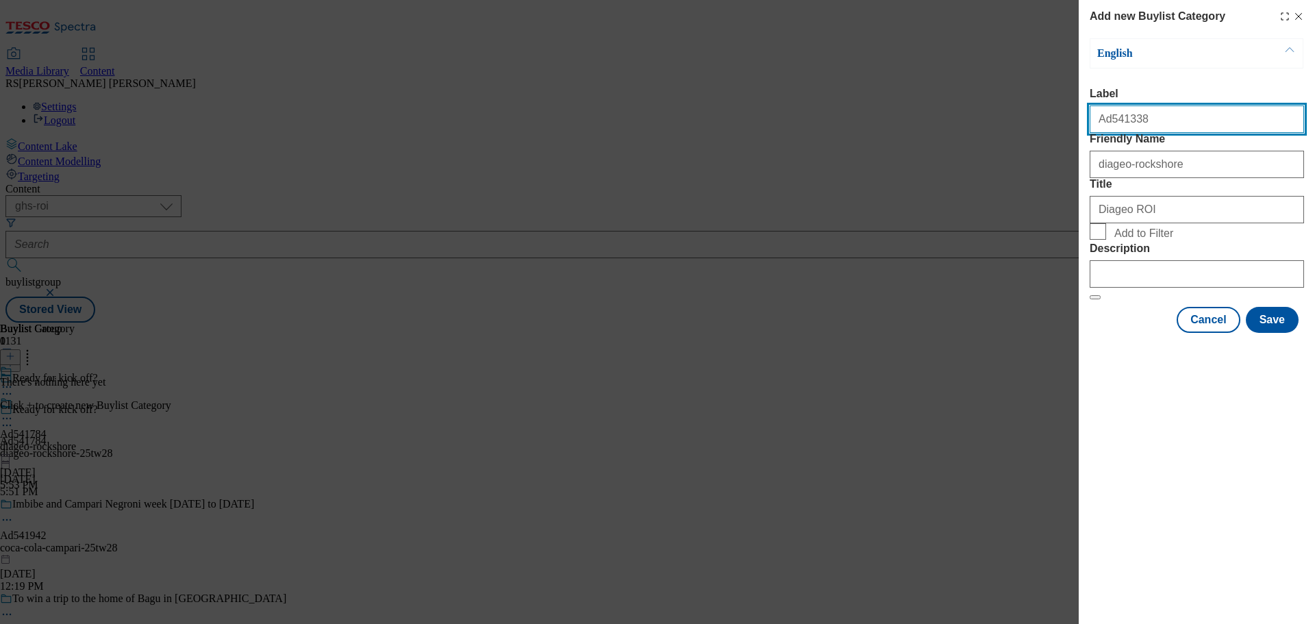
drag, startPoint x: 1160, startPoint y: 129, endPoint x: 1106, endPoint y: 136, distance: 53.9
click at [1106, 133] on input "Ad541338" at bounding box center [1197, 118] width 214 height 27
paste input "784"
type input "Ad541784"
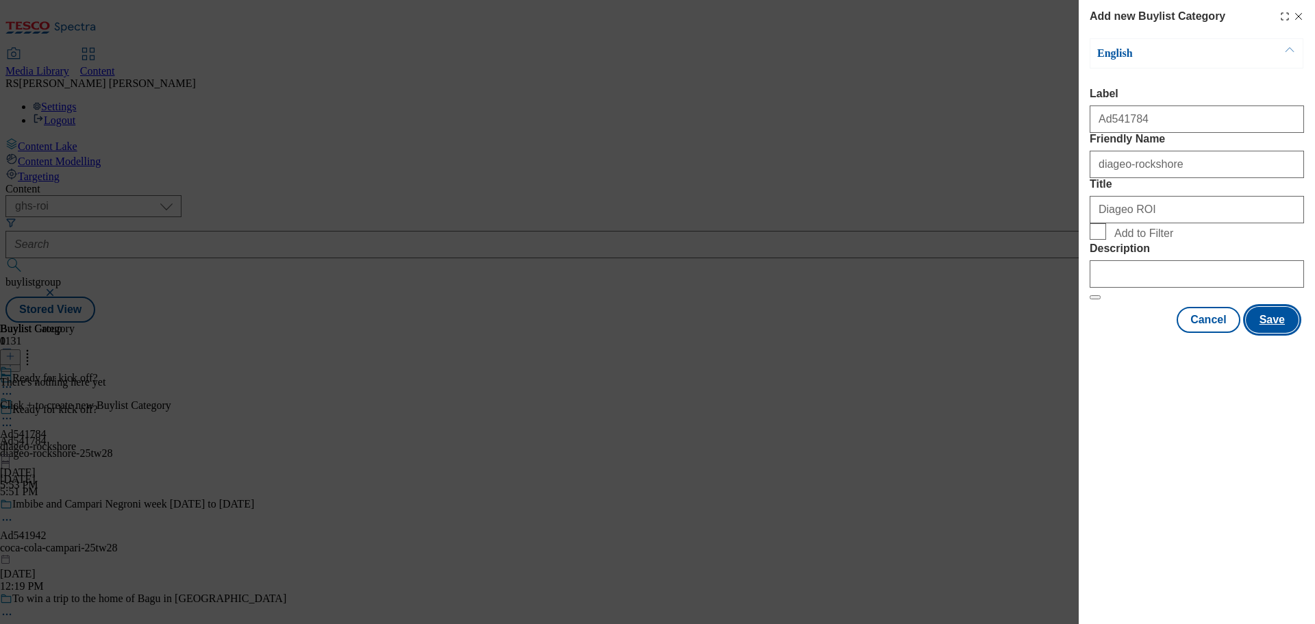
click at [1275, 333] on button "Save" at bounding box center [1272, 320] width 53 height 26
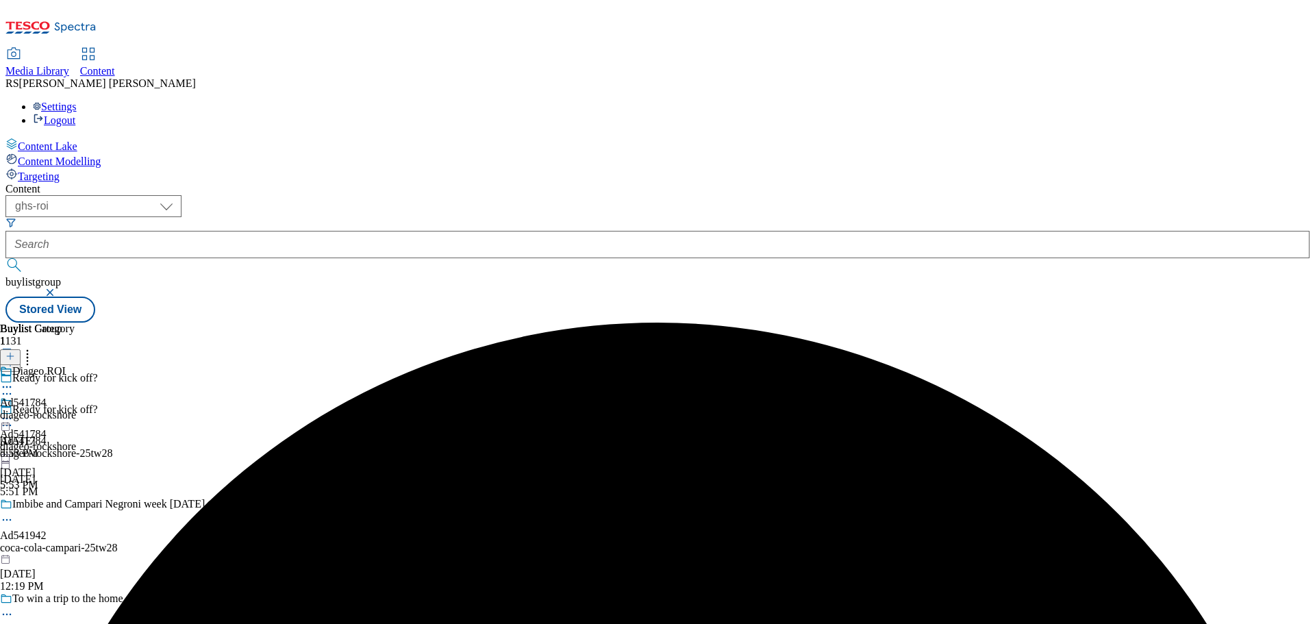
click at [76, 365] on div "Diageo ROI Ad541784 diageo-rockshore Aug 21, 2025 5:53 PM" at bounding box center [38, 412] width 76 height 95
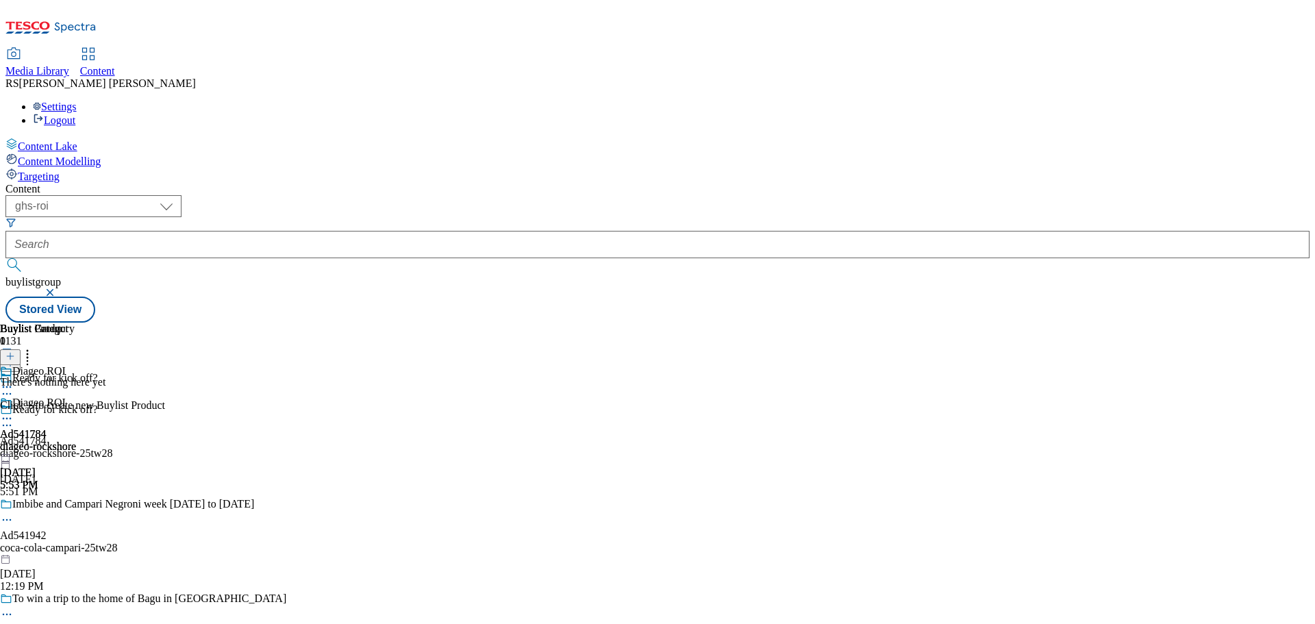
click at [14, 418] on icon at bounding box center [7, 425] width 14 height 14
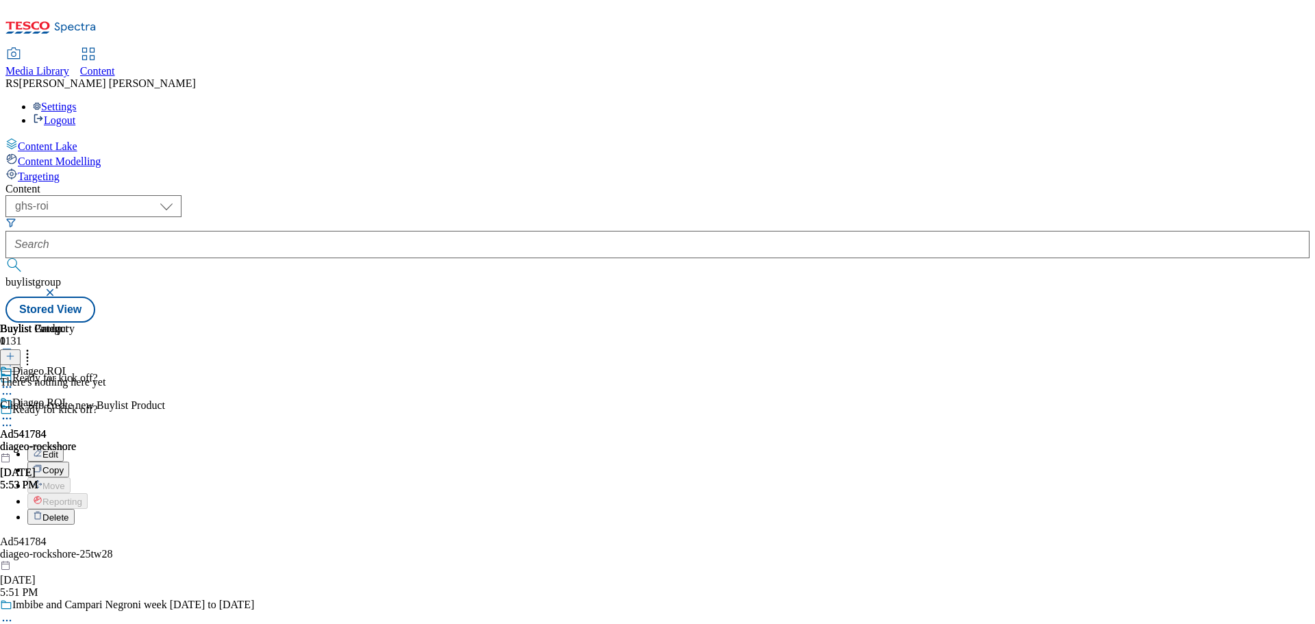
click at [64, 446] on button "Edit" at bounding box center [45, 454] width 36 height 16
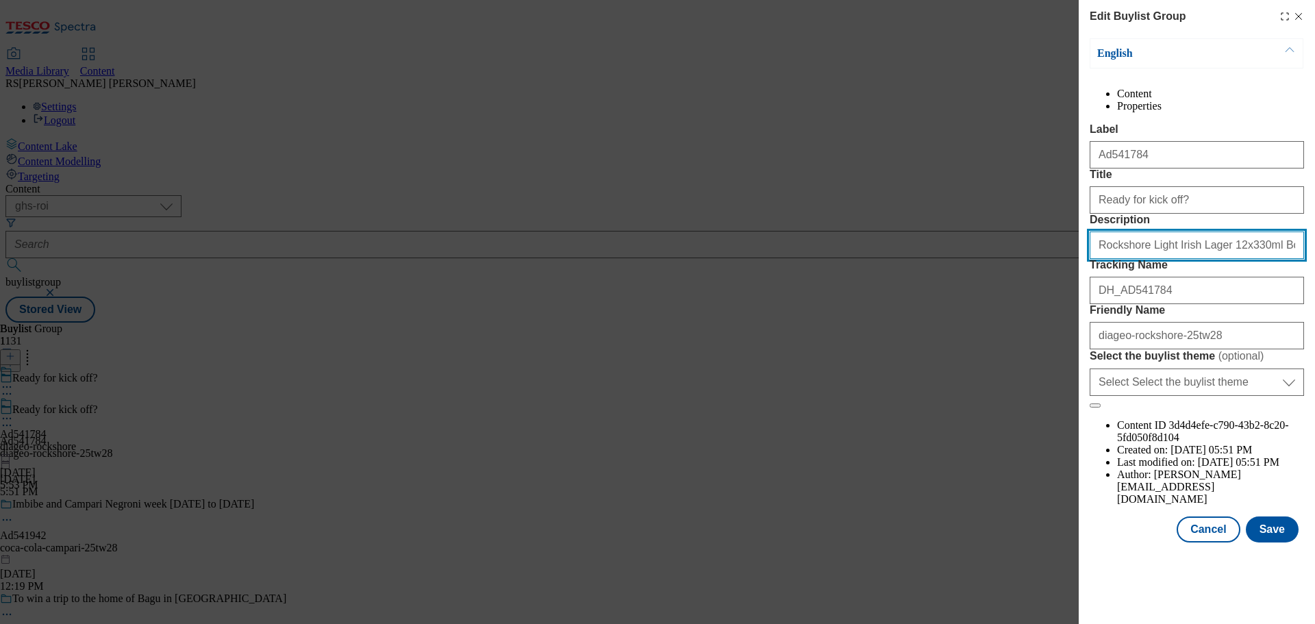
click at [1154, 259] on input "Rockshore Light Irish Lager 12x330ml Bottle" at bounding box center [1197, 244] width 214 height 27
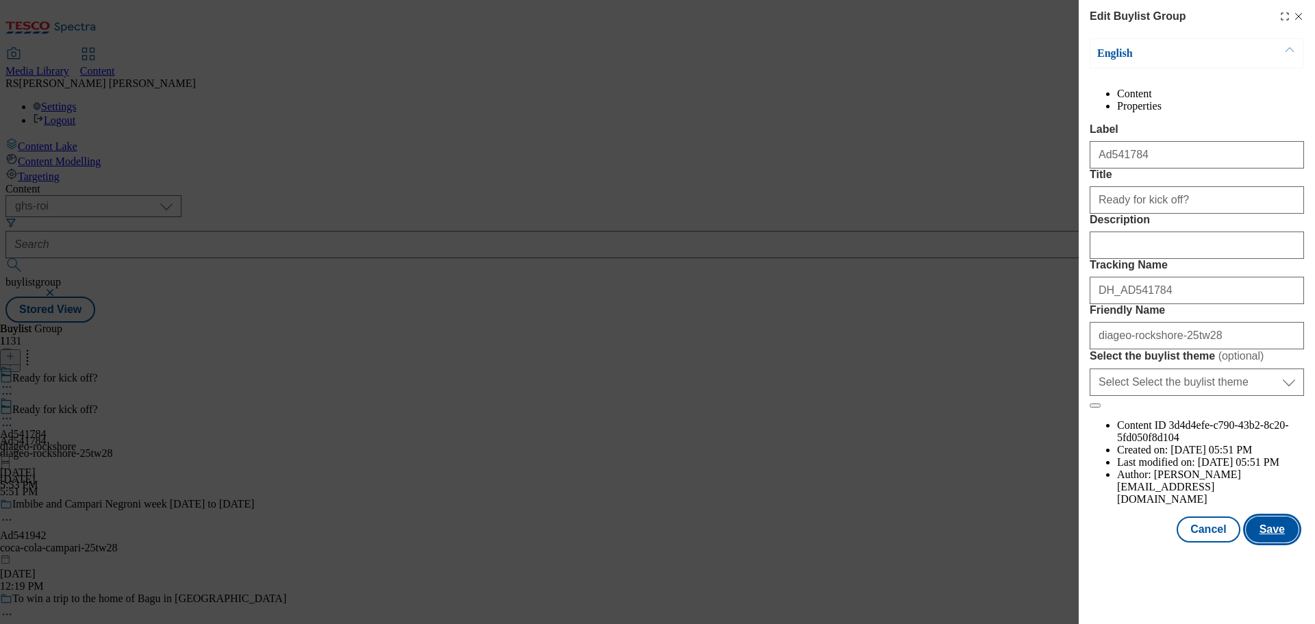
click at [1270, 542] on button "Save" at bounding box center [1272, 529] width 53 height 26
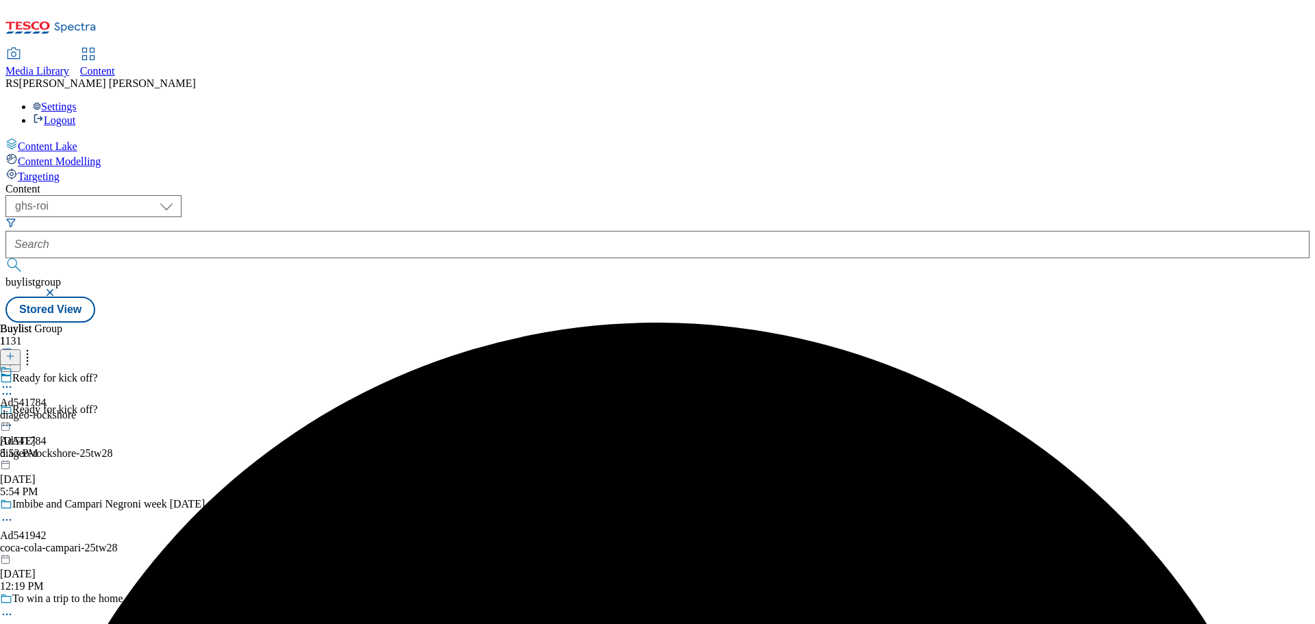
click at [14, 380] on icon at bounding box center [7, 387] width 14 height 14
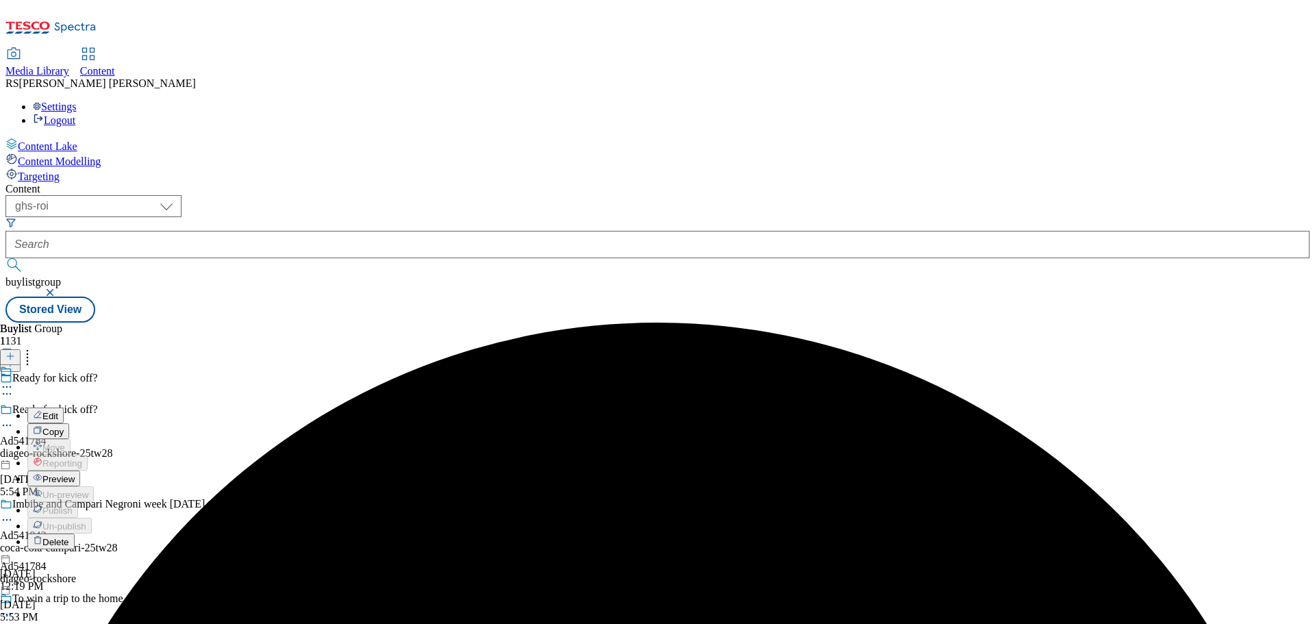
click at [64, 408] on button "Edit" at bounding box center [45, 416] width 36 height 16
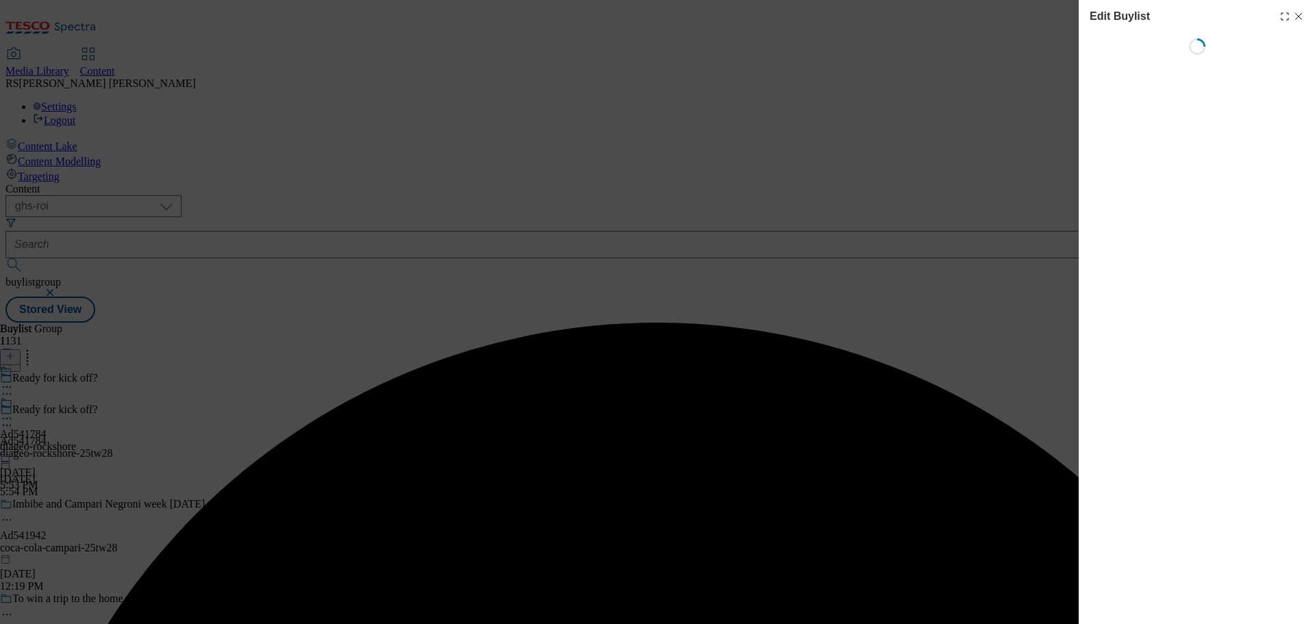
select select "tactical"
select select "supplier funded short term 1-3 weeks"
select select "dunnhumby"
select select "Banner"
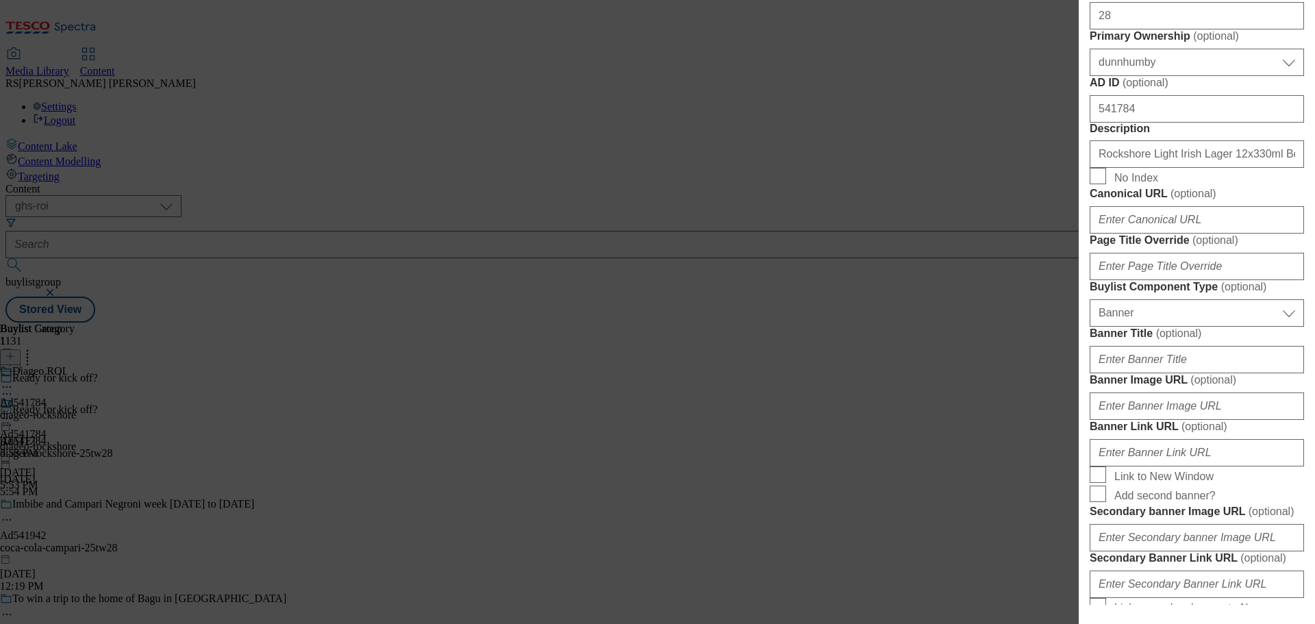
scroll to position [616, 0]
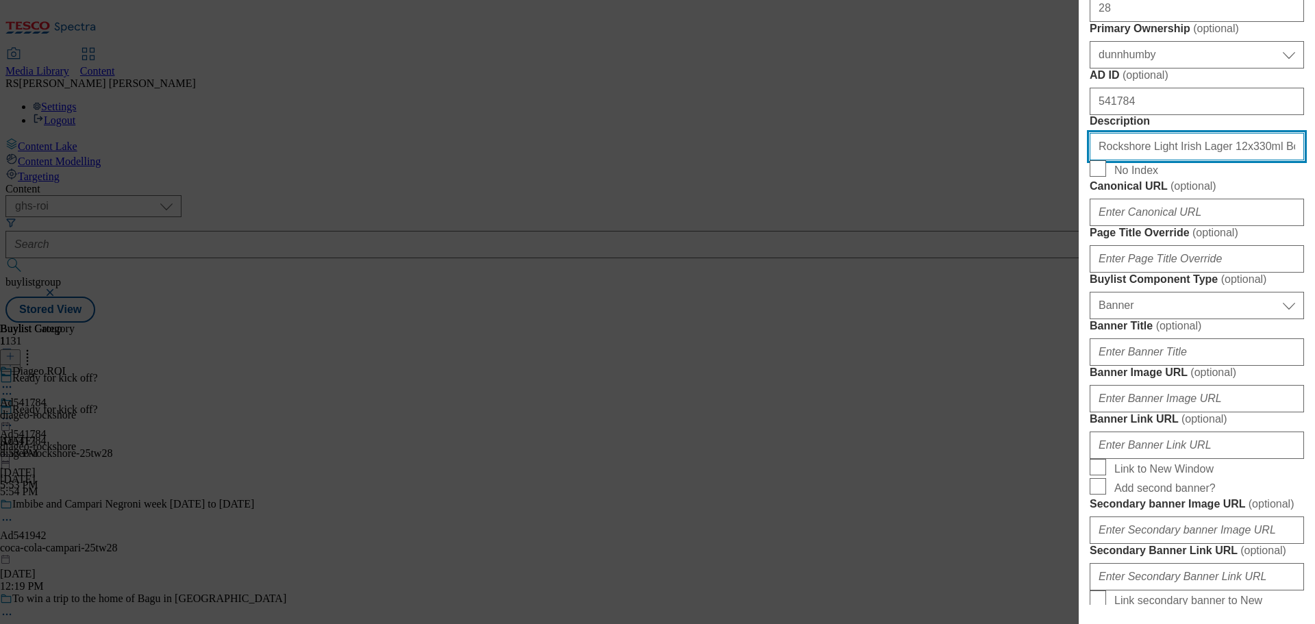
click at [1164, 160] on input "Rockshore Light Irish Lager 12x330ml Bottle" at bounding box center [1197, 146] width 214 height 27
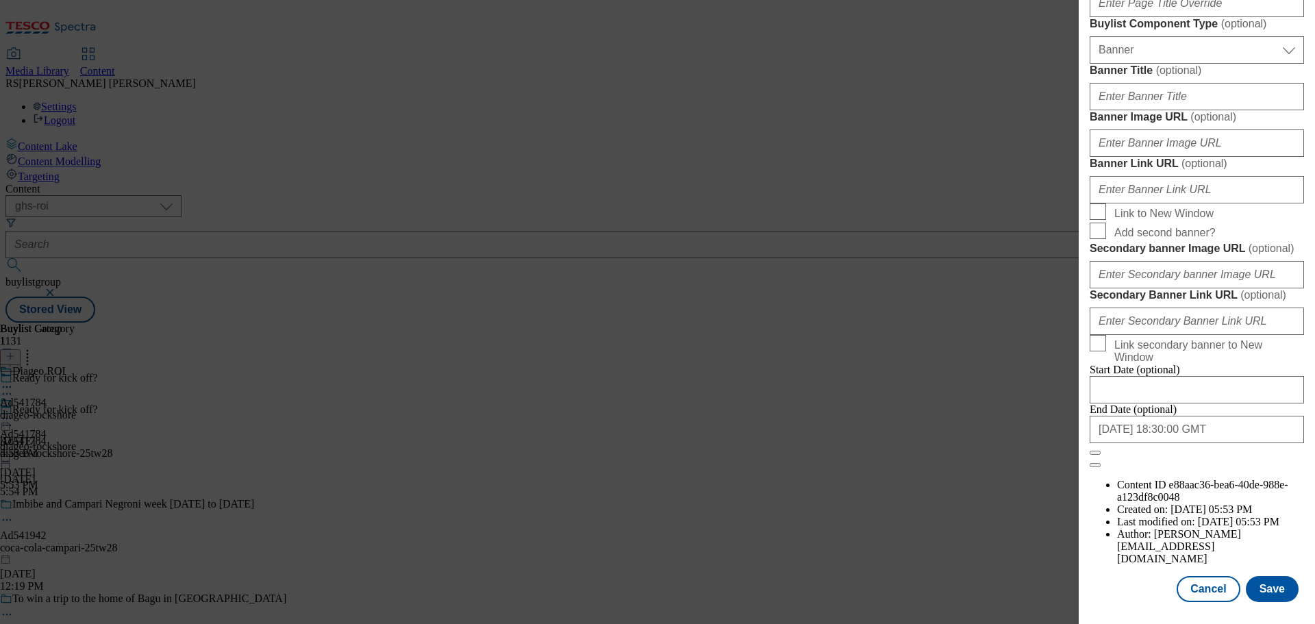
scroll to position [1368, 0]
click at [1267, 581] on button "Save" at bounding box center [1272, 589] width 53 height 26
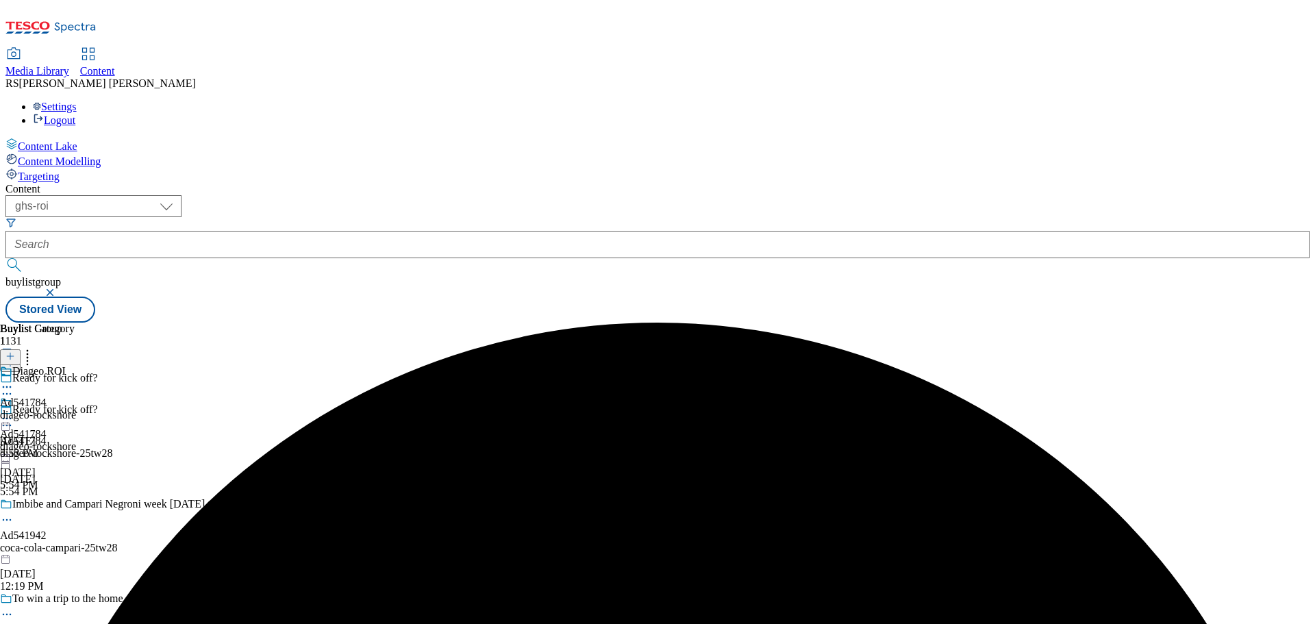
click at [14, 380] on icon at bounding box center [7, 387] width 14 height 14
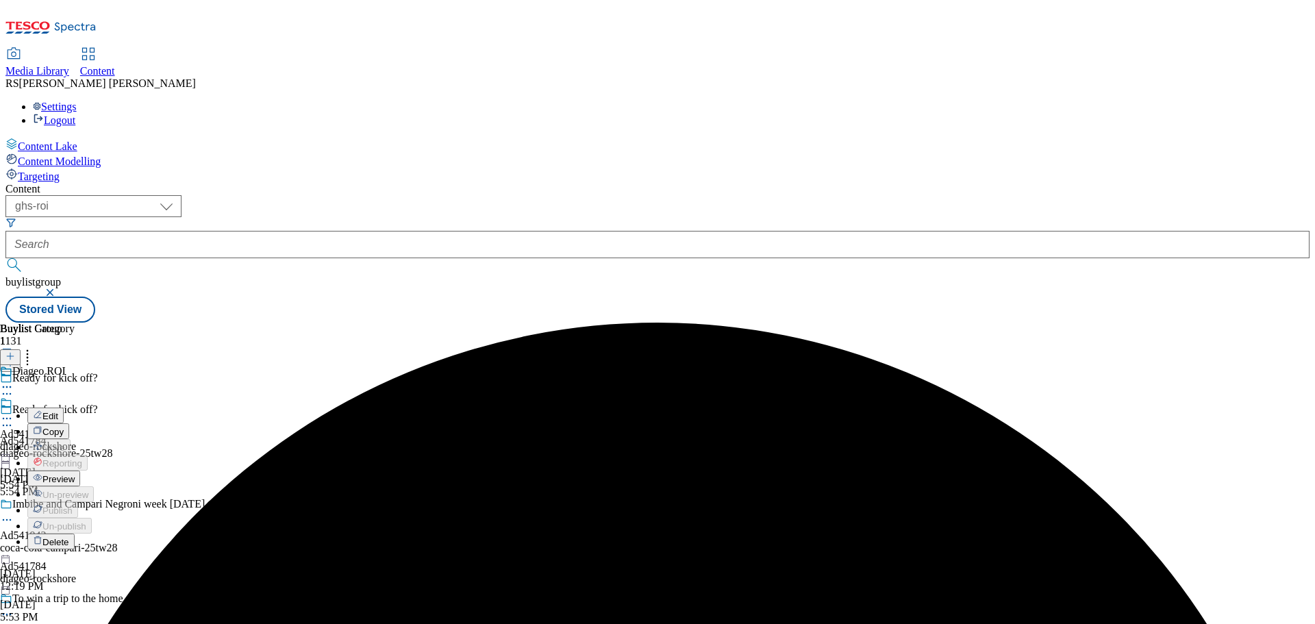
click at [64, 408] on button "Edit" at bounding box center [45, 416] width 36 height 16
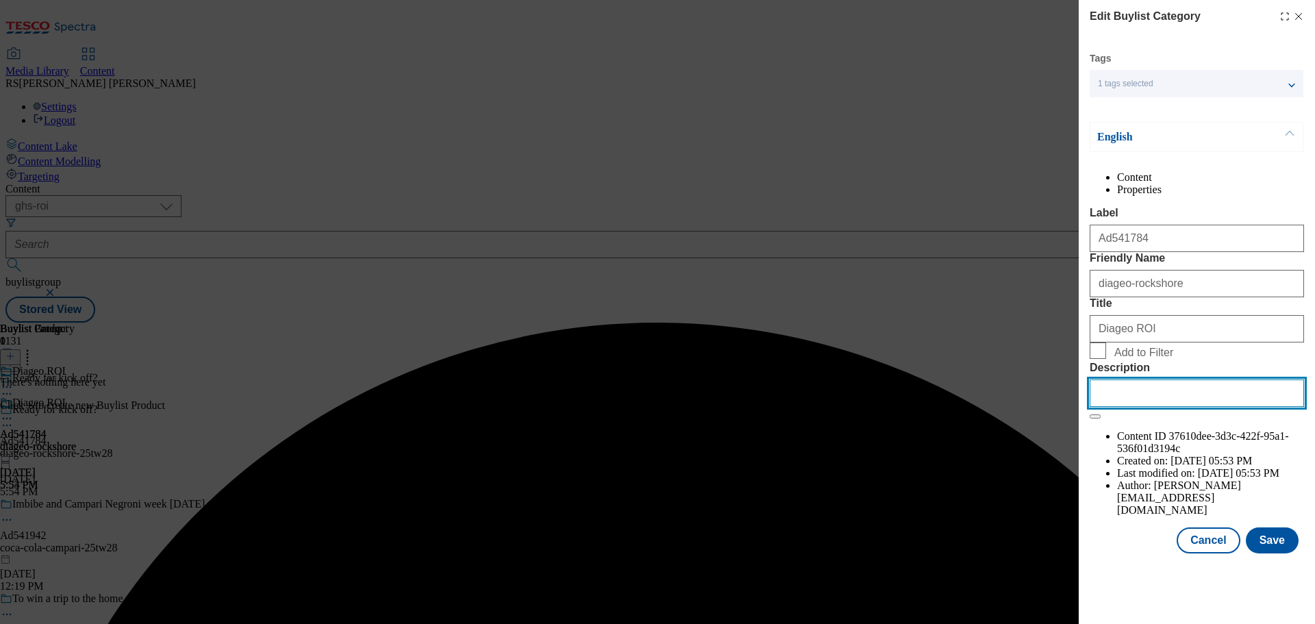
click at [1175, 407] on input "Description" at bounding box center [1197, 392] width 214 height 27
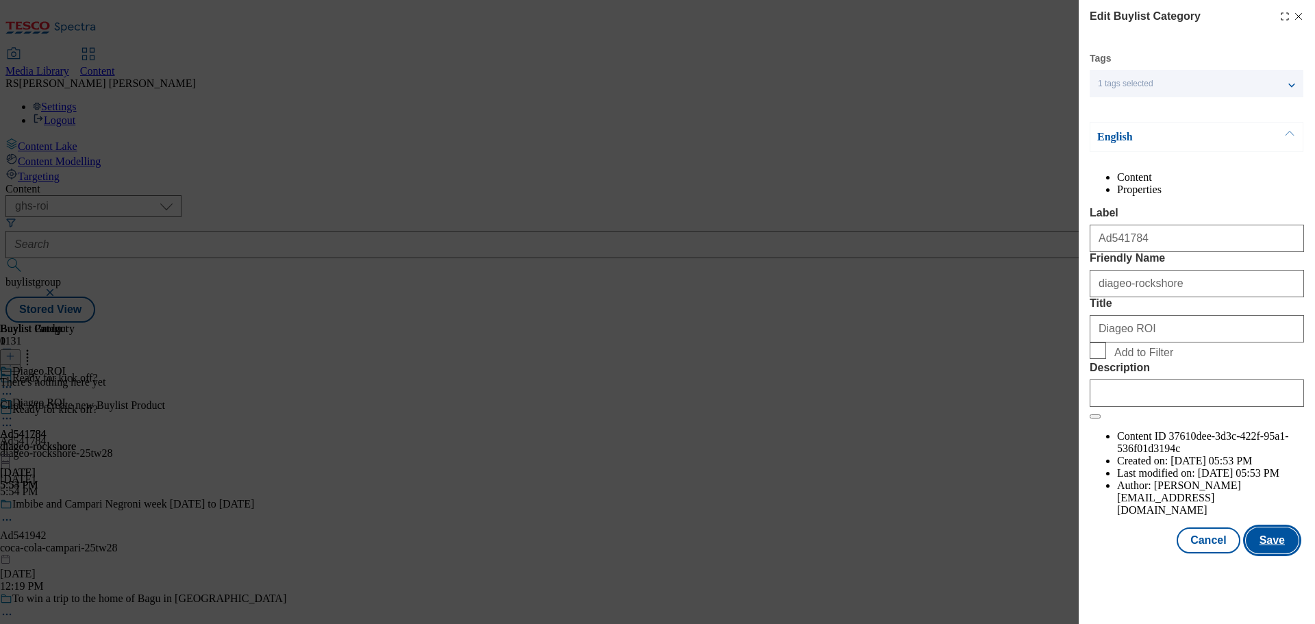
click at [1261, 553] on button "Save" at bounding box center [1272, 540] width 53 height 26
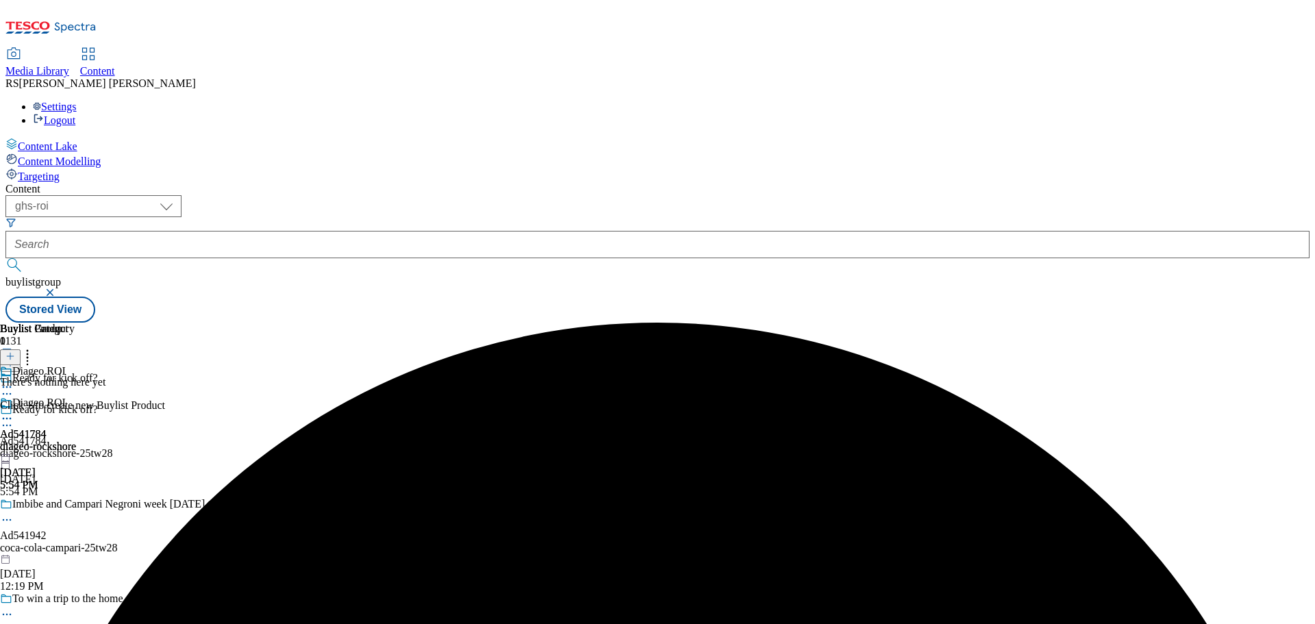
click at [14, 412] on icon at bounding box center [7, 419] width 14 height 14
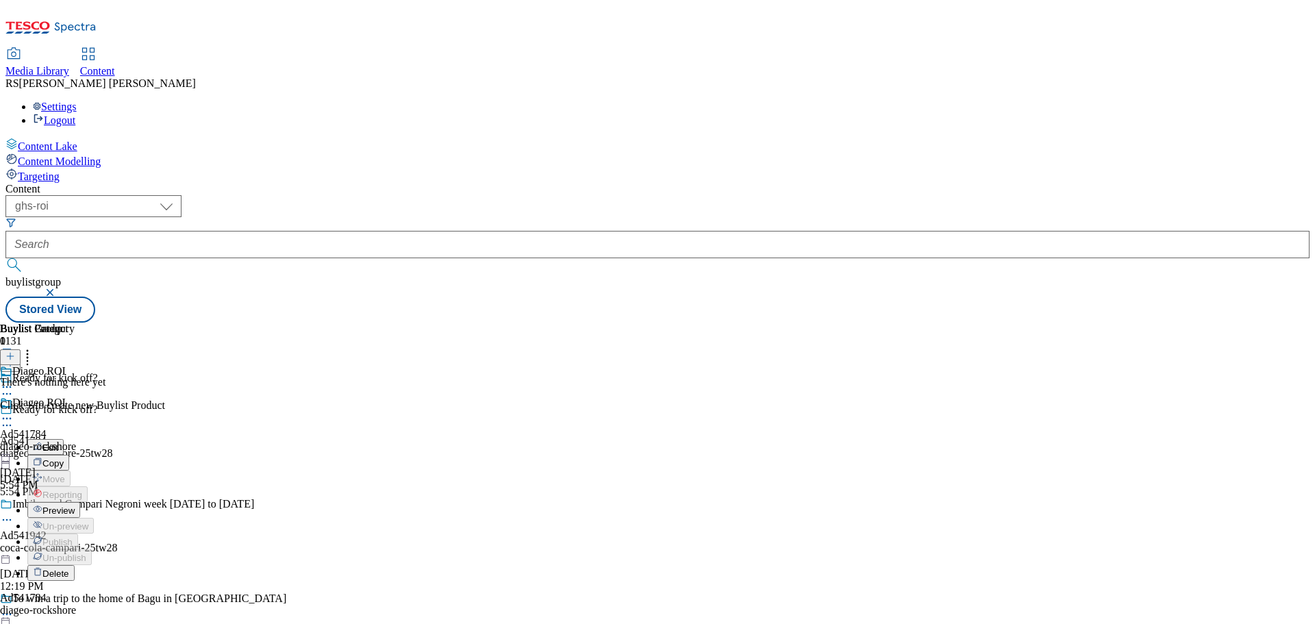
click at [75, 505] on span "Preview" at bounding box center [58, 510] width 32 height 10
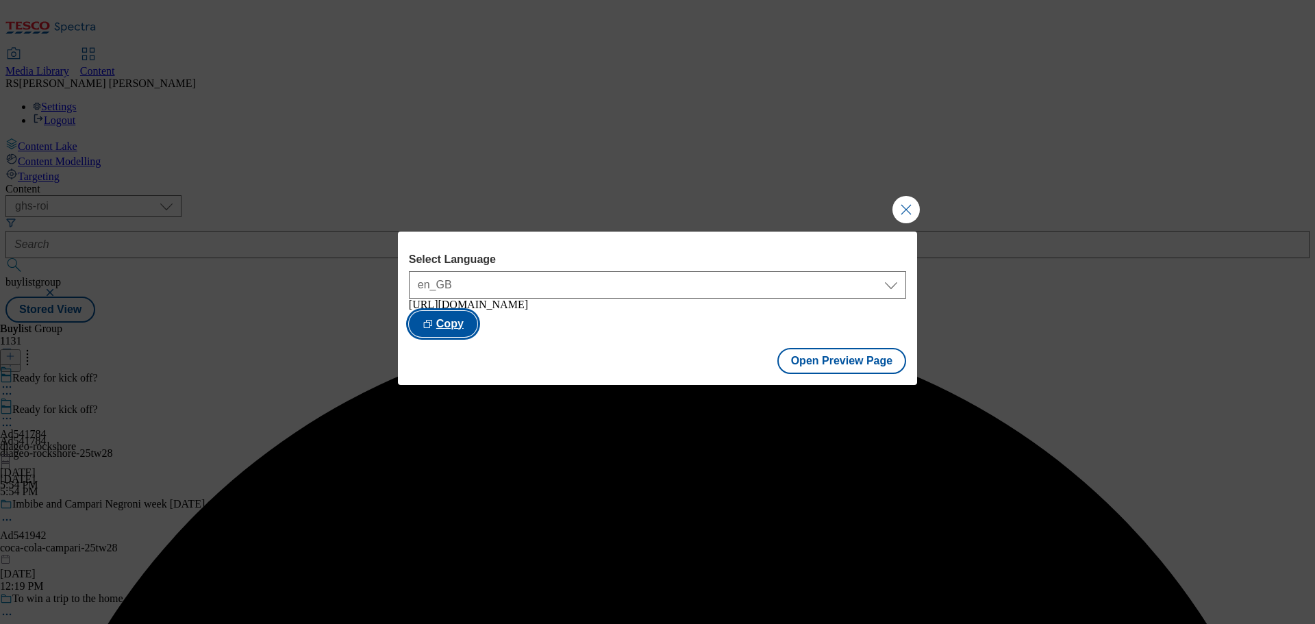
click at [477, 324] on button "Copy" at bounding box center [443, 324] width 68 height 26
